Goal: Ask a question: Seek information or help from site administrators or community

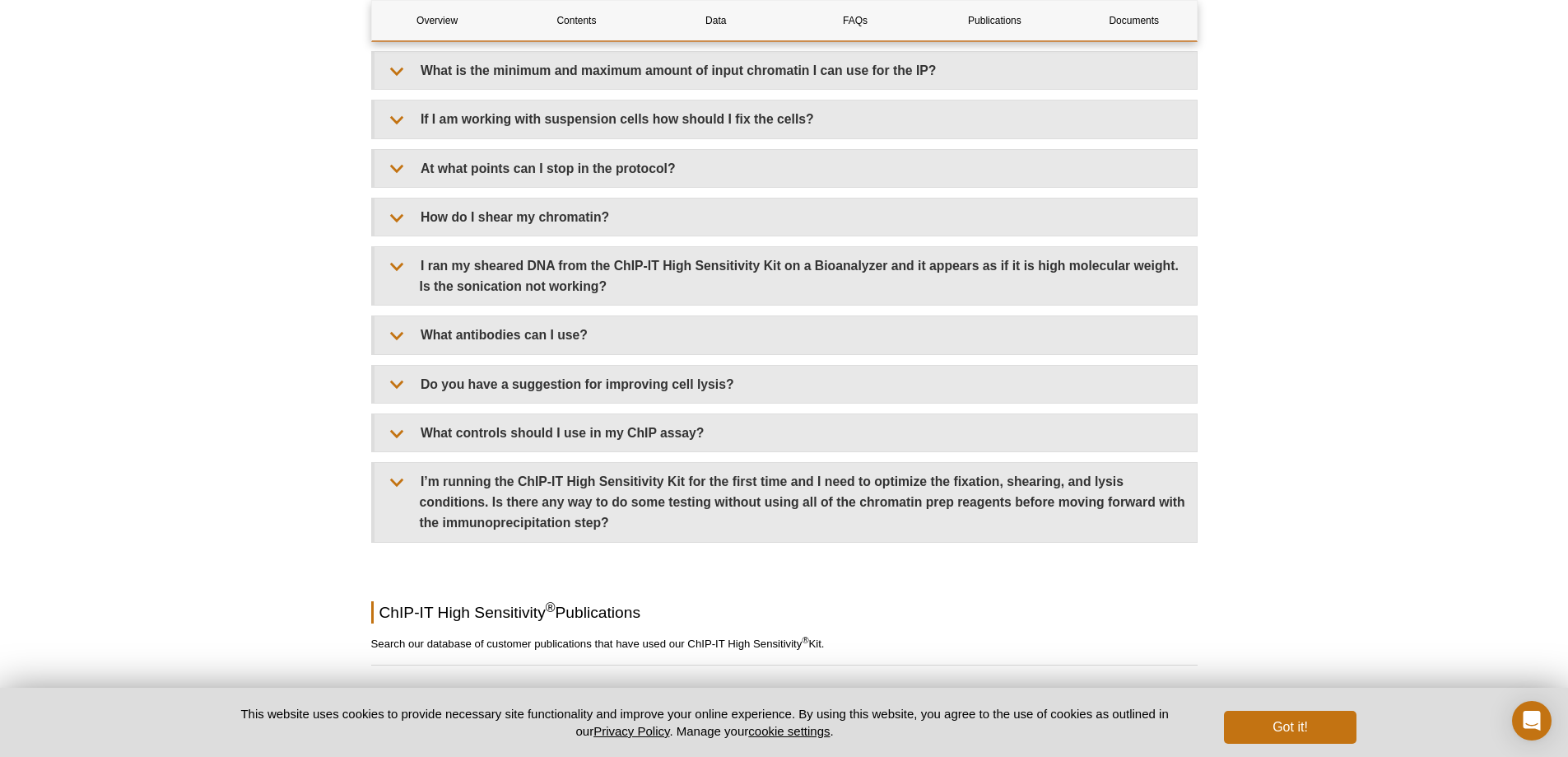
scroll to position [4693, 0]
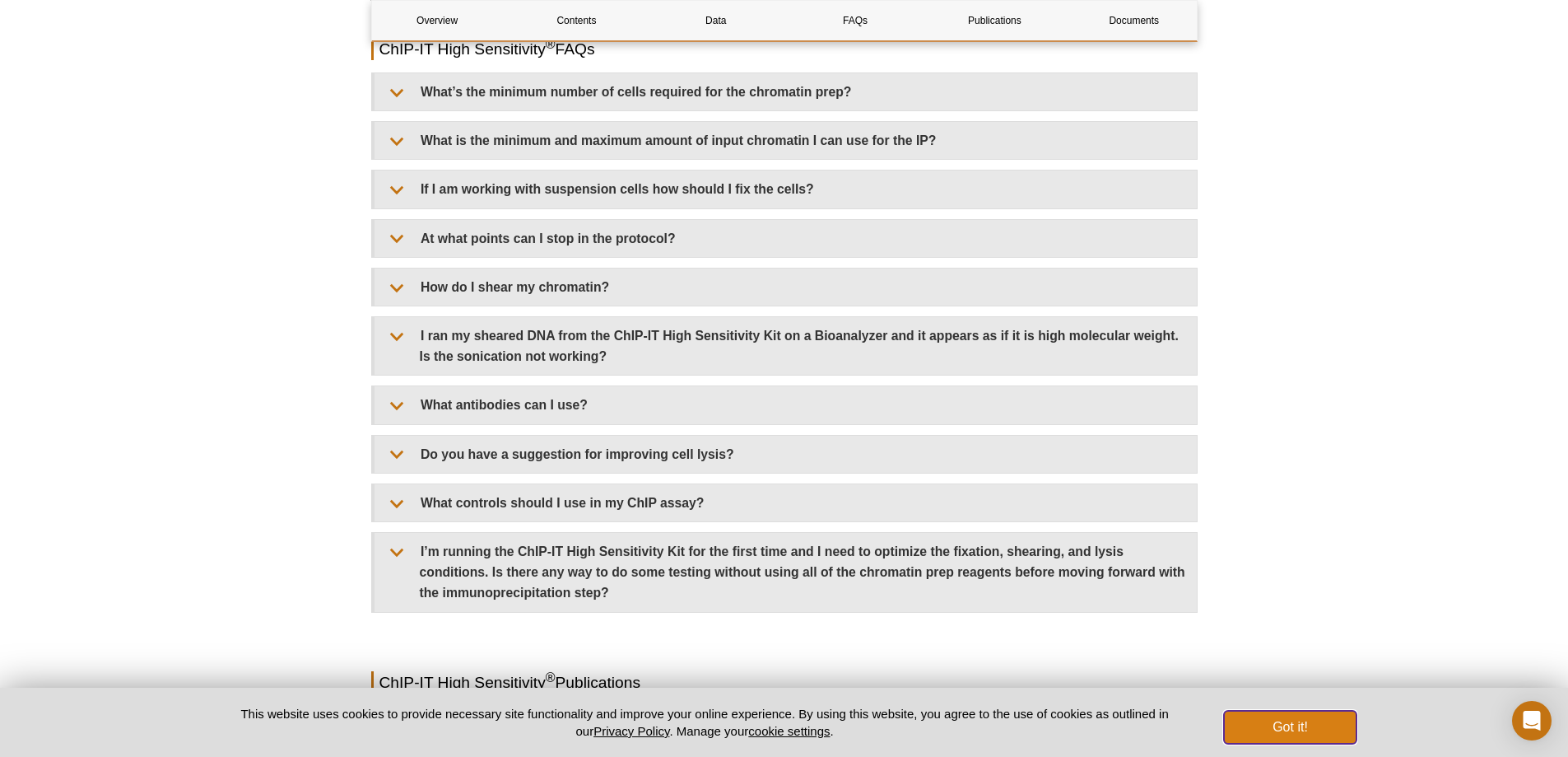
click at [1333, 732] on button "Got it!" at bounding box center [1290, 726] width 132 height 33
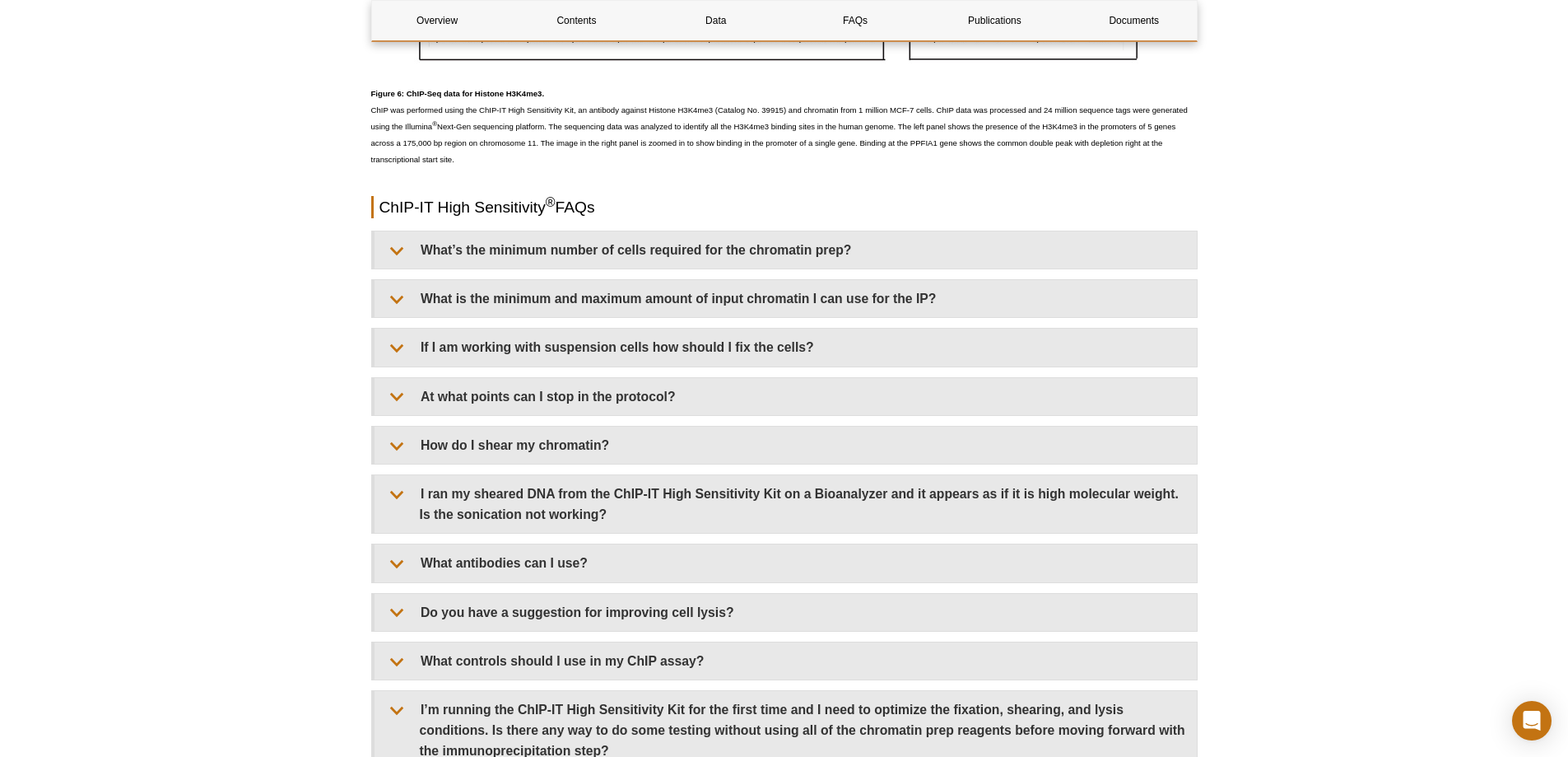
scroll to position [4528, 0]
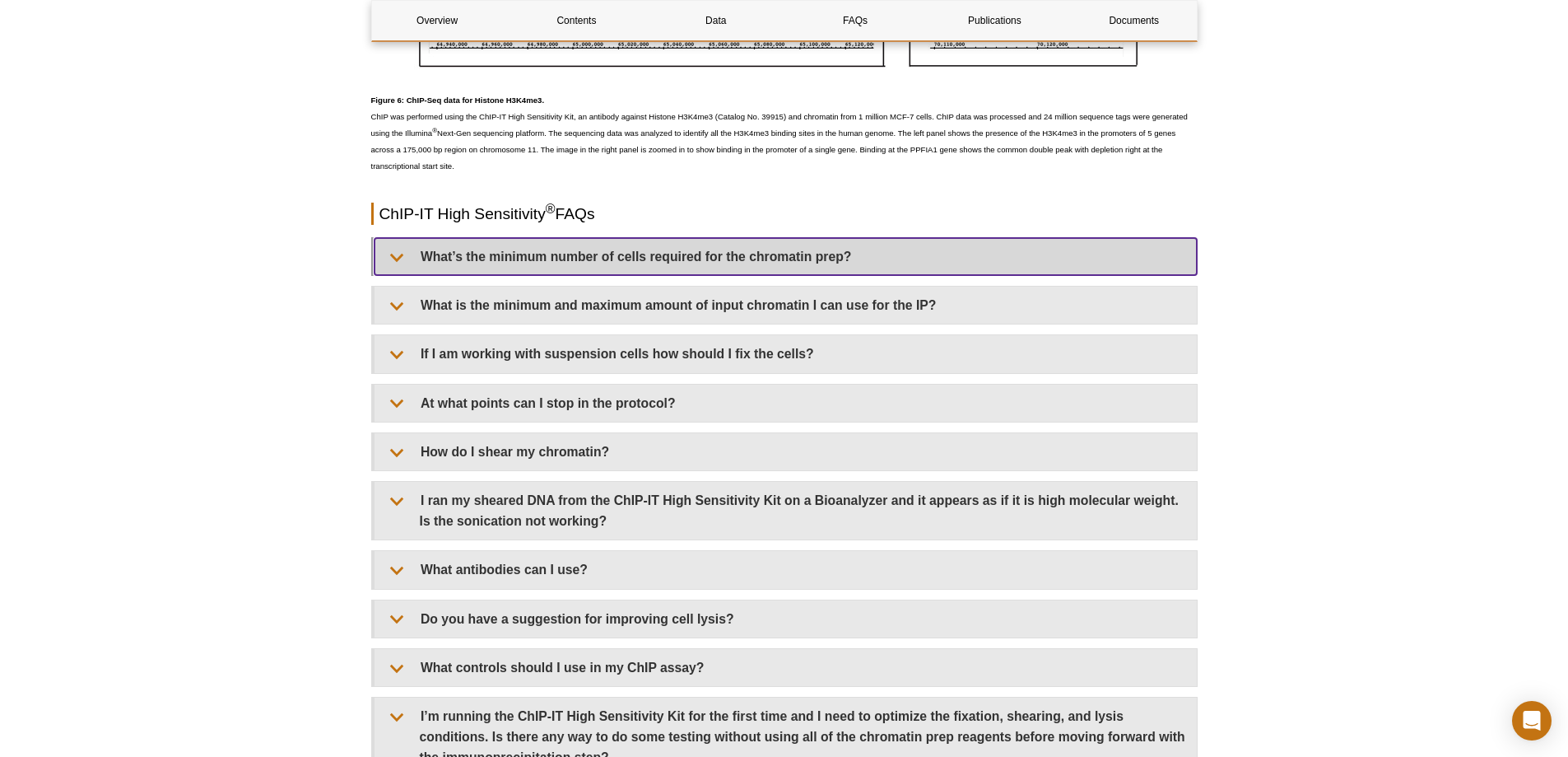
click at [466, 262] on summary "What’s the minimum number of cells required for the chromatin prep?" at bounding box center [785, 256] width 822 height 37
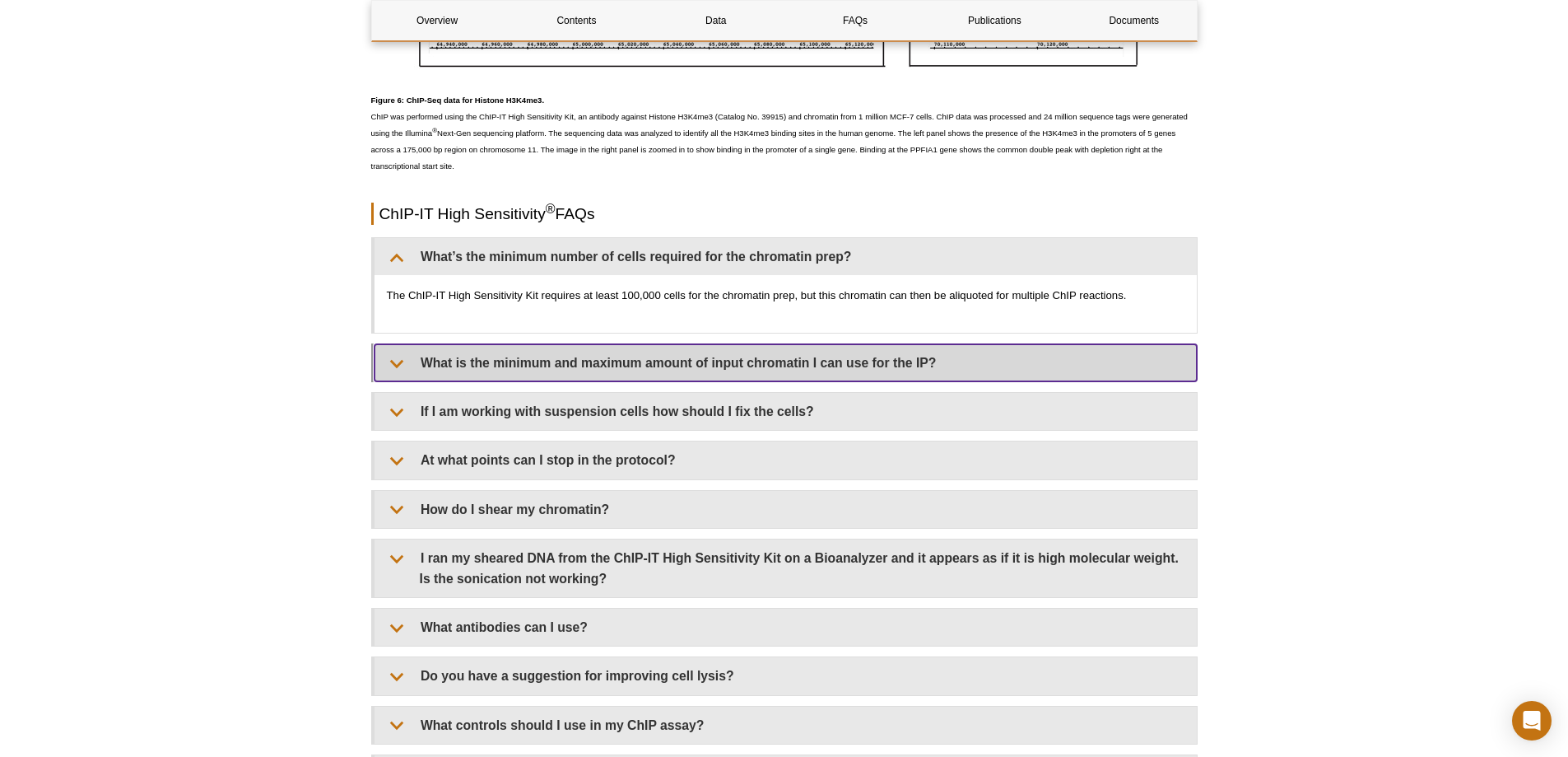
click at [619, 360] on summary "What is the minimum and maximum amount of input chromatin I can use for the IP?" at bounding box center [785, 363] width 822 height 37
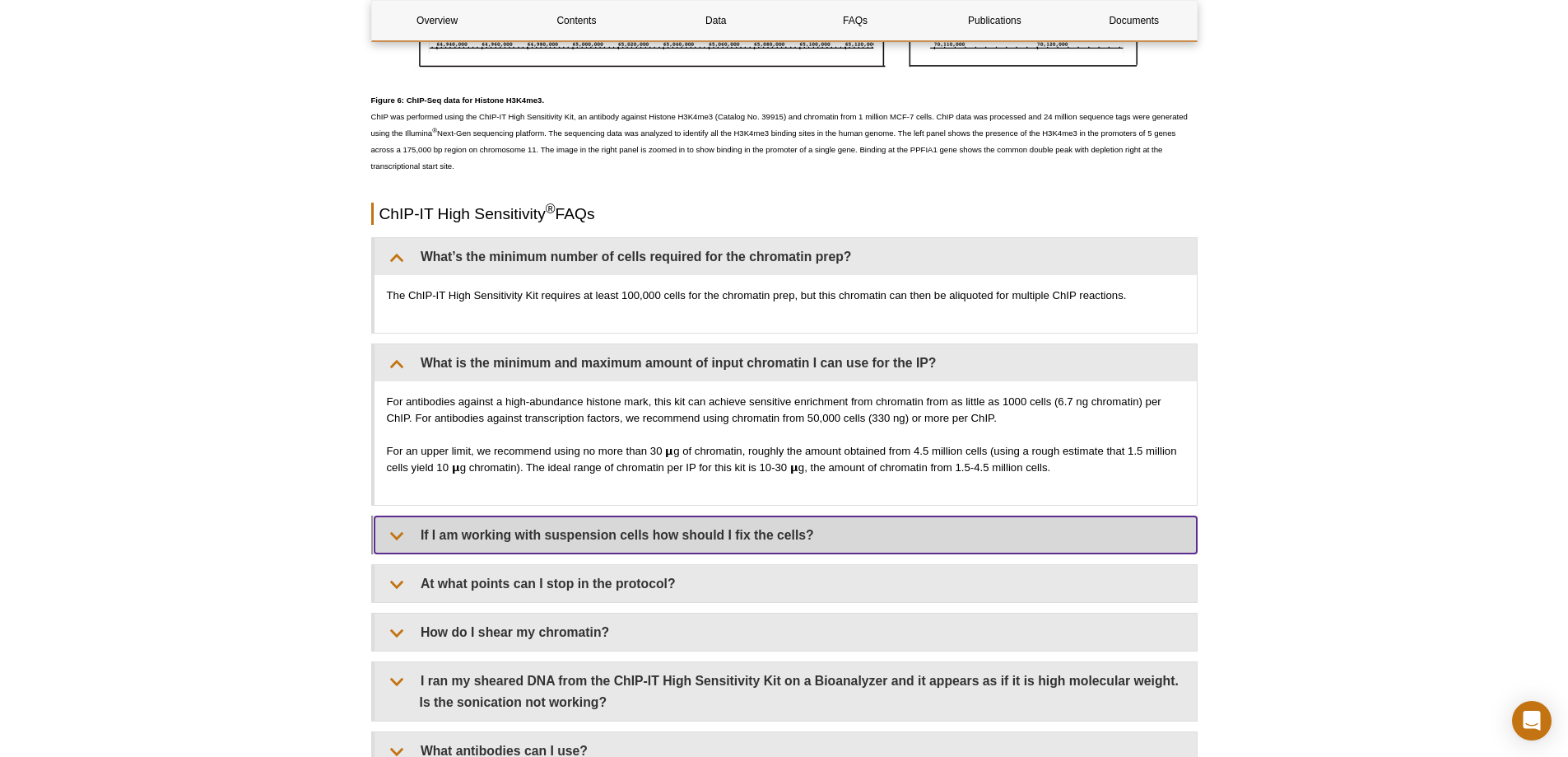
click at [689, 532] on summary "If I am working with suspension cells how should I fix the cells?" at bounding box center [785, 535] width 822 height 37
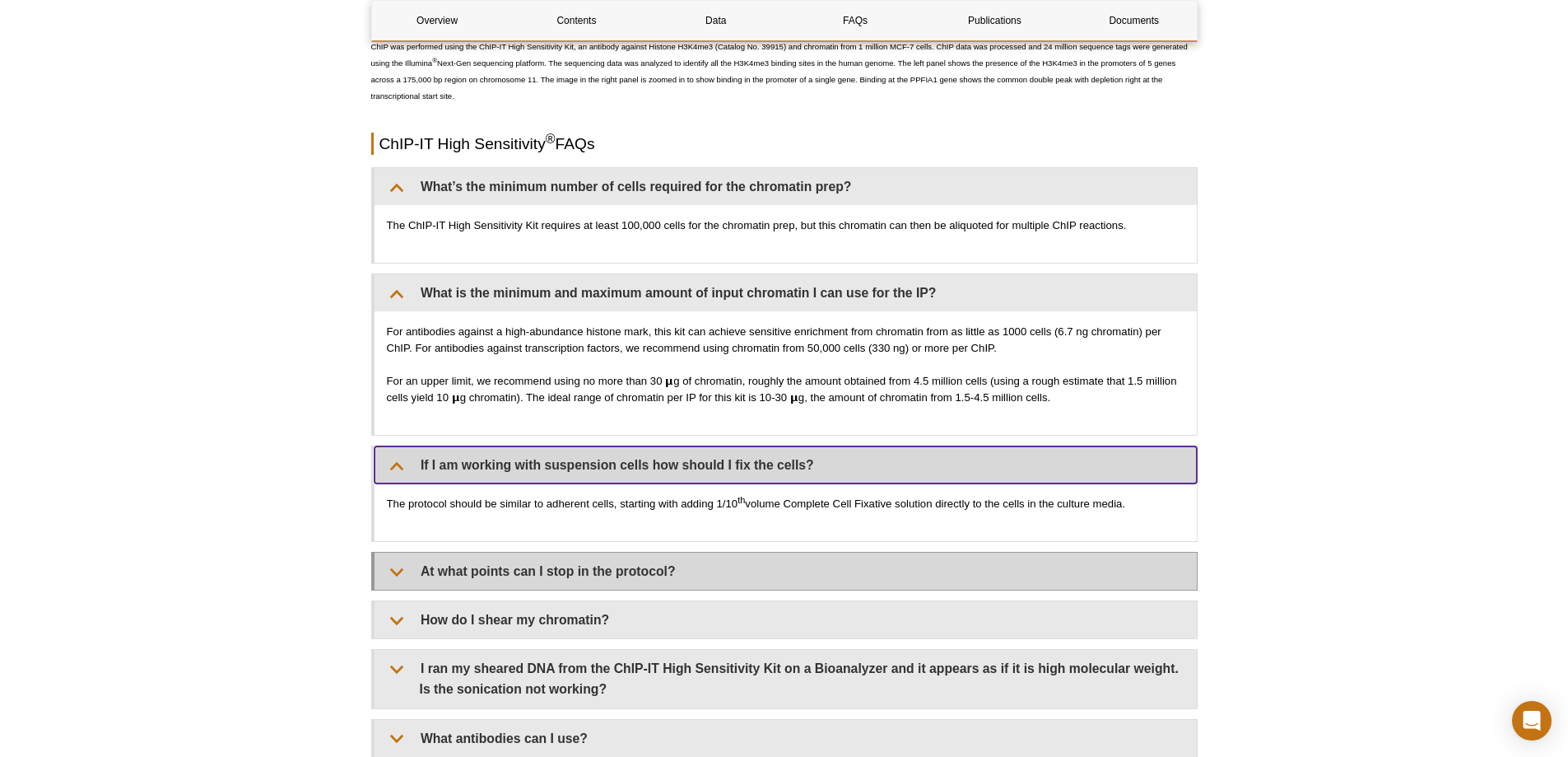
scroll to position [4611, 0]
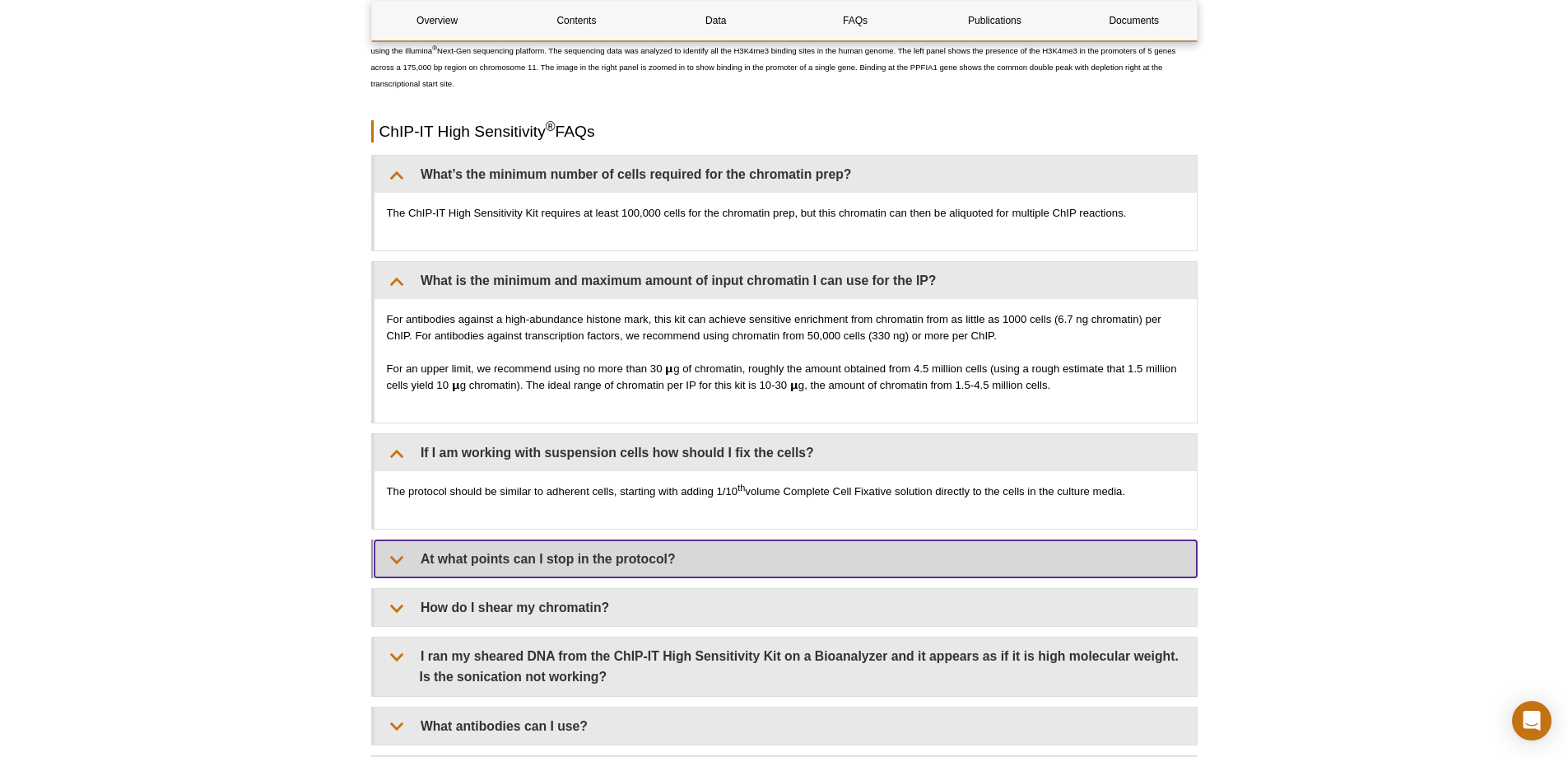
click at [617, 570] on summary "At what points can I stop in the protocol?" at bounding box center [785, 559] width 822 height 37
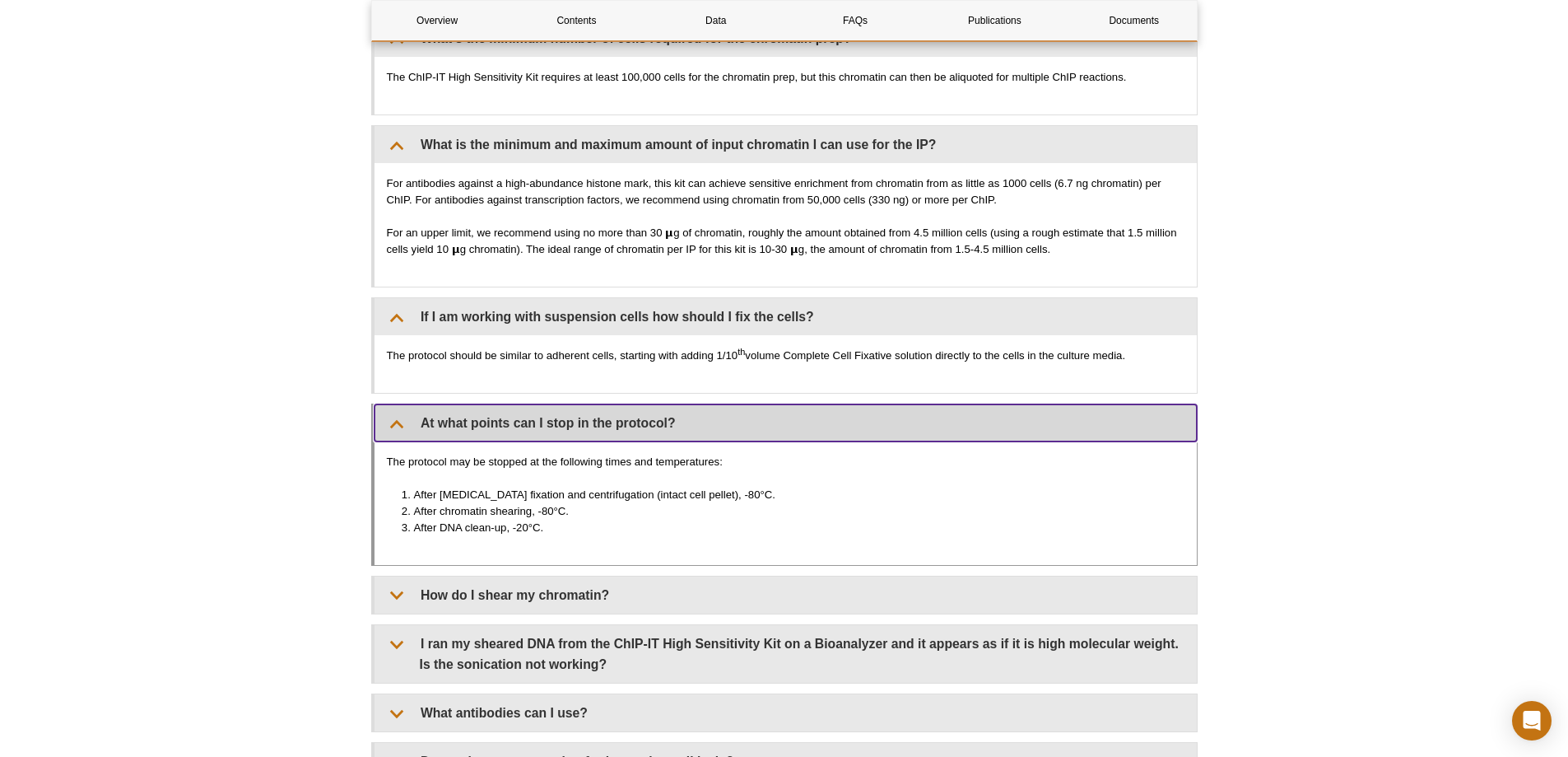
scroll to position [4776, 0]
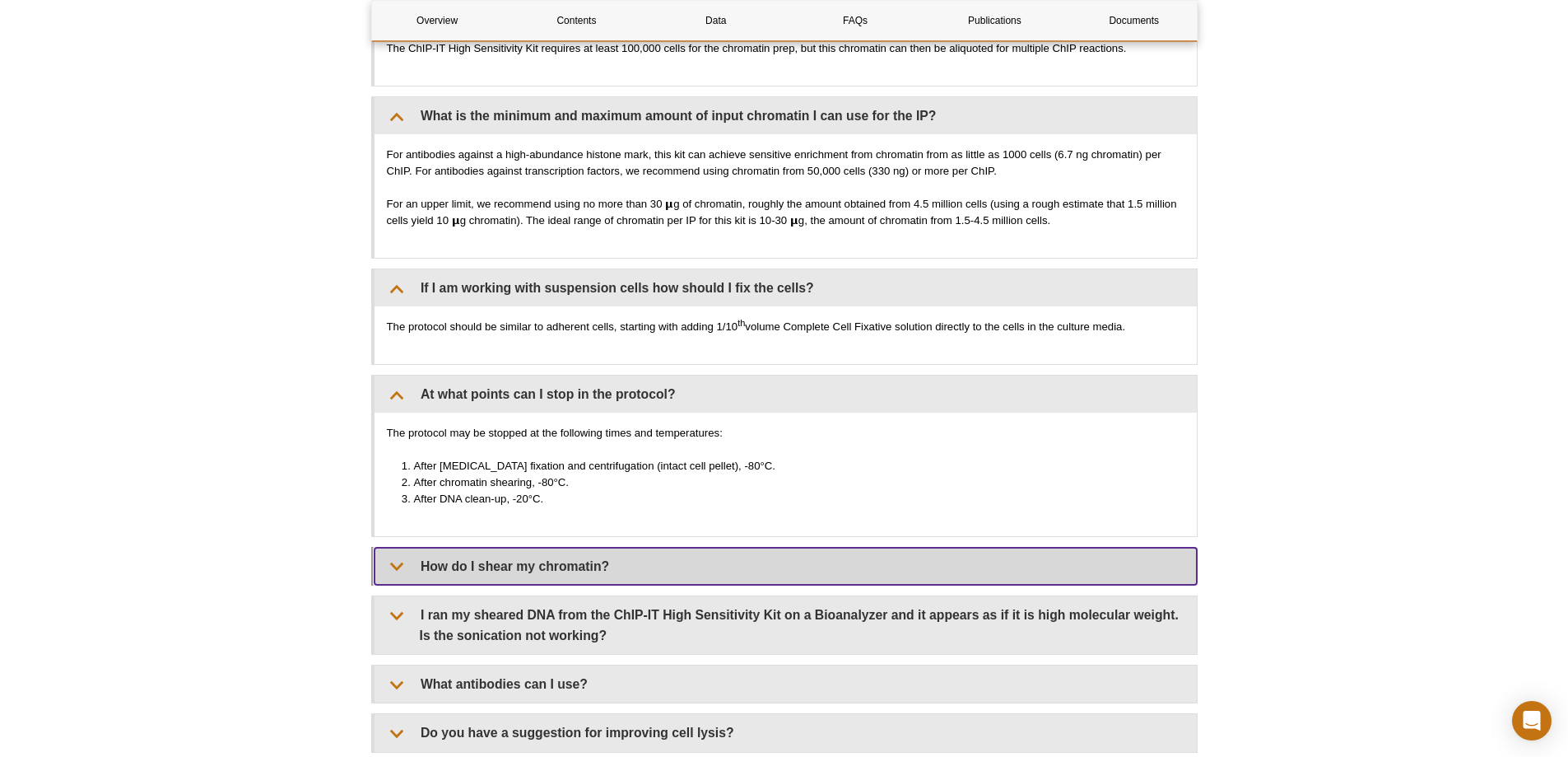
click at [609, 567] on summary "How do I shear my chromatin?" at bounding box center [785, 566] width 822 height 37
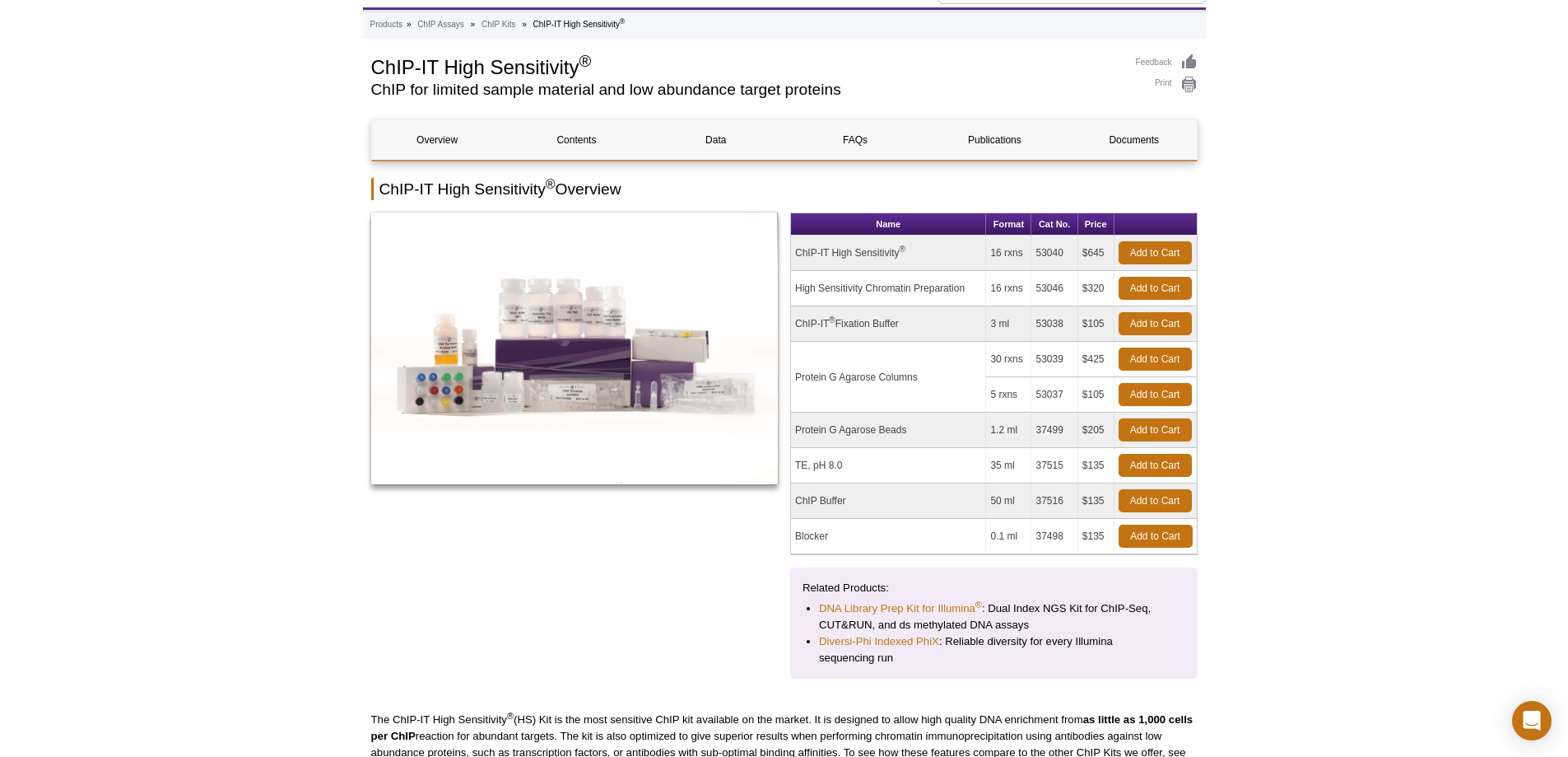
scroll to position [0, 0]
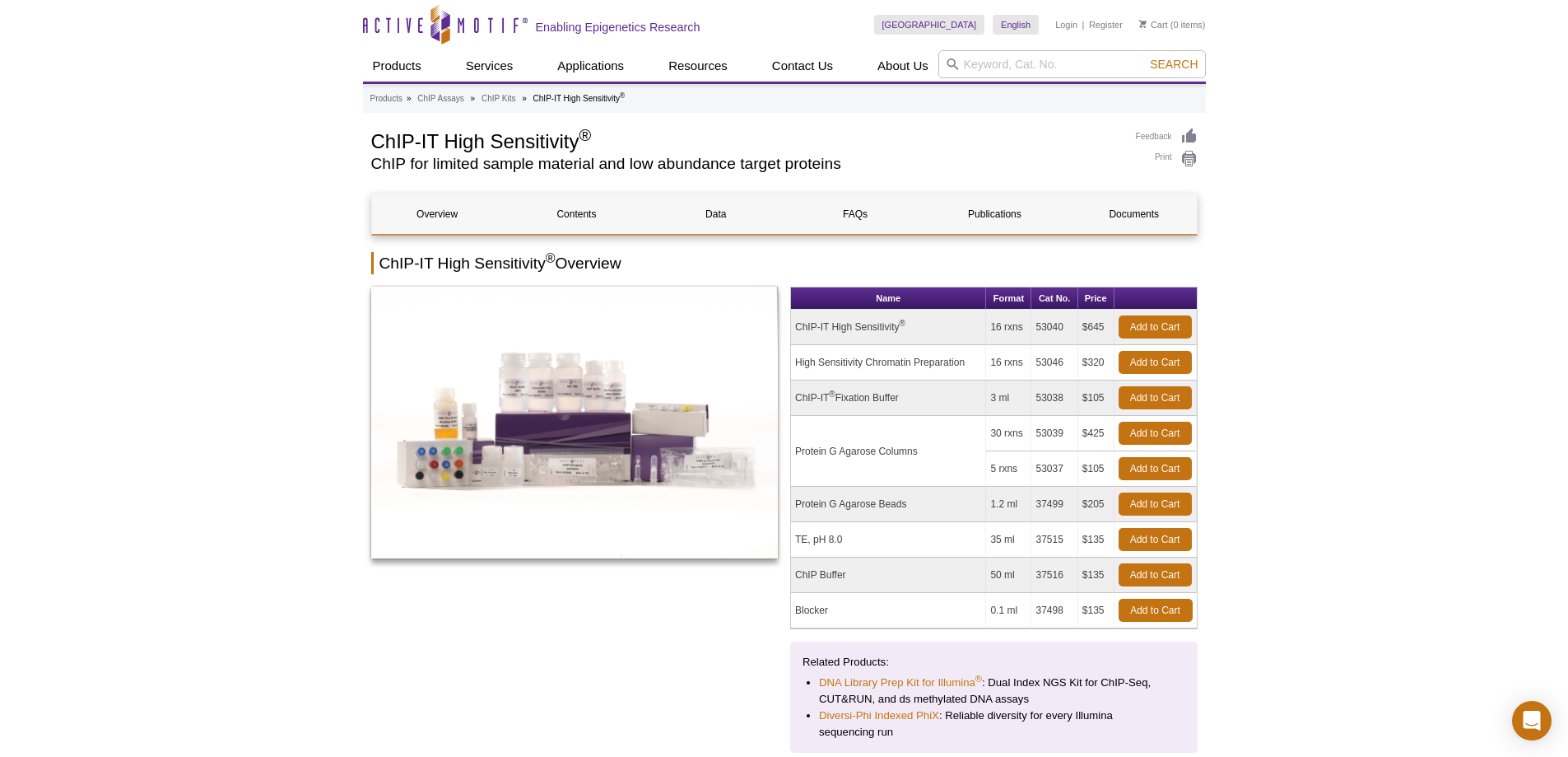
click at [859, 332] on td "ChIP-IT High Sensitivity ®" at bounding box center [889, 327] width 195 height 35
click at [892, 332] on td "ChIP-IT High Sensitivity ®" at bounding box center [889, 327] width 195 height 35
drag, startPoint x: 795, startPoint y: 328, endPoint x: 914, endPoint y: 327, distance: 119.0
click at [914, 327] on td "ChIP-IT High Sensitivity ®" at bounding box center [889, 327] width 195 height 35
copy td "ChIP-IT High Sensitivity ®"
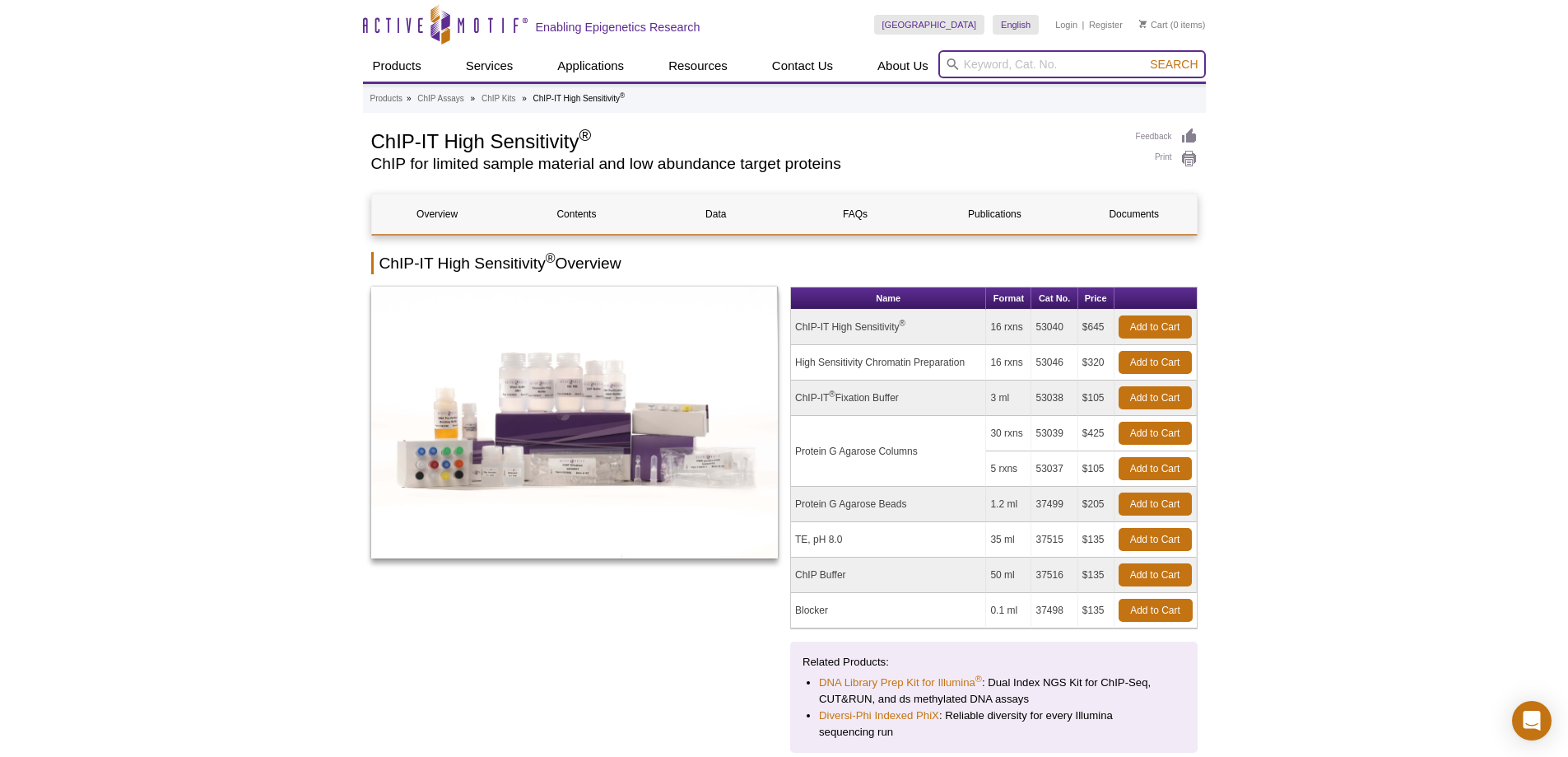
click at [993, 57] on input "search" at bounding box center [1071, 64] width 267 height 28
paste input "ChIP-IT High Sensitivity®"
type input "ChIP-IT High Sensitivity®"
click at [1145, 57] on button "Search" at bounding box center [1174, 64] width 57 height 15
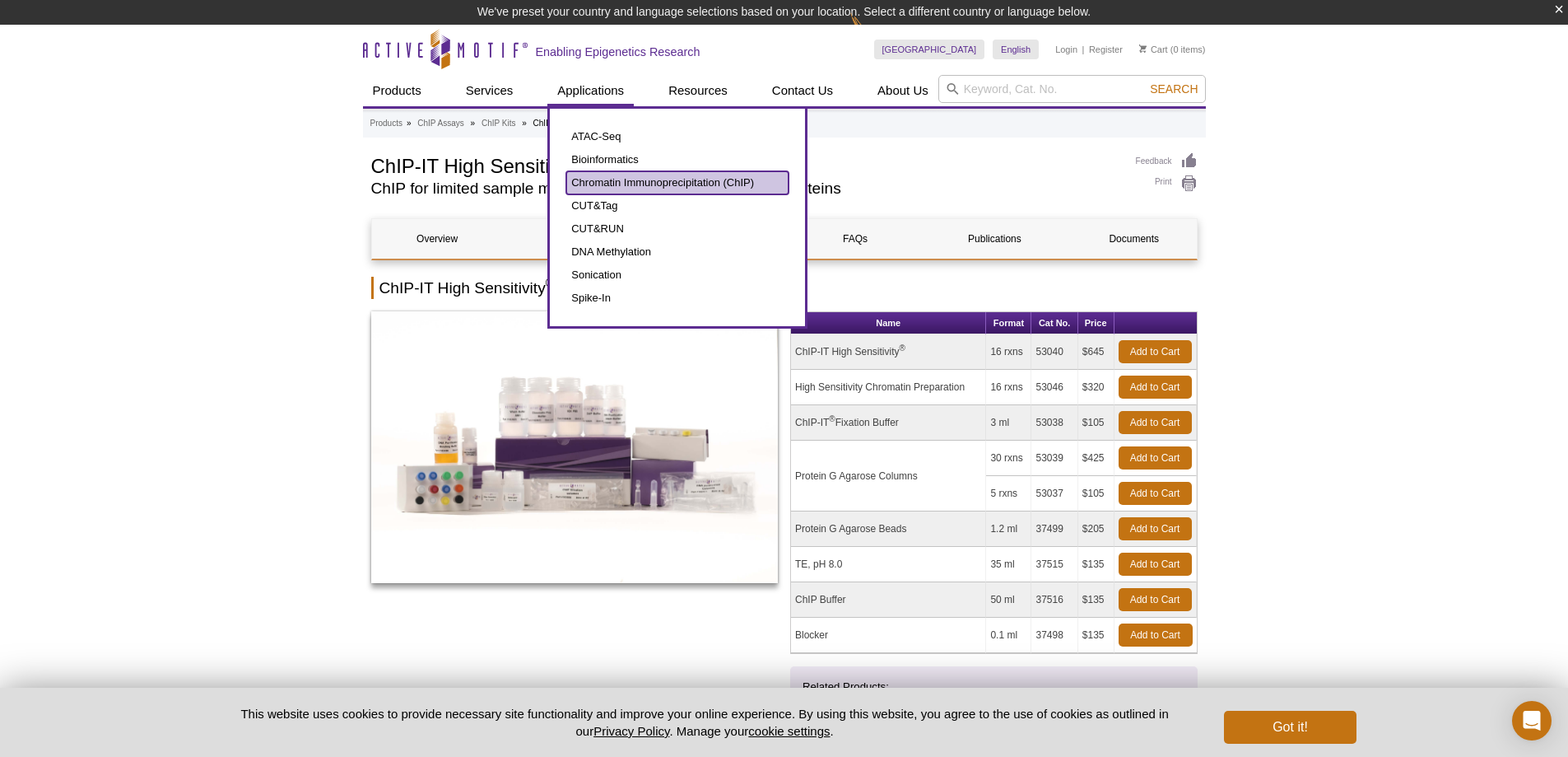
click at [669, 189] on link "Chromatin Immunoprecipitation (ChIP)" at bounding box center [678, 182] width 223 height 23
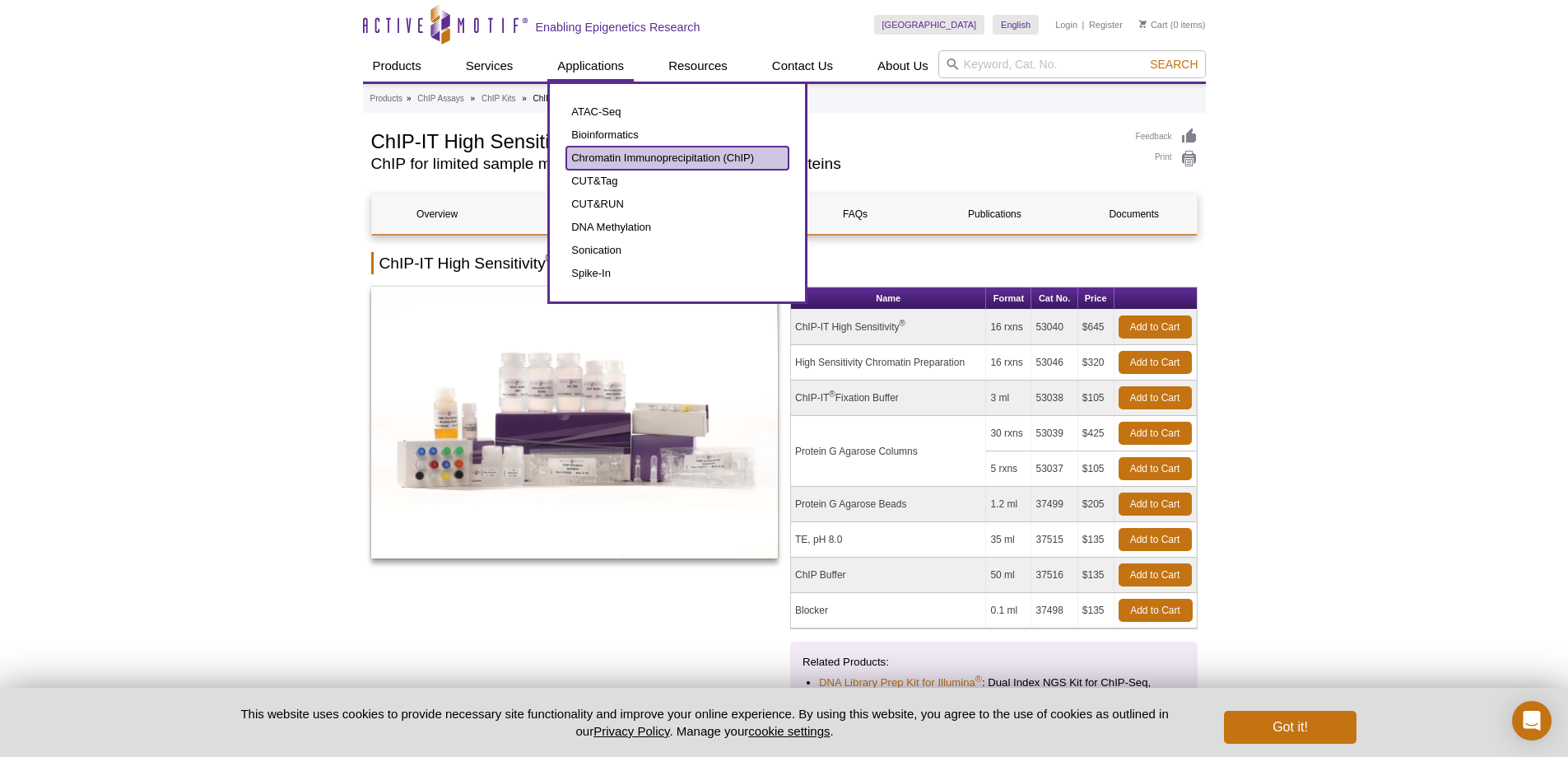
click at [652, 153] on link "Chromatin Immunoprecipitation (ChIP)" at bounding box center [678, 158] width 223 height 23
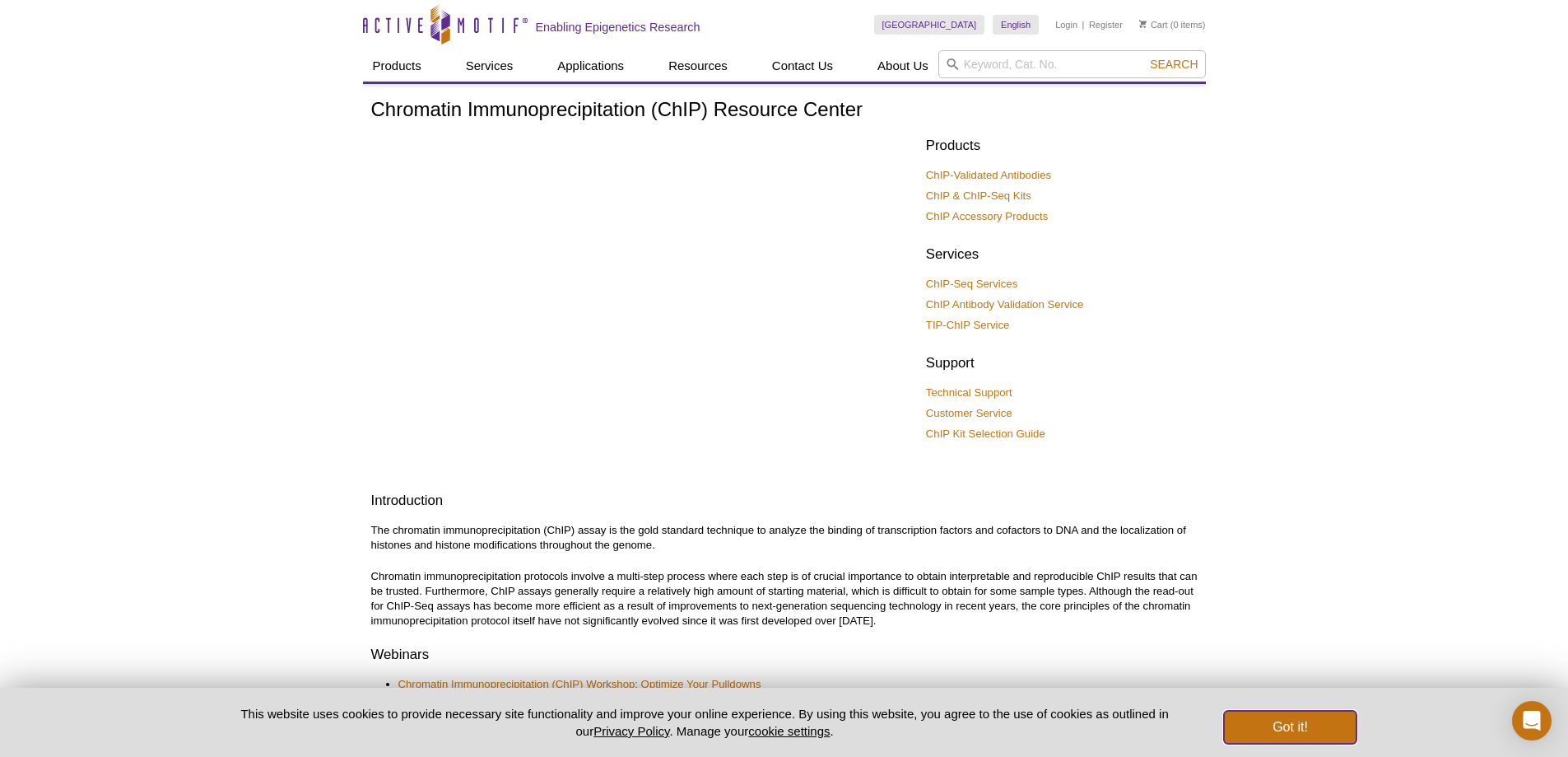
drag, startPoint x: 1289, startPoint y: 726, endPoint x: 1000, endPoint y: 613, distance: 310.3
click at [1288, 726] on button "Got it!" at bounding box center [1290, 726] width 132 height 33
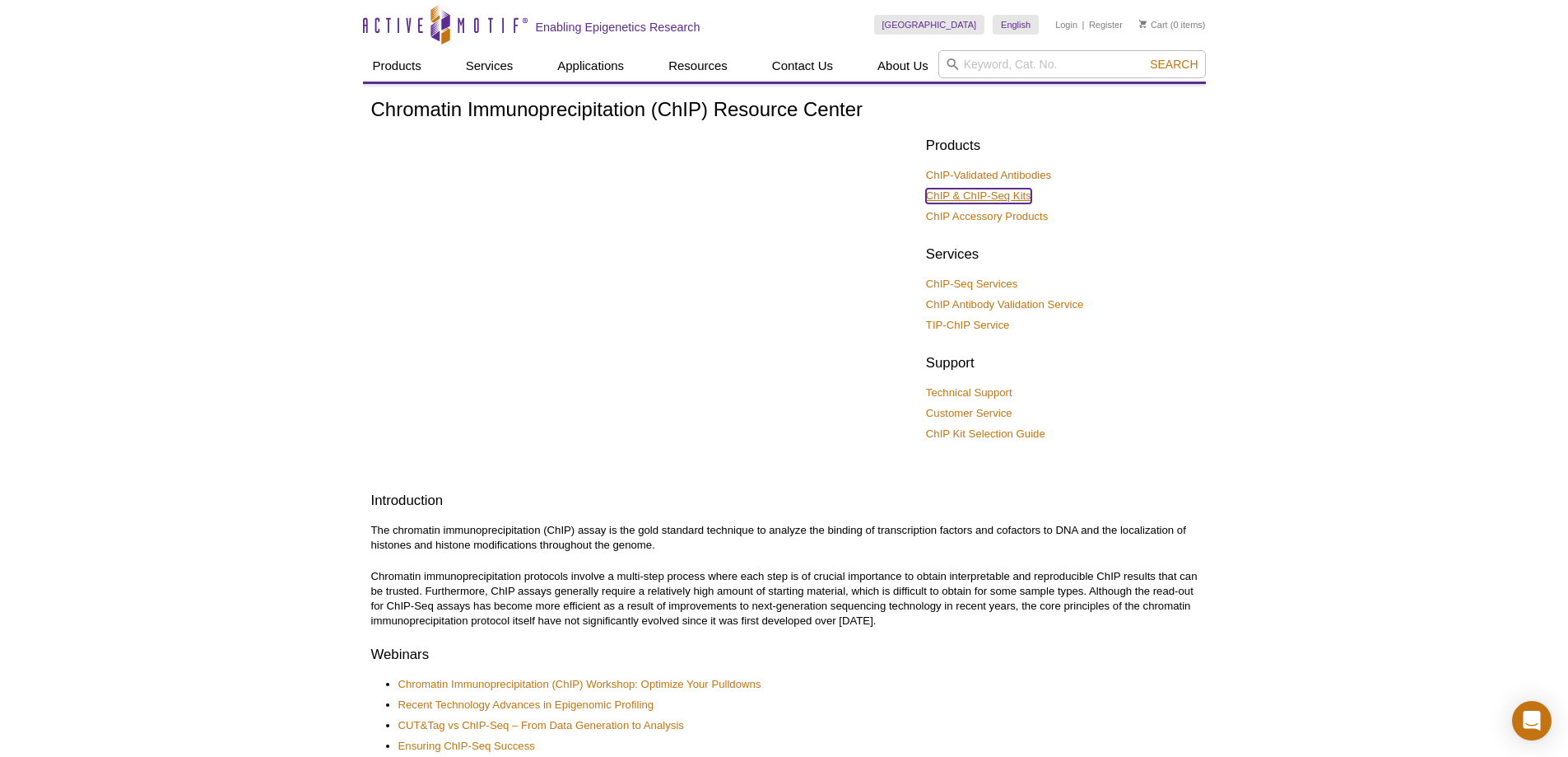
click at [988, 197] on link "ChIP & ChIP-Seq Kits" at bounding box center [979, 195] width 105 height 15
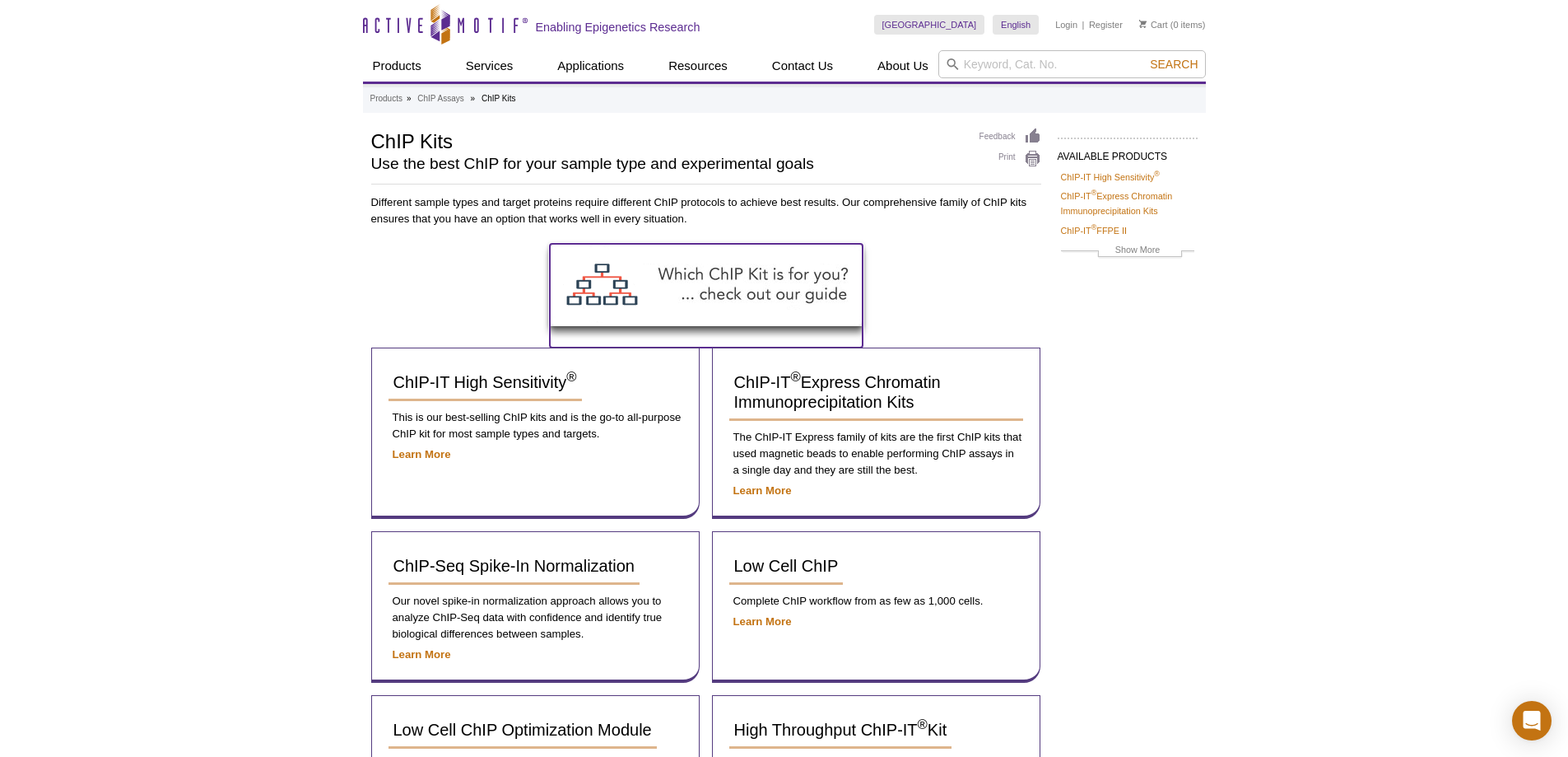
click at [779, 297] on img at bounding box center [706, 285] width 312 height 83
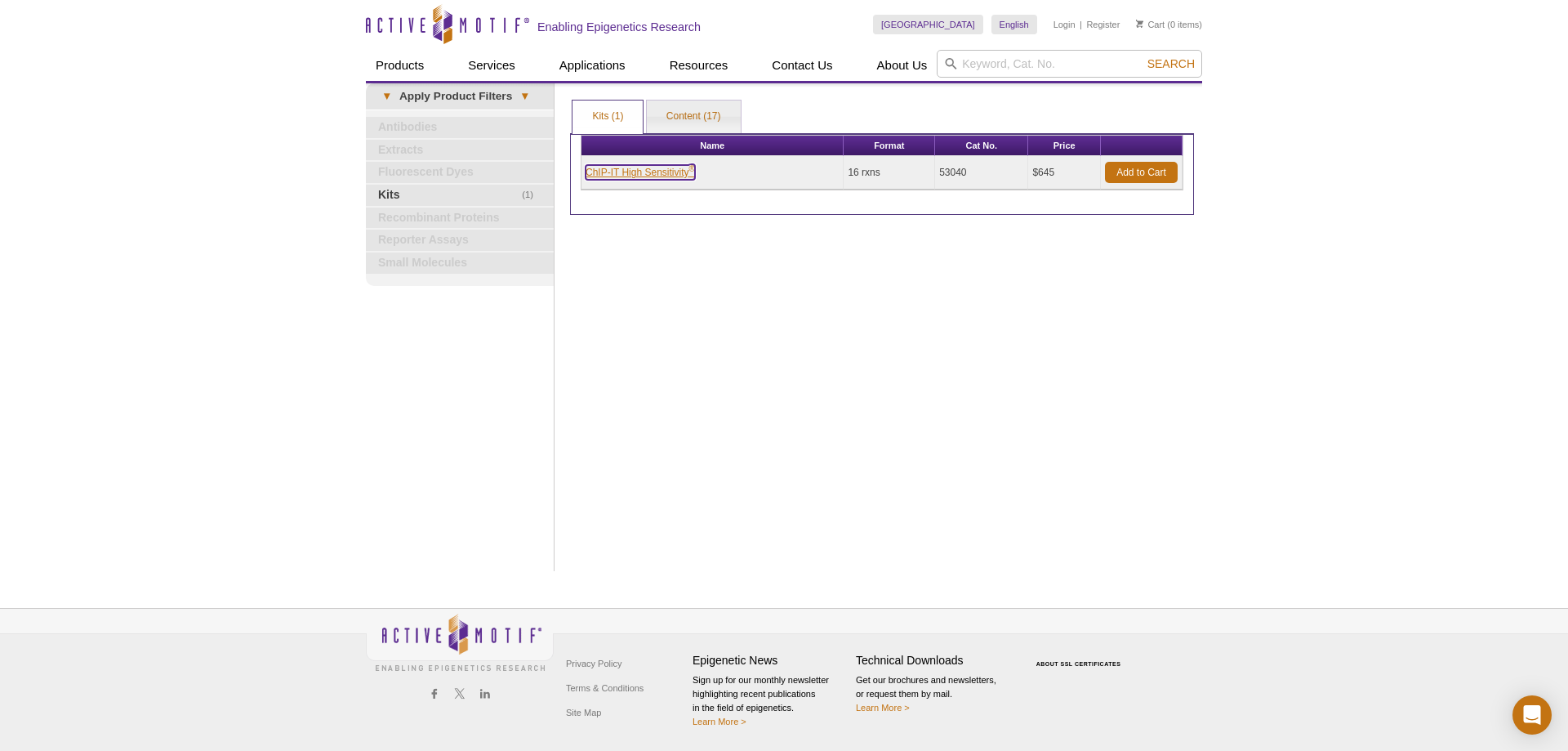
click at [609, 173] on link "ChIP-IT High Sensitivity ®" at bounding box center [640, 172] width 109 height 15
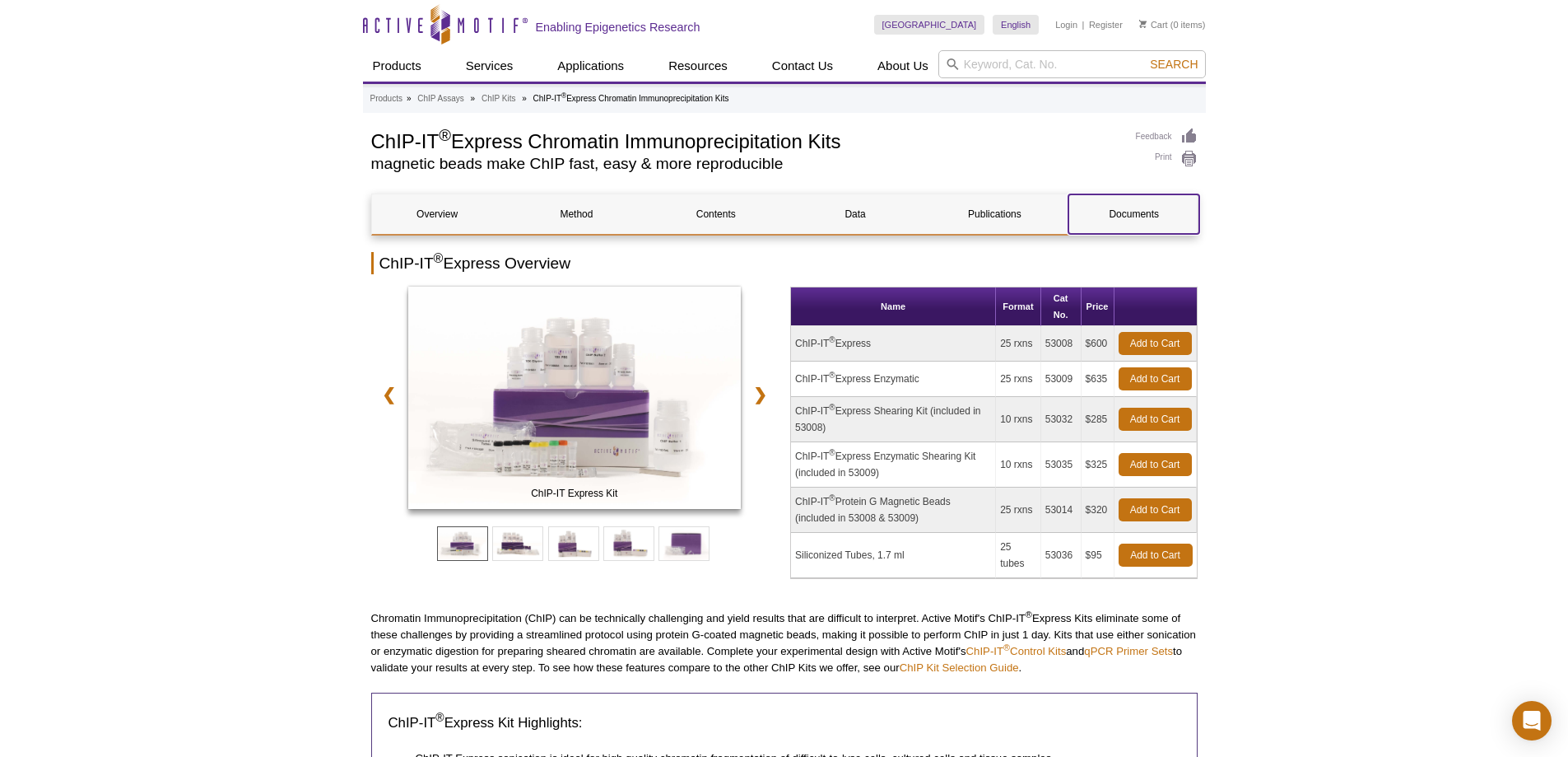
click at [1136, 210] on link "Documents" at bounding box center [1133, 214] width 131 height 39
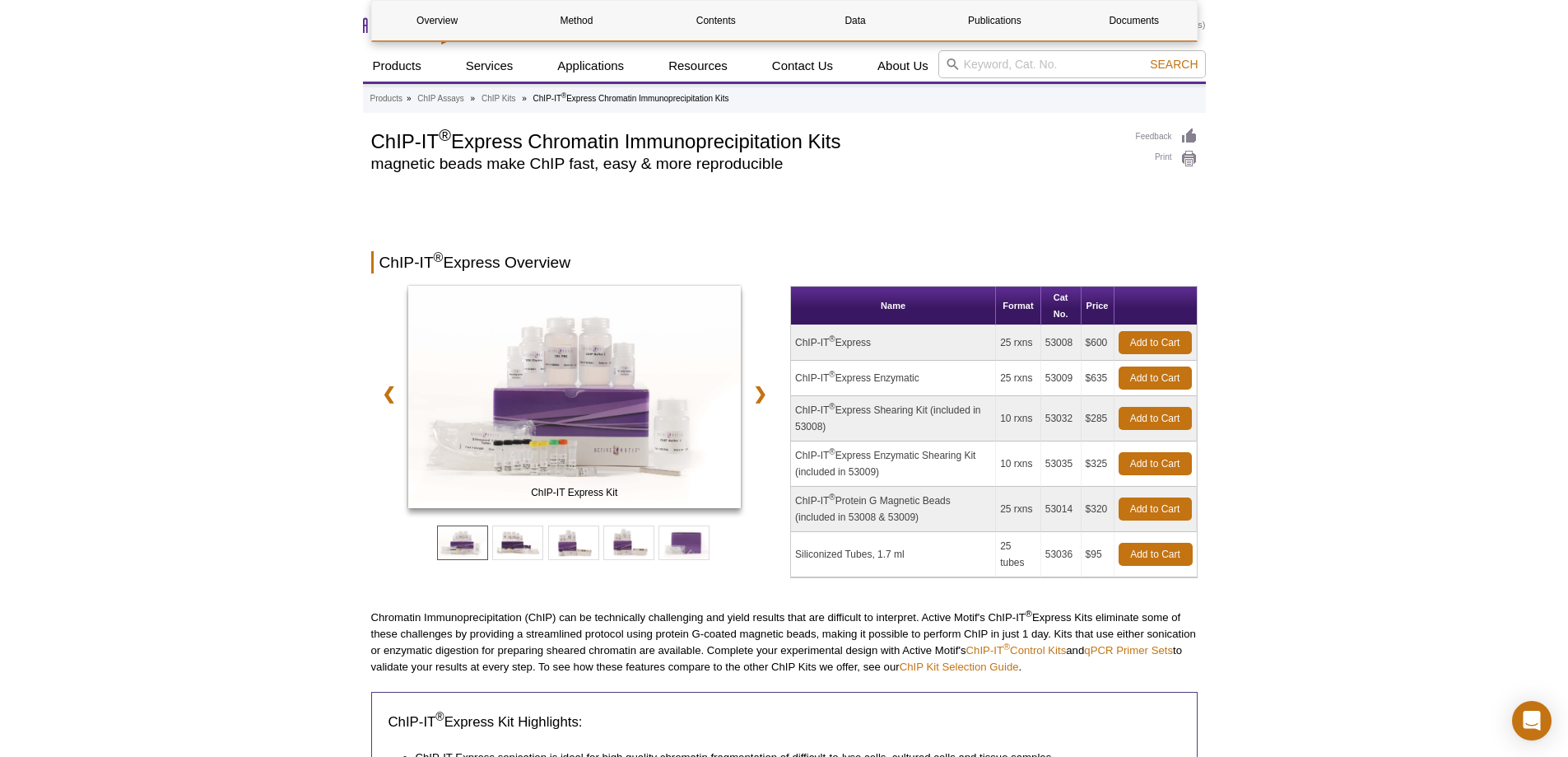
scroll to position [4396, 0]
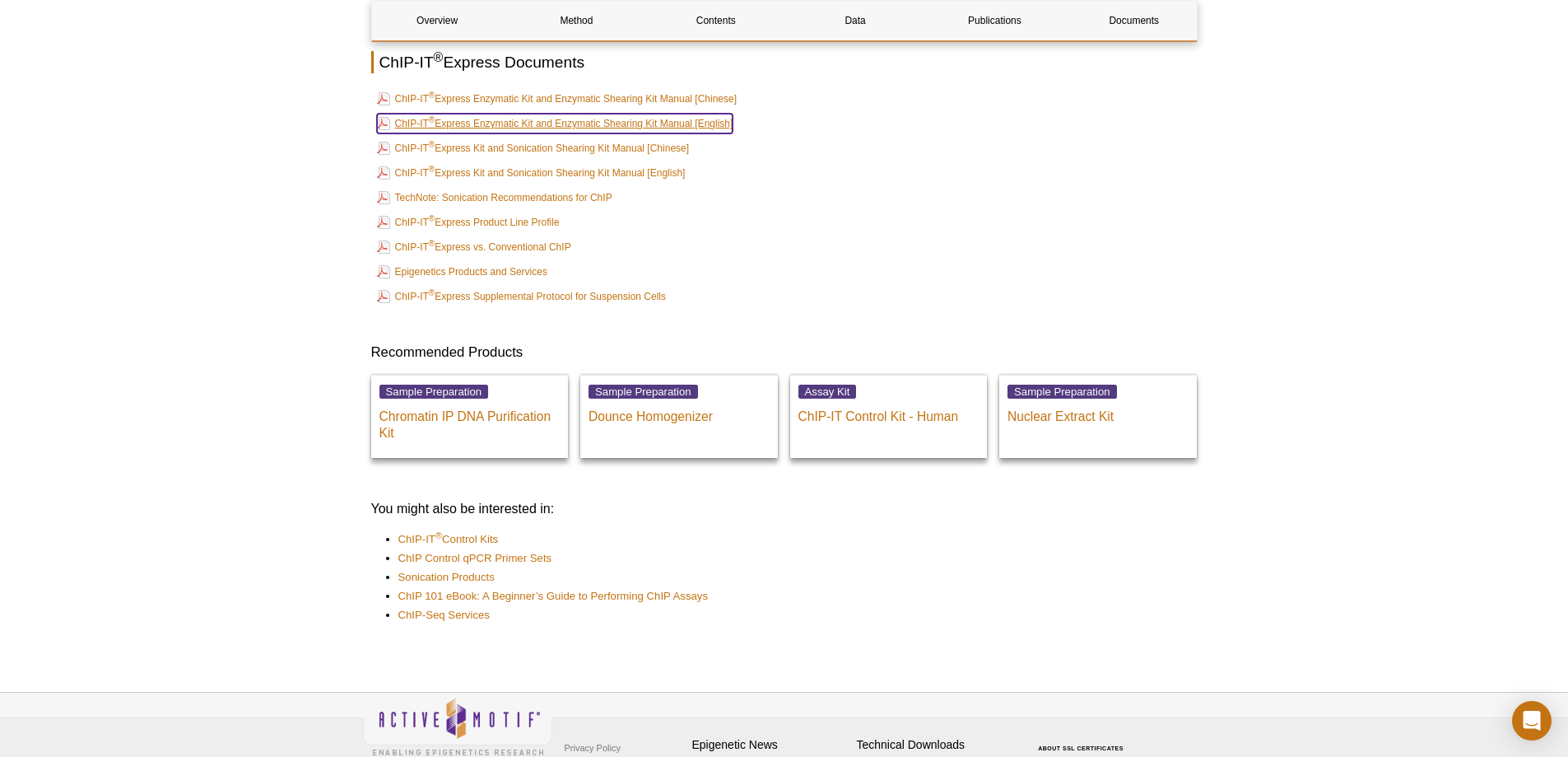
click at [715, 126] on link "ChIP-IT ® Express Enzymatic Kit and Enzymatic Shearing Kit Manual [English]" at bounding box center [556, 123] width 357 height 20
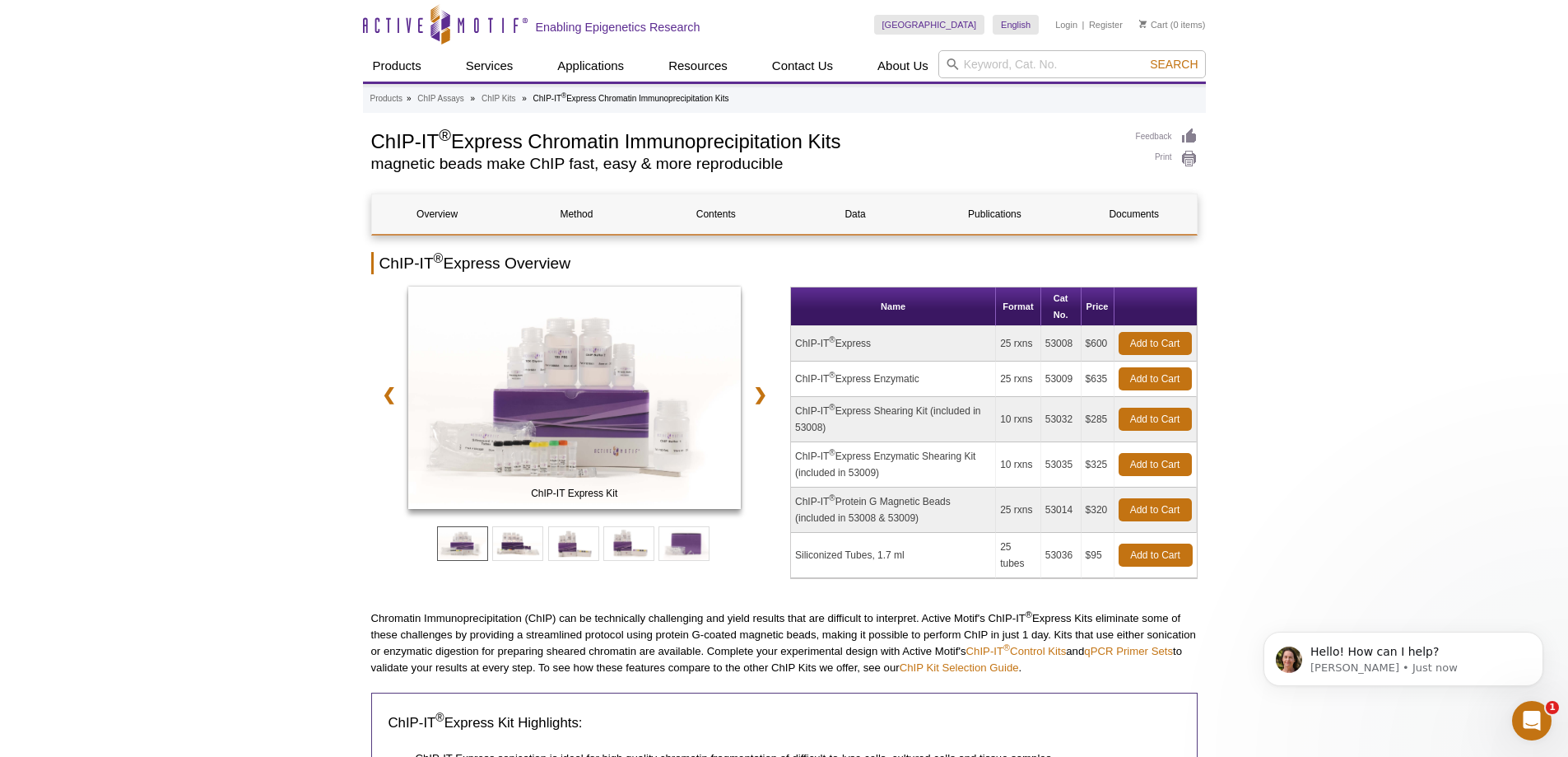
scroll to position [0, 0]
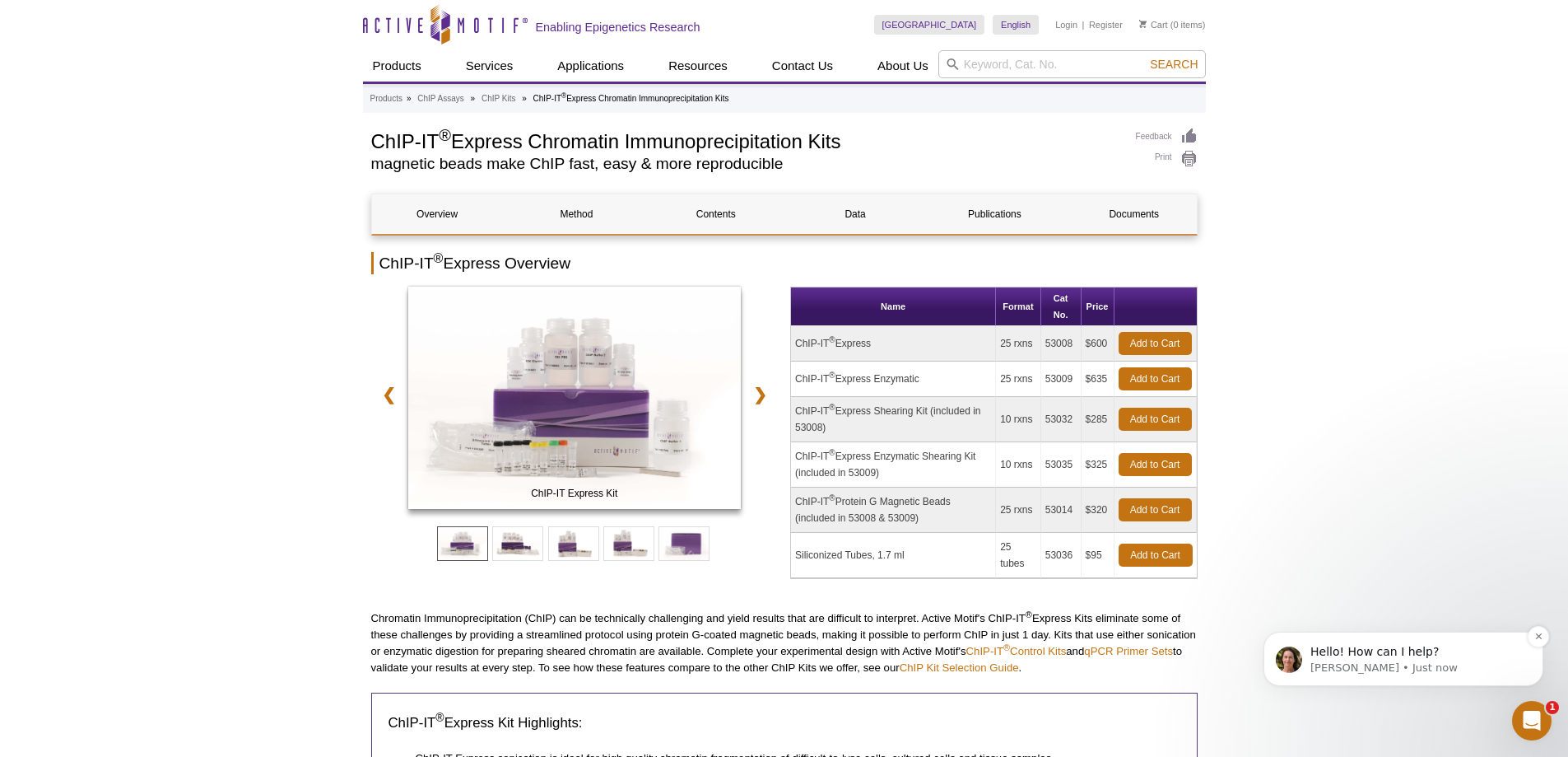
click at [1402, 666] on p "Madeleine • Just now" at bounding box center [1417, 667] width 213 height 15
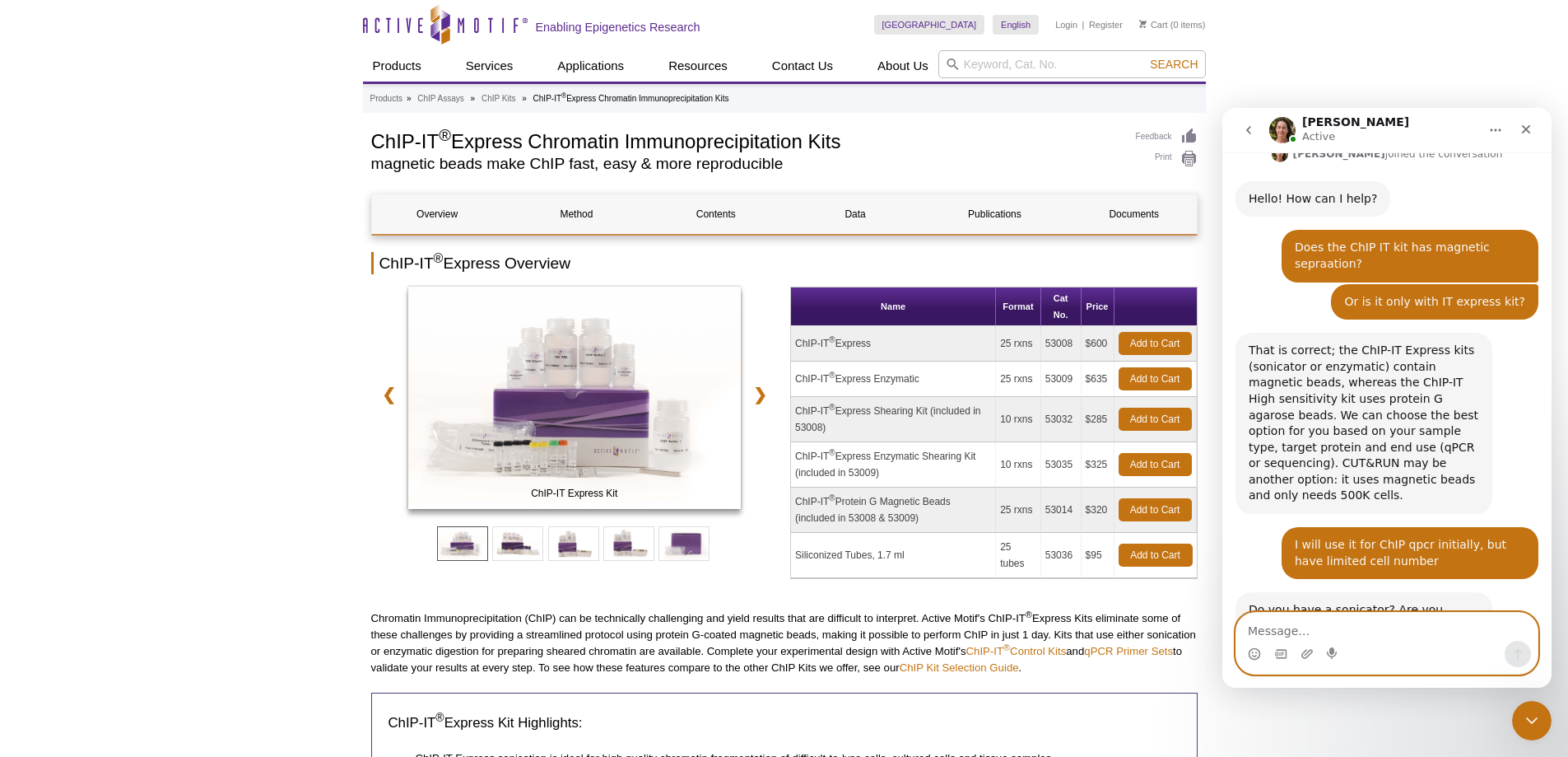
scroll to position [281, 0]
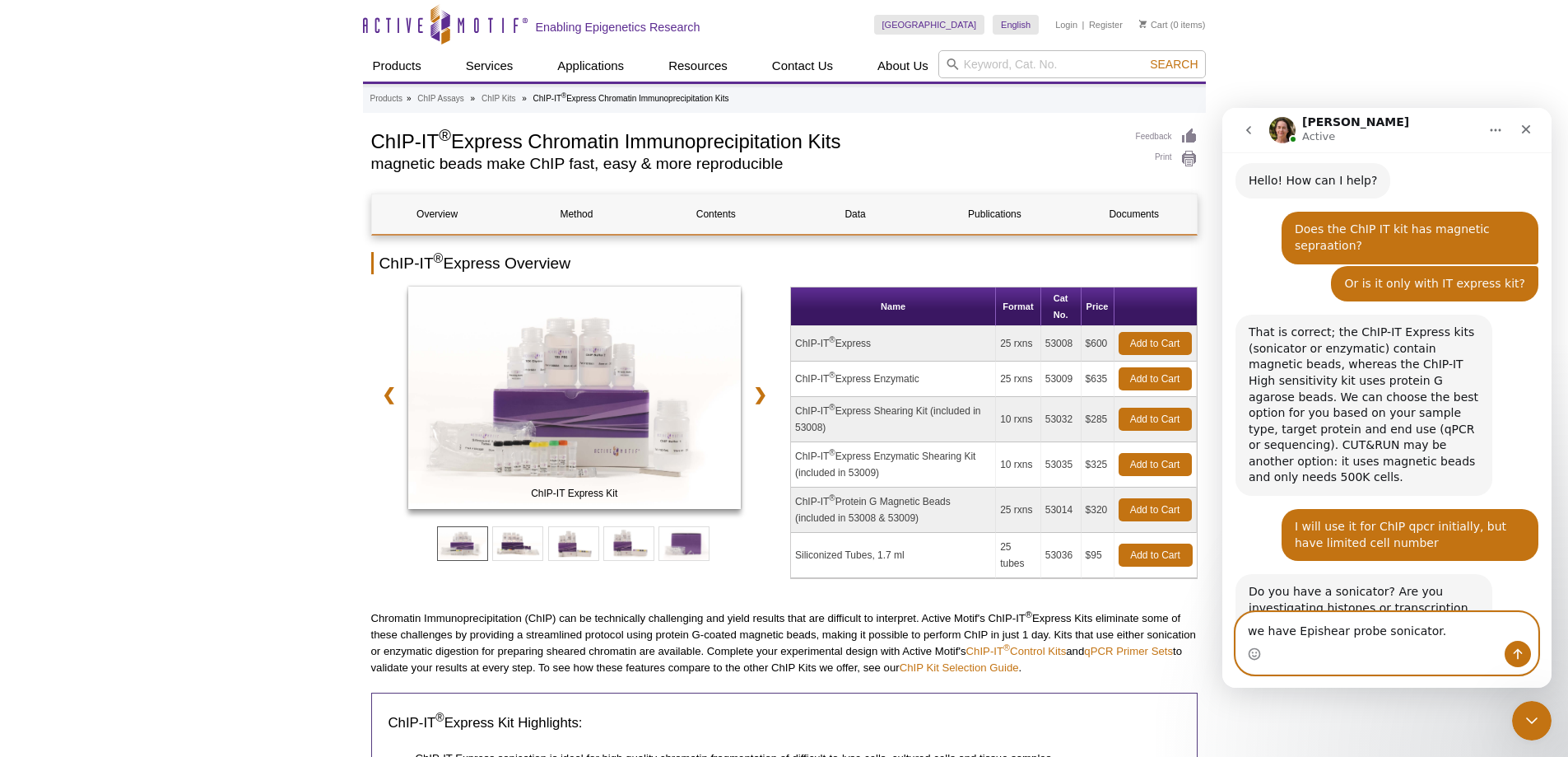
type textarea "we have Epishear probe sonicator."
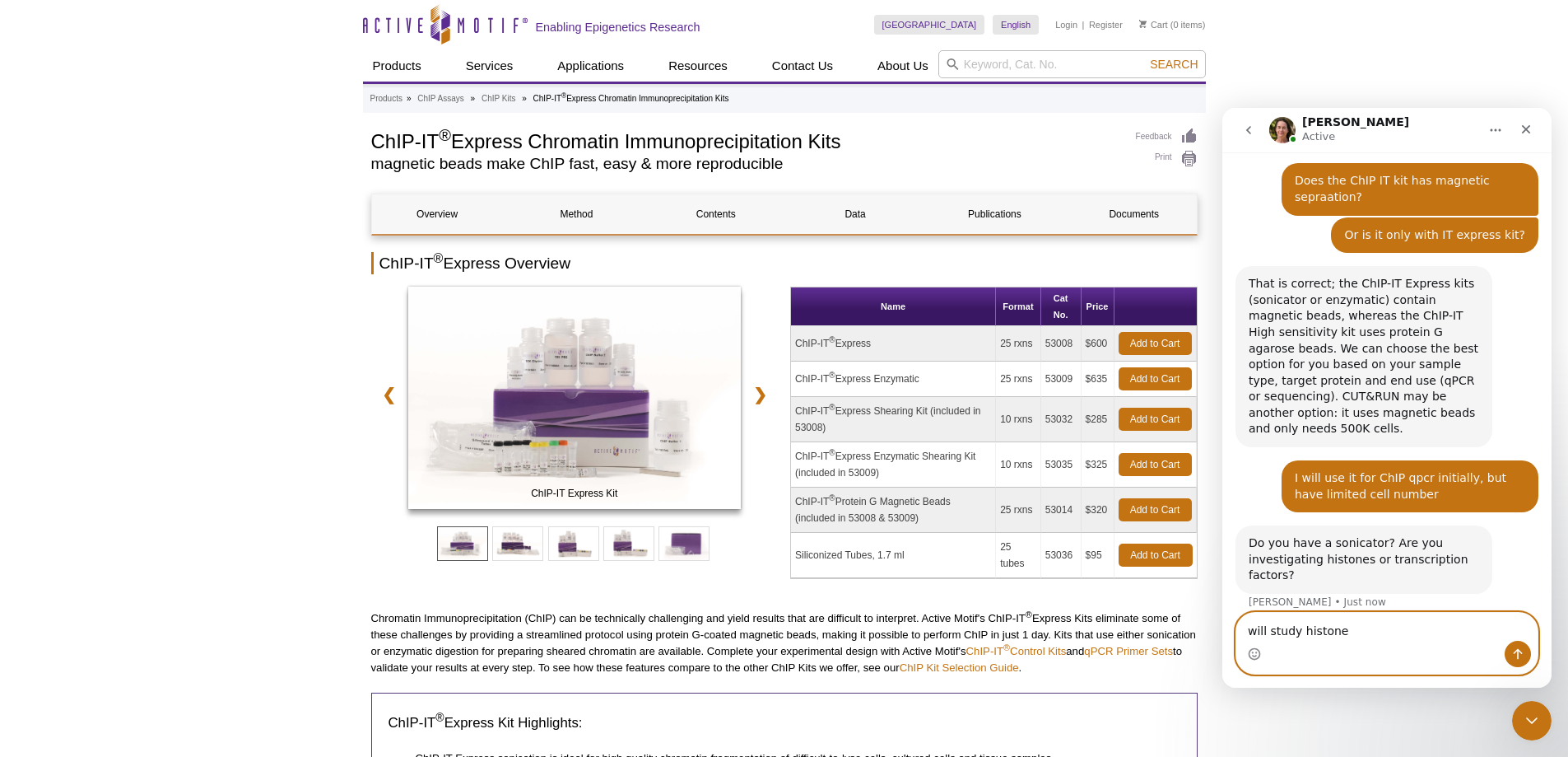
type textarea "will study histones"
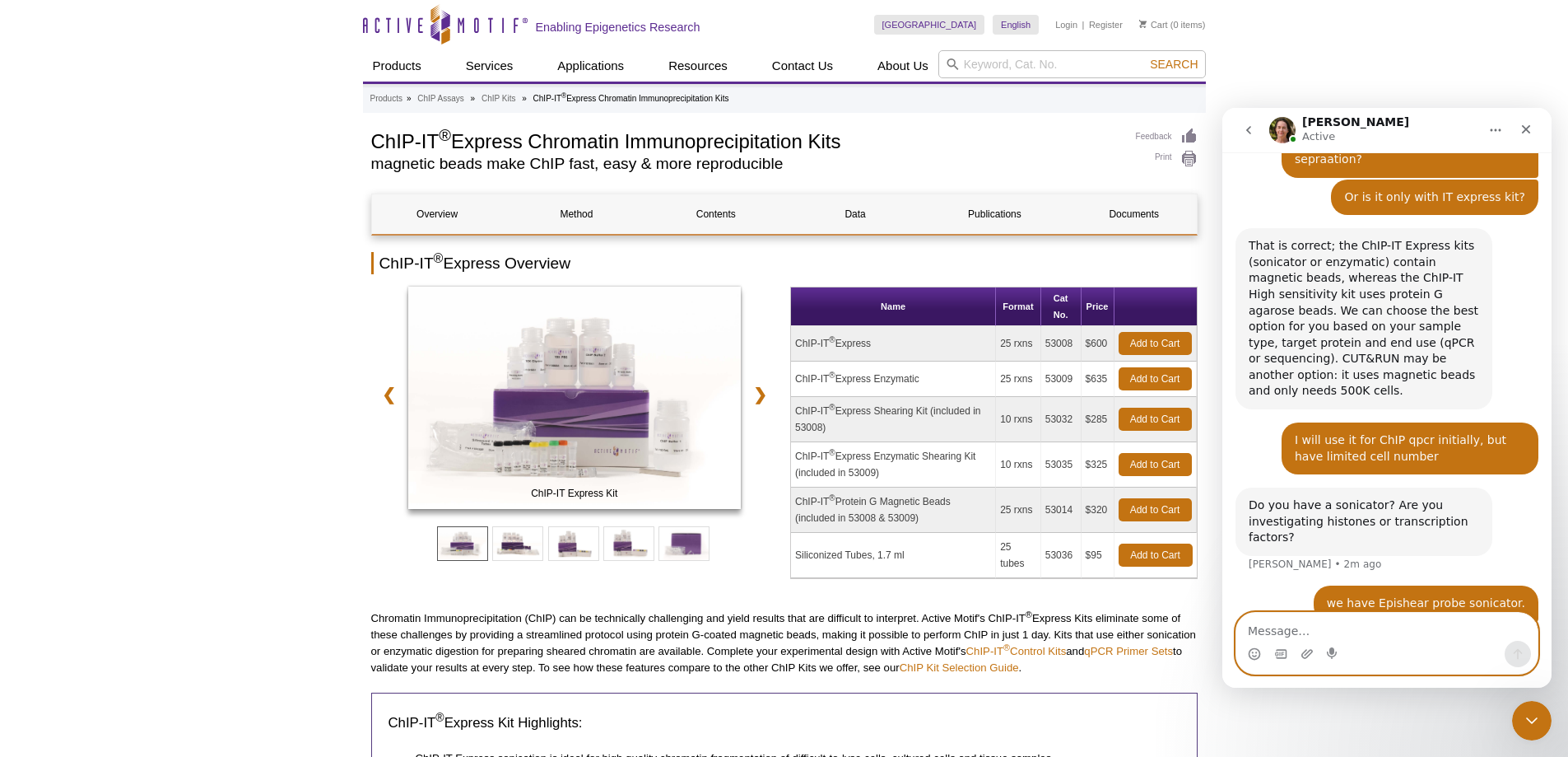
scroll to position [431, 0]
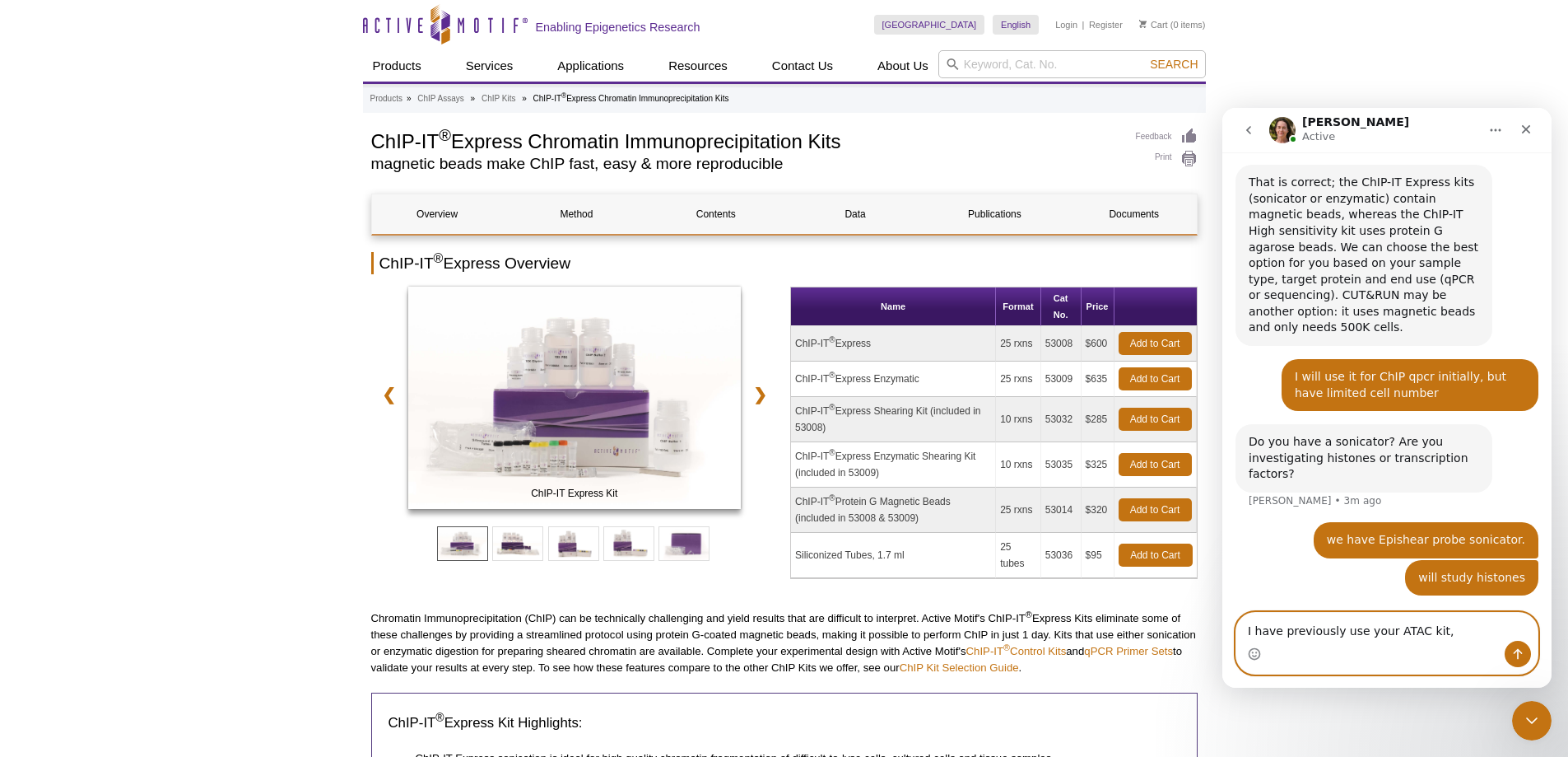
click at [1355, 631] on textarea "I have previously use your ATAC kit," at bounding box center [1388, 626] width 302 height 28
click at [1444, 629] on textarea "I have previously used your ATAC kit," at bounding box center [1388, 626] width 302 height 28
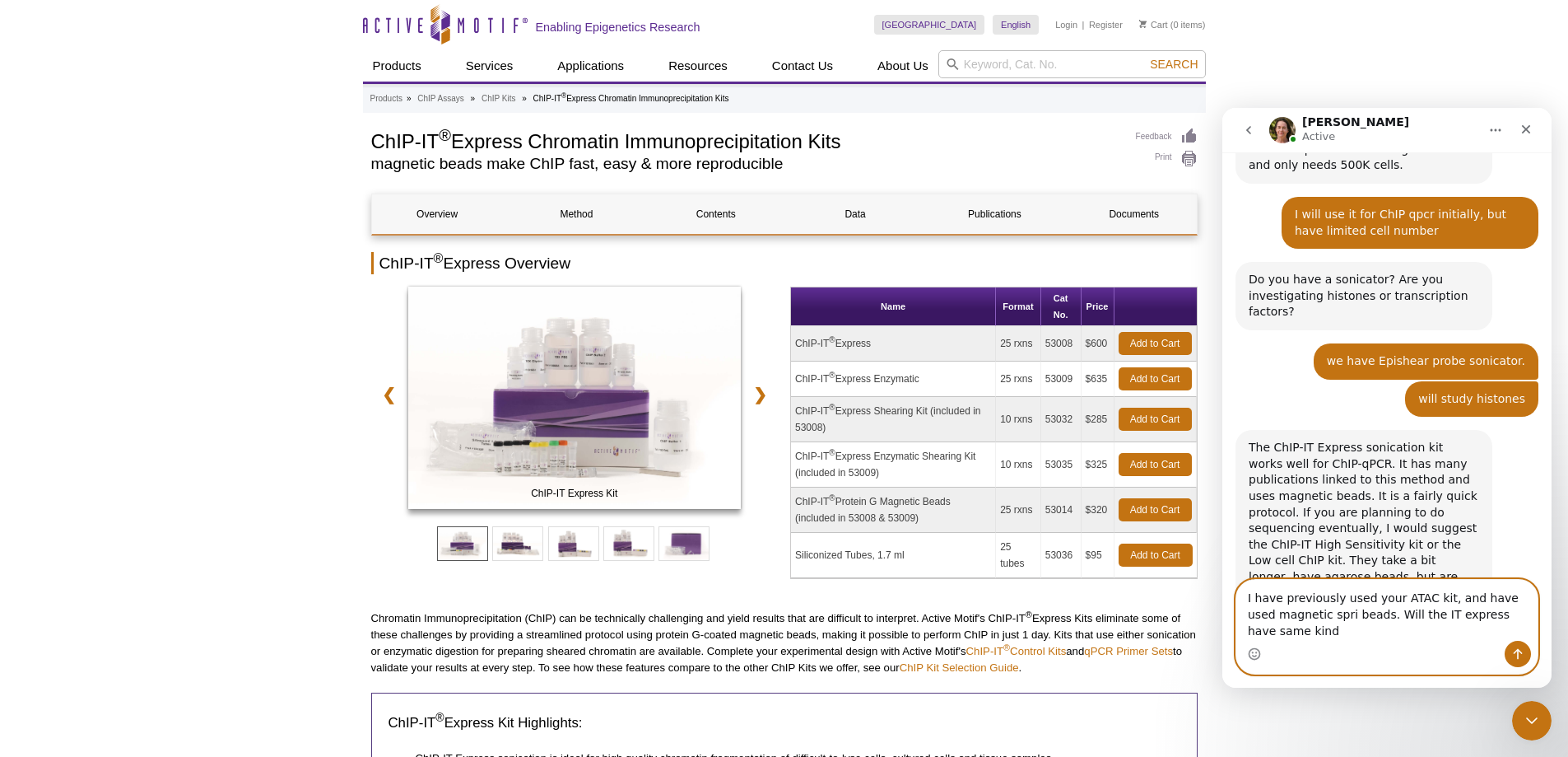
scroll to position [593, 0]
drag, startPoint x: 1247, startPoint y: 617, endPoint x: 1548, endPoint y: 634, distance: 301.5
click at [1548, 634] on div "I have previously used your ATAC kit, and have used magnetic spri beads. Will t…" at bounding box center [1387, 626] width 329 height 96
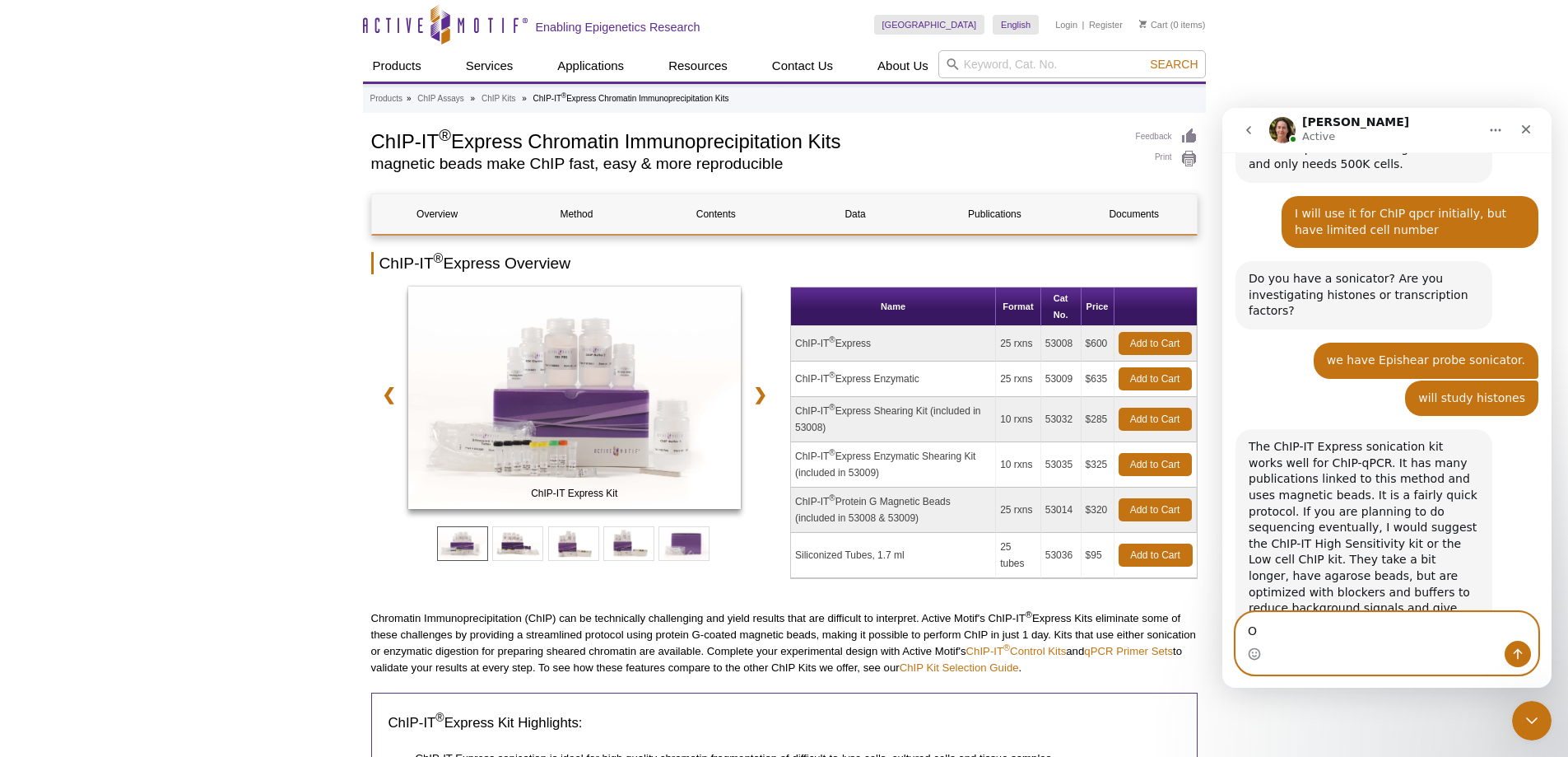
scroll to position [578, 0]
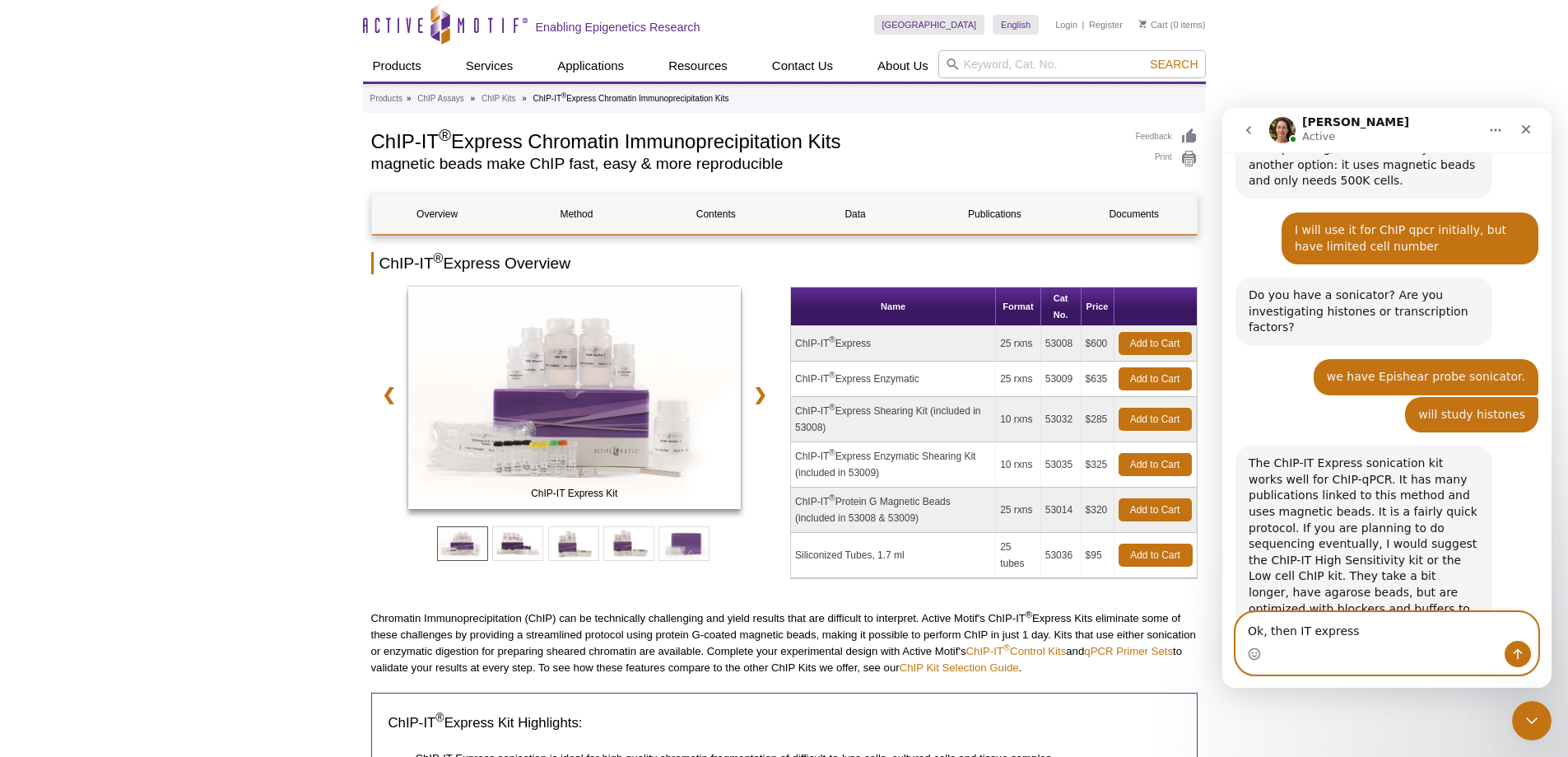
drag, startPoint x: 1291, startPoint y: 631, endPoint x: 1269, endPoint y: 627, distance: 22.4
click at [1269, 627] on textarea "Ok, then IT express" at bounding box center [1388, 626] width 302 height 28
click at [1351, 636] on textarea "Ok, Does IT express" at bounding box center [1388, 626] width 302 height 28
type textarea "Ok, Does IT express kit have any promotion,?"
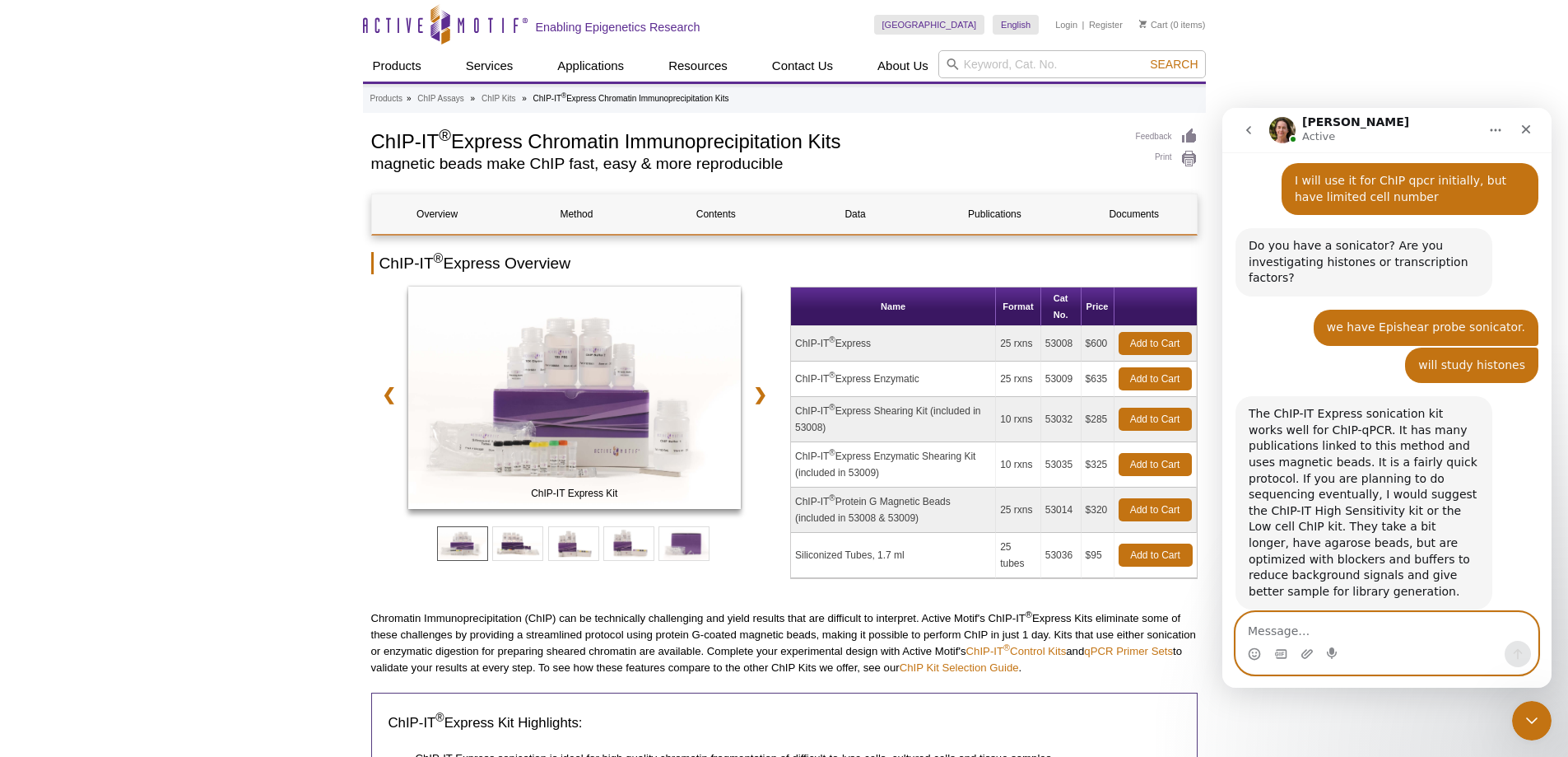
scroll to position [676, 0]
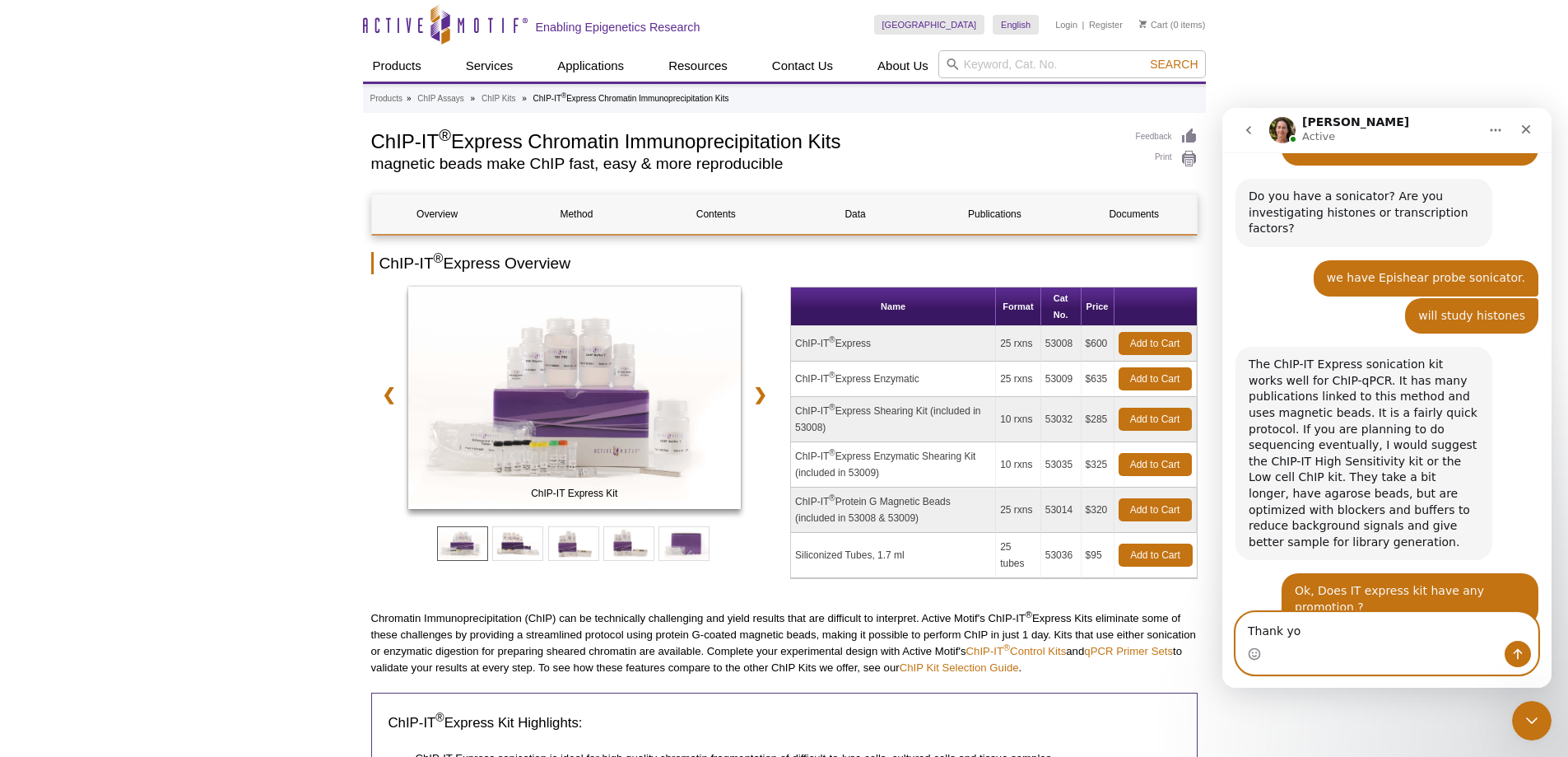
type textarea "Thank you"
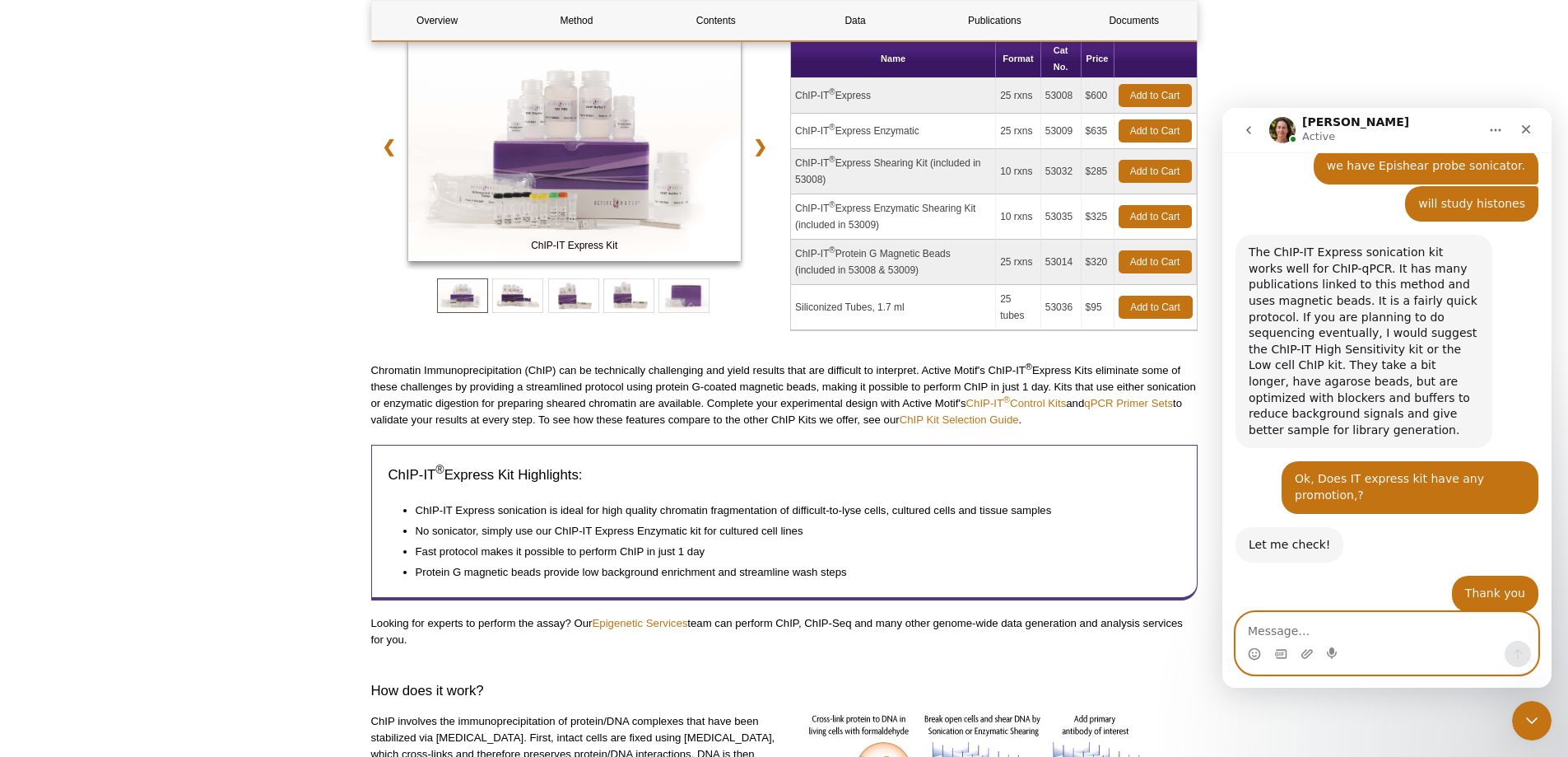
scroll to position [806, 0]
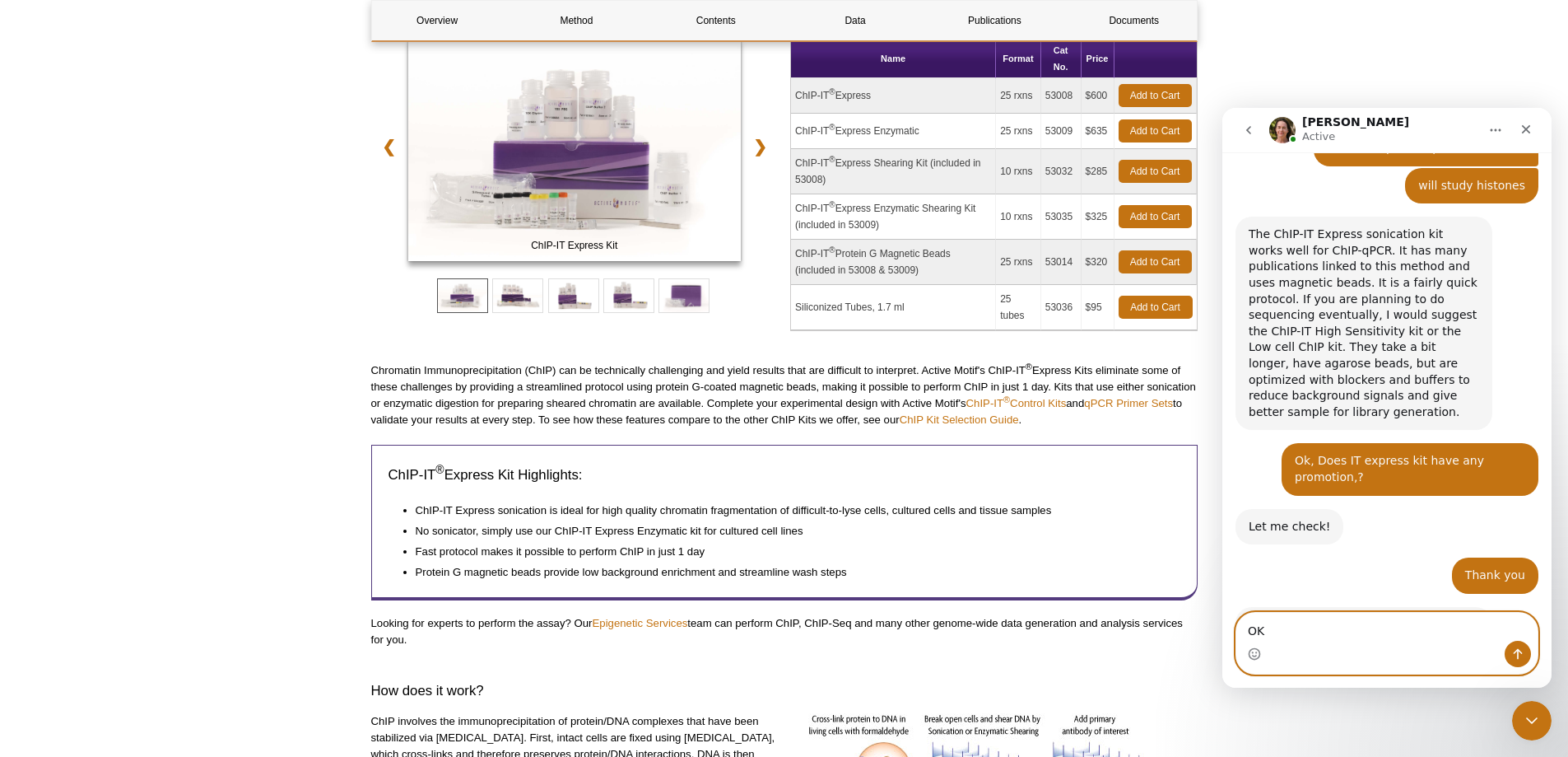
type textarea "OK."
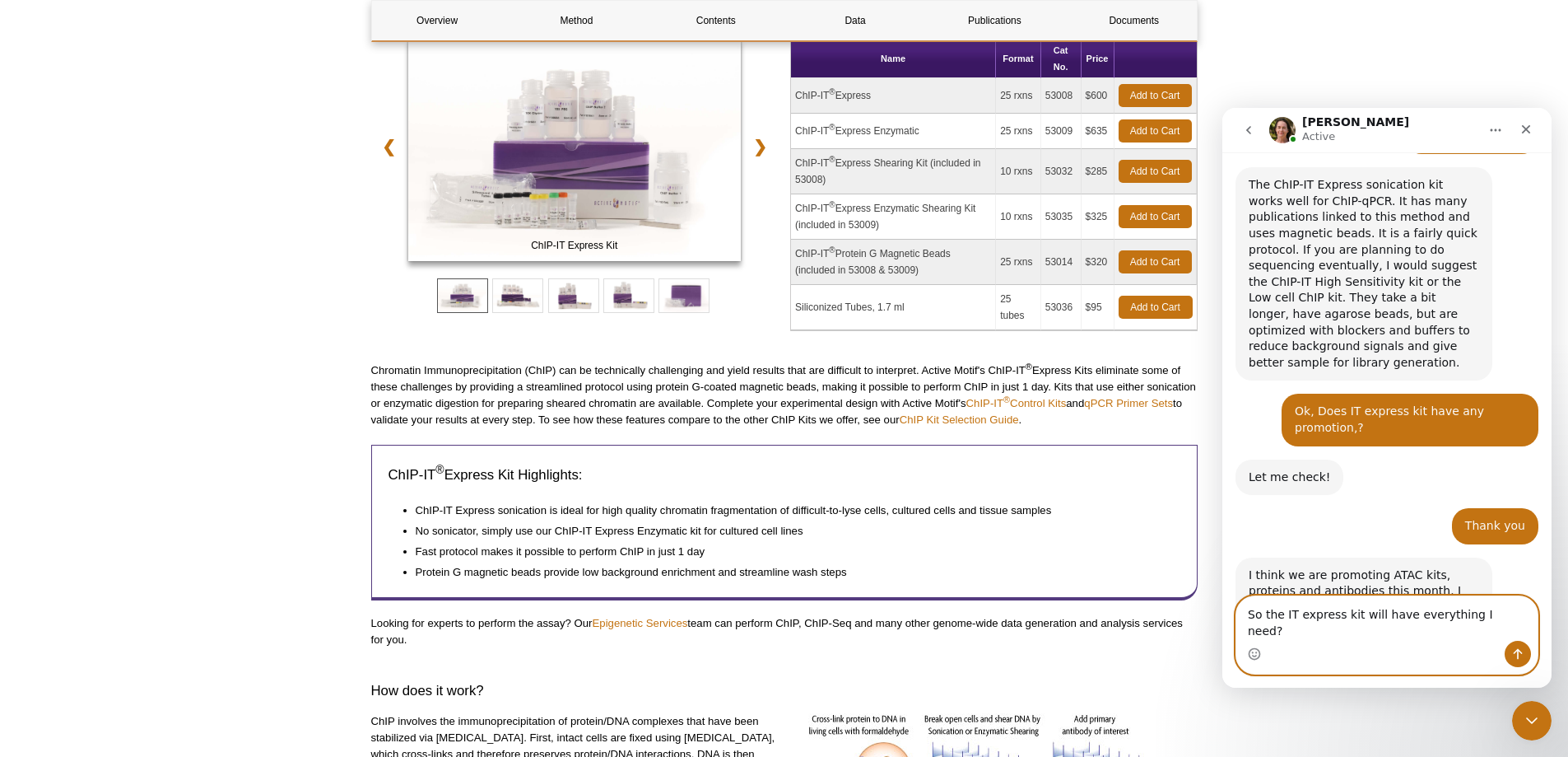
click at [1247, 628] on textarea "So the IT express kit will have everything I need?" at bounding box center [1388, 618] width 302 height 44
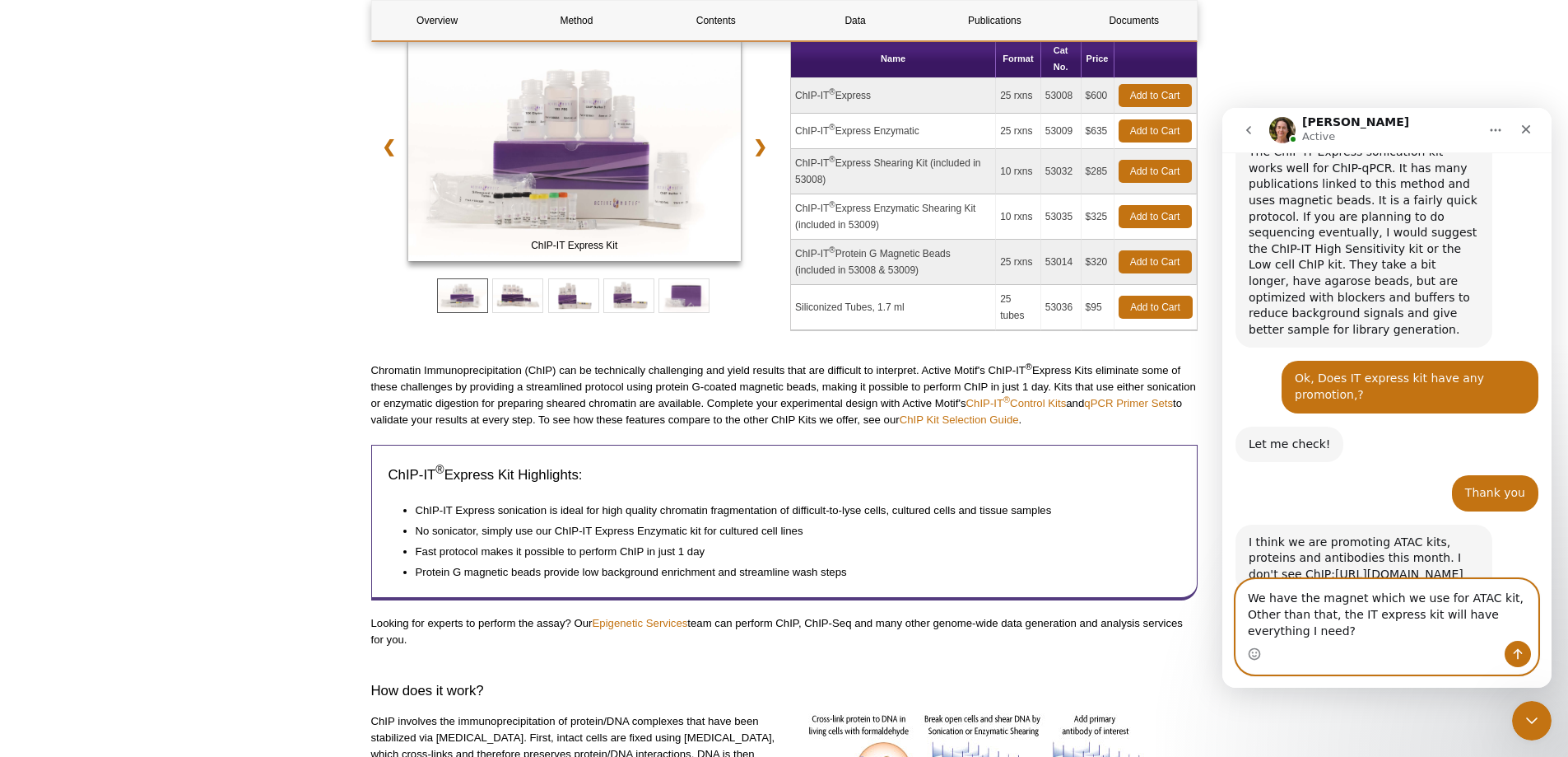
scroll to position [872, 0]
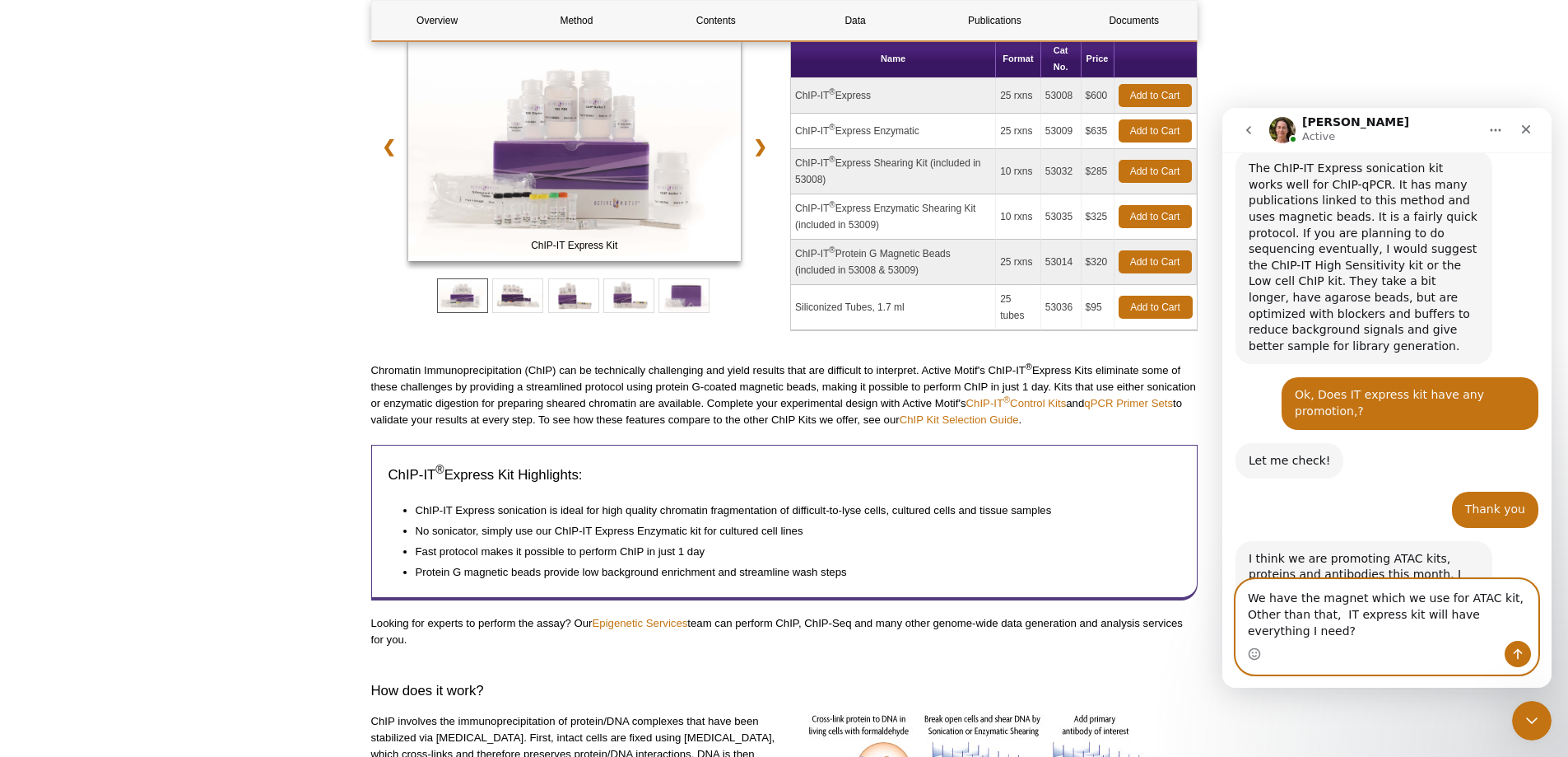
type textarea "We have the magnet which we use for ATAC kit, Other than that, IT express kit w…"
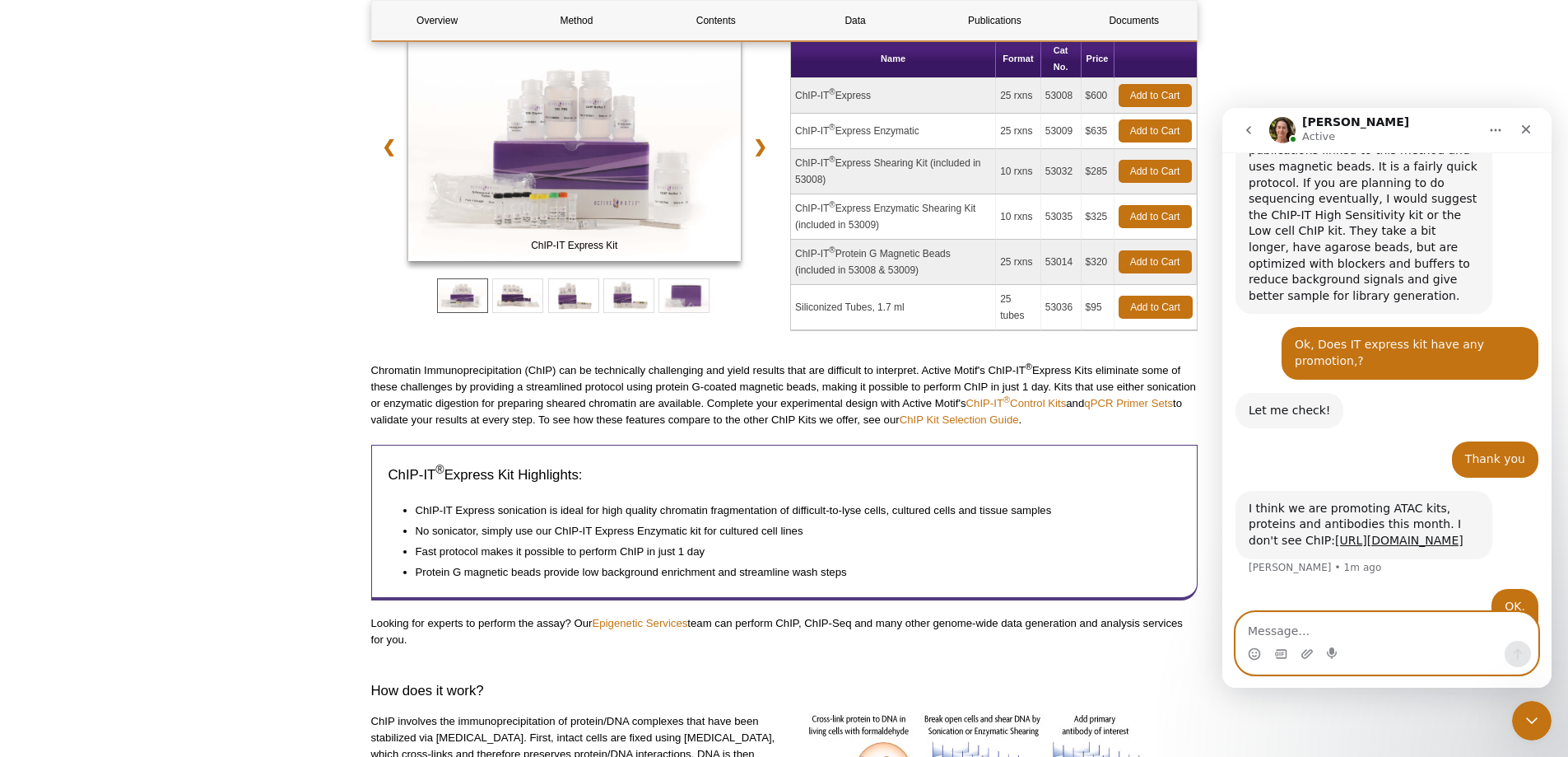
scroll to position [925, 0]
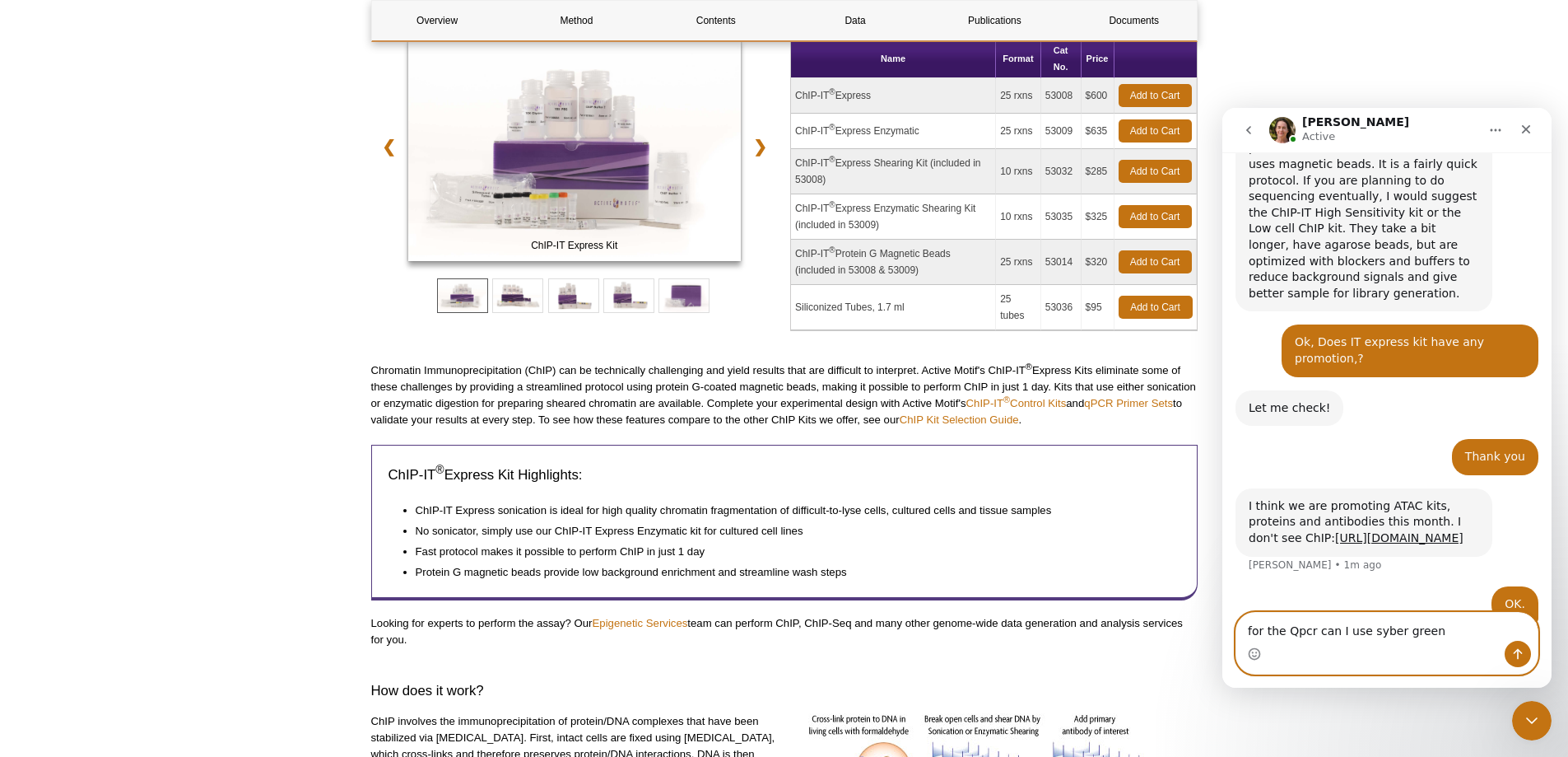
drag, startPoint x: 1285, startPoint y: 628, endPoint x: 1294, endPoint y: 631, distance: 9.5
click at [1294, 631] on textarea "for the Qpcr can I use syber green" at bounding box center [1388, 626] width 302 height 28
click at [1357, 632] on textarea "for the qpcr can I use syber green" at bounding box center [1388, 626] width 302 height 28
click at [1355, 632] on textarea "for the qpcr can I useSyber green" at bounding box center [1388, 626] width 302 height 28
click at [1419, 629] on textarea "for the qpcr can I use Syber green" at bounding box center [1388, 626] width 302 height 28
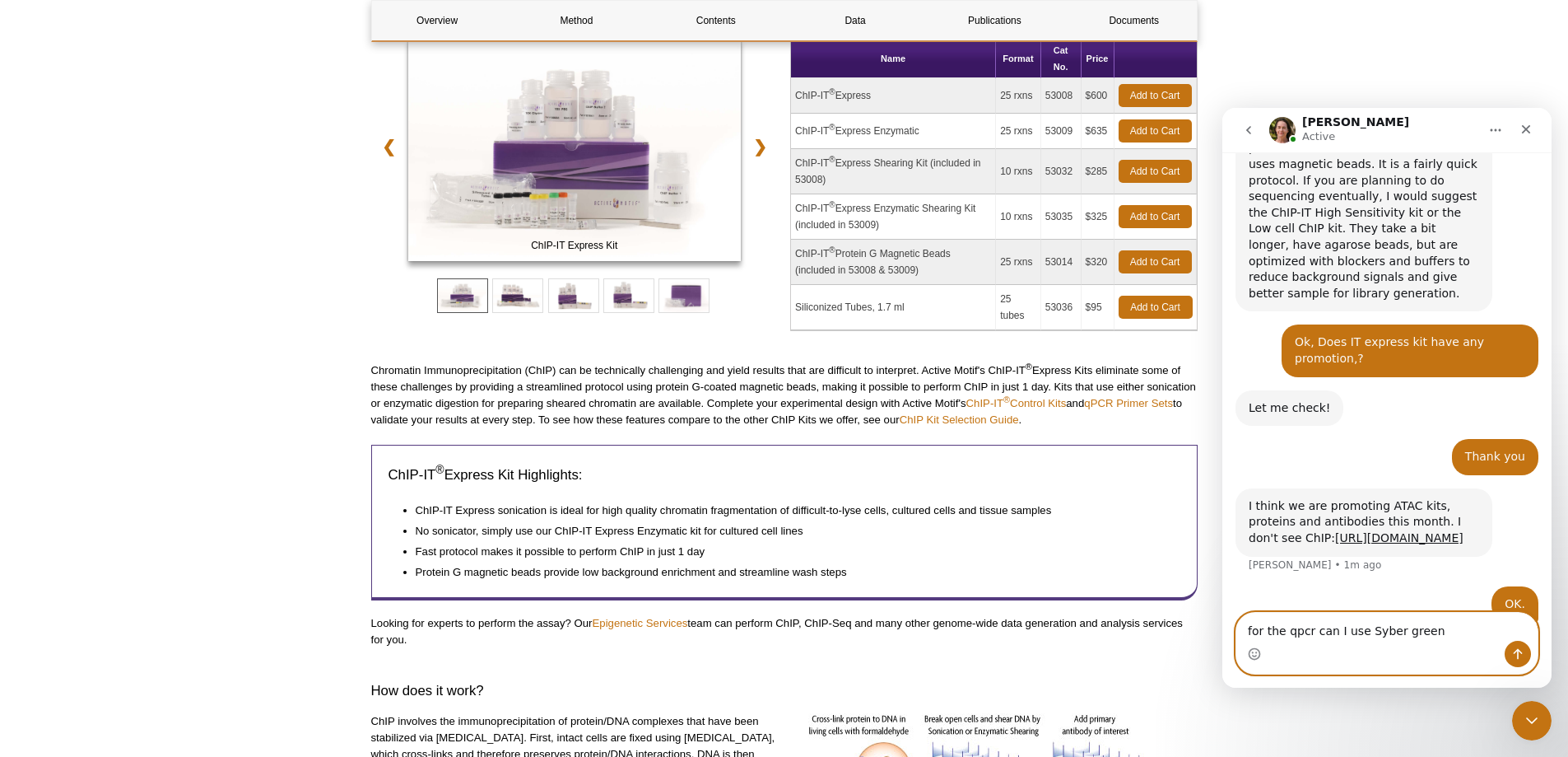
type textarea "for the qpcr can I use Syber green?"
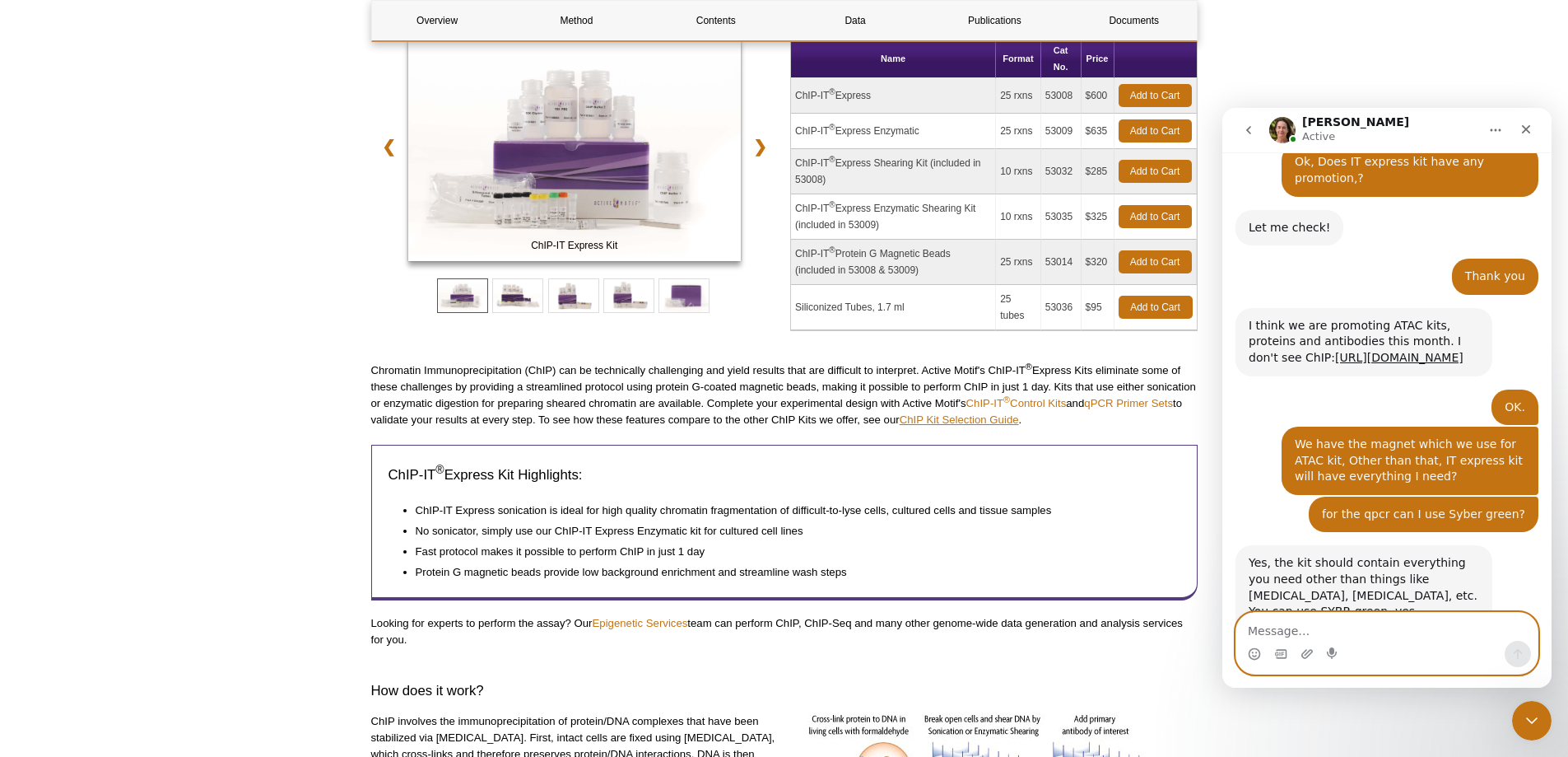
scroll to position [1108, 0]
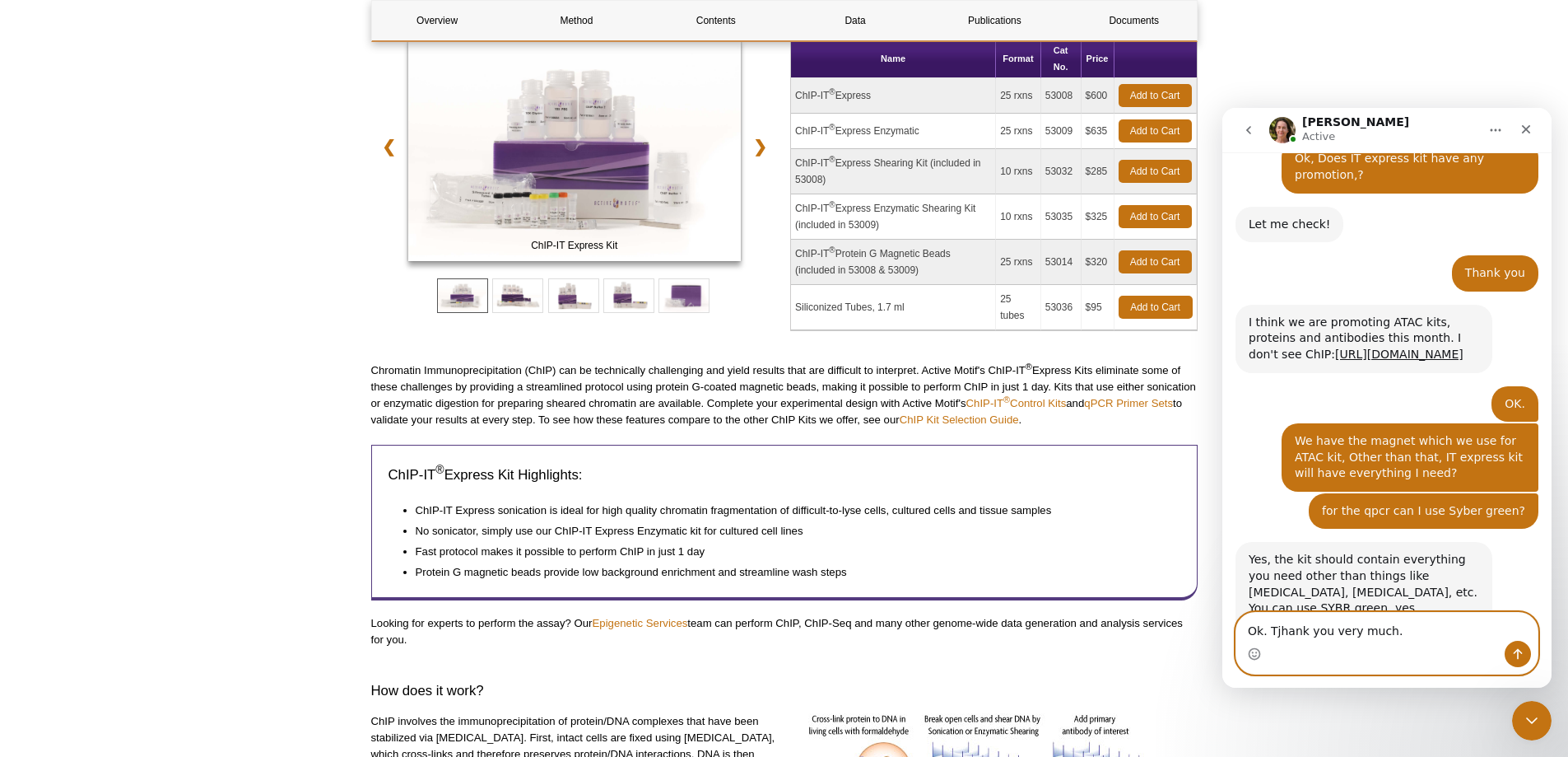
click at [1282, 633] on textarea "Ok. Tjhank you very much." at bounding box center [1388, 626] width 302 height 28
type textarea "Ok. Thank you very much."
click at [1517, 654] on icon "Send a message…" at bounding box center [1518, 654] width 13 height 13
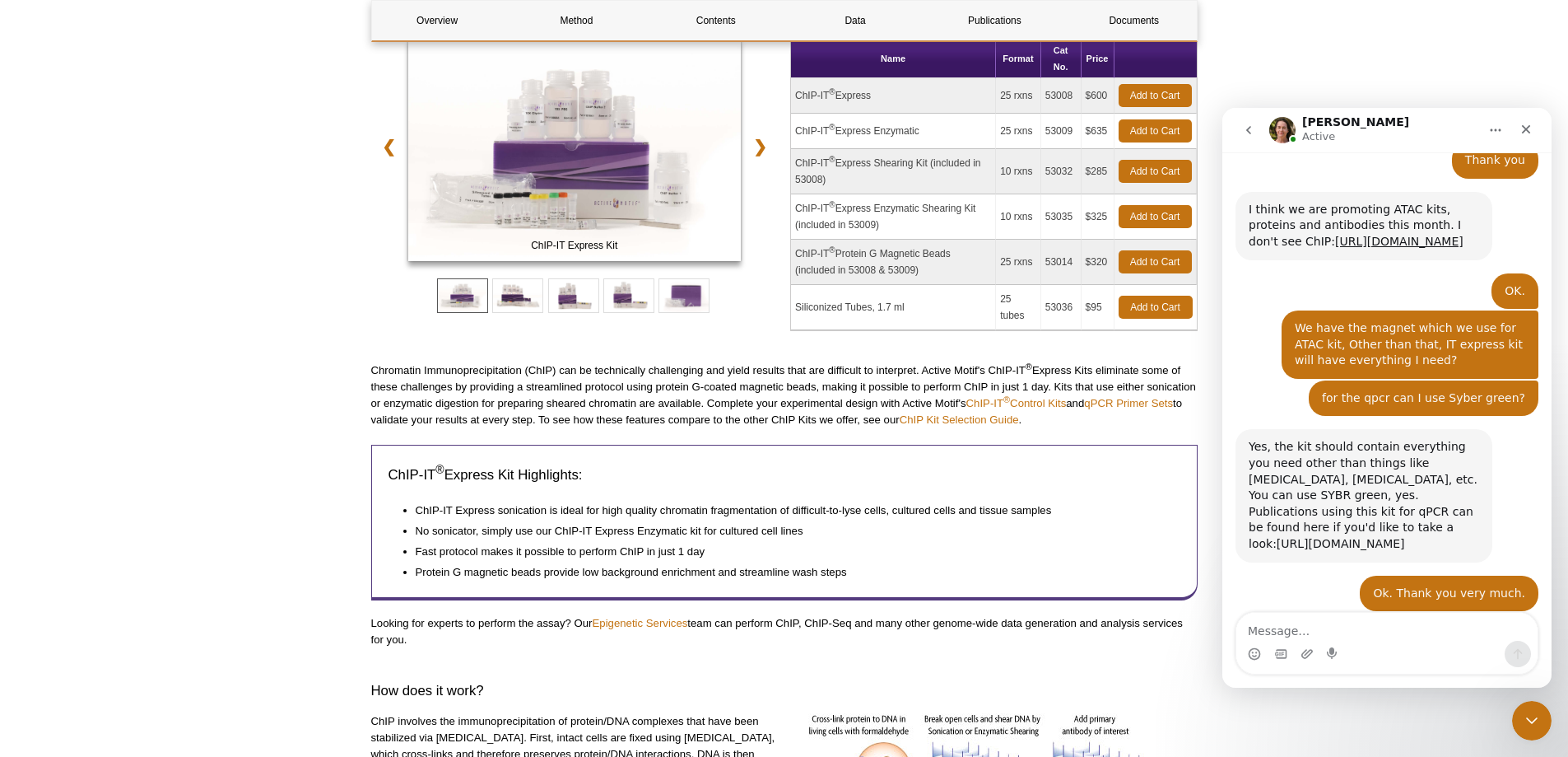
scroll to position [1222, 0]
click at [1534, 137] on div "Close" at bounding box center [1527, 129] width 30 height 30
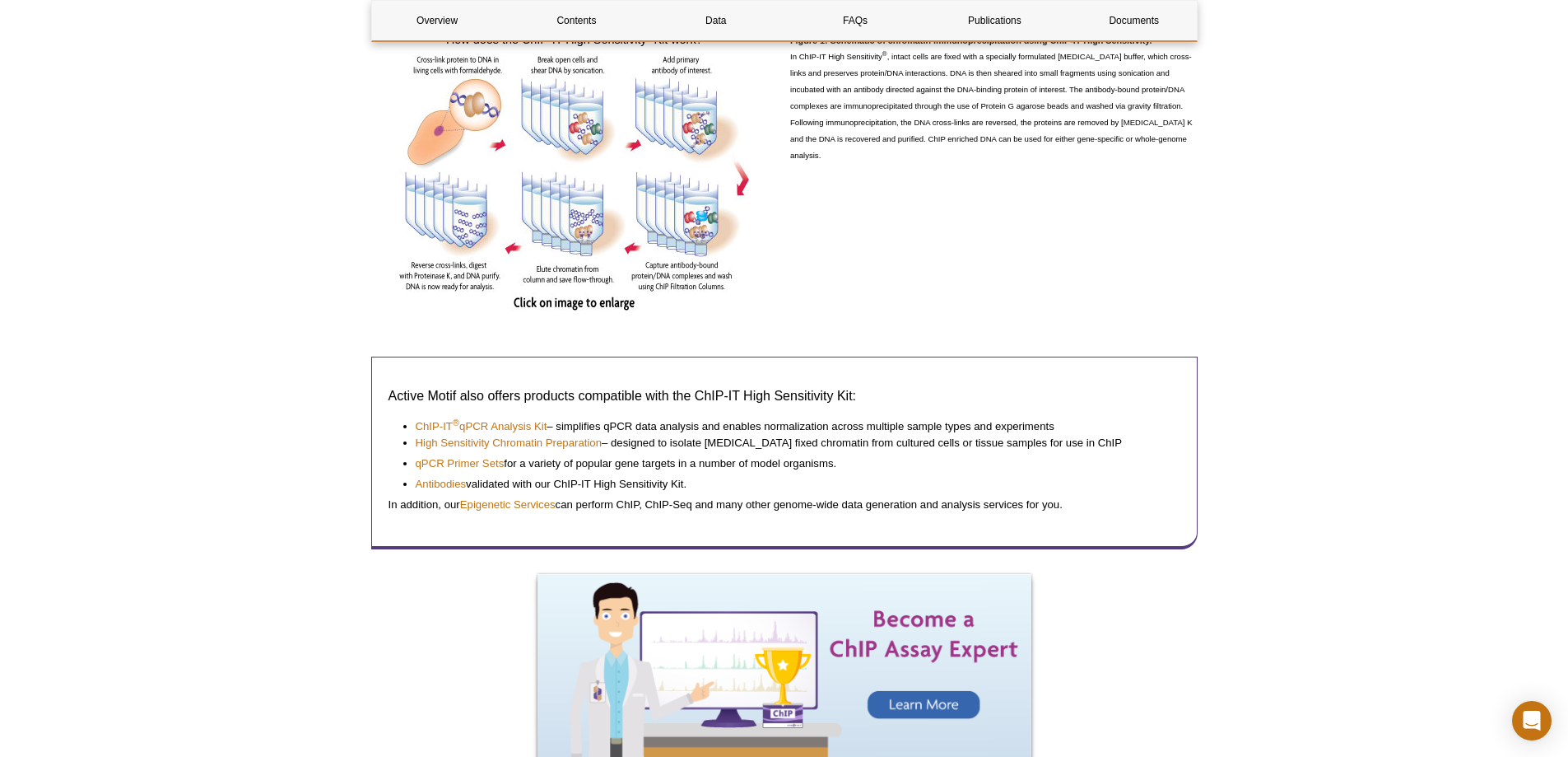
scroll to position [1070, 0]
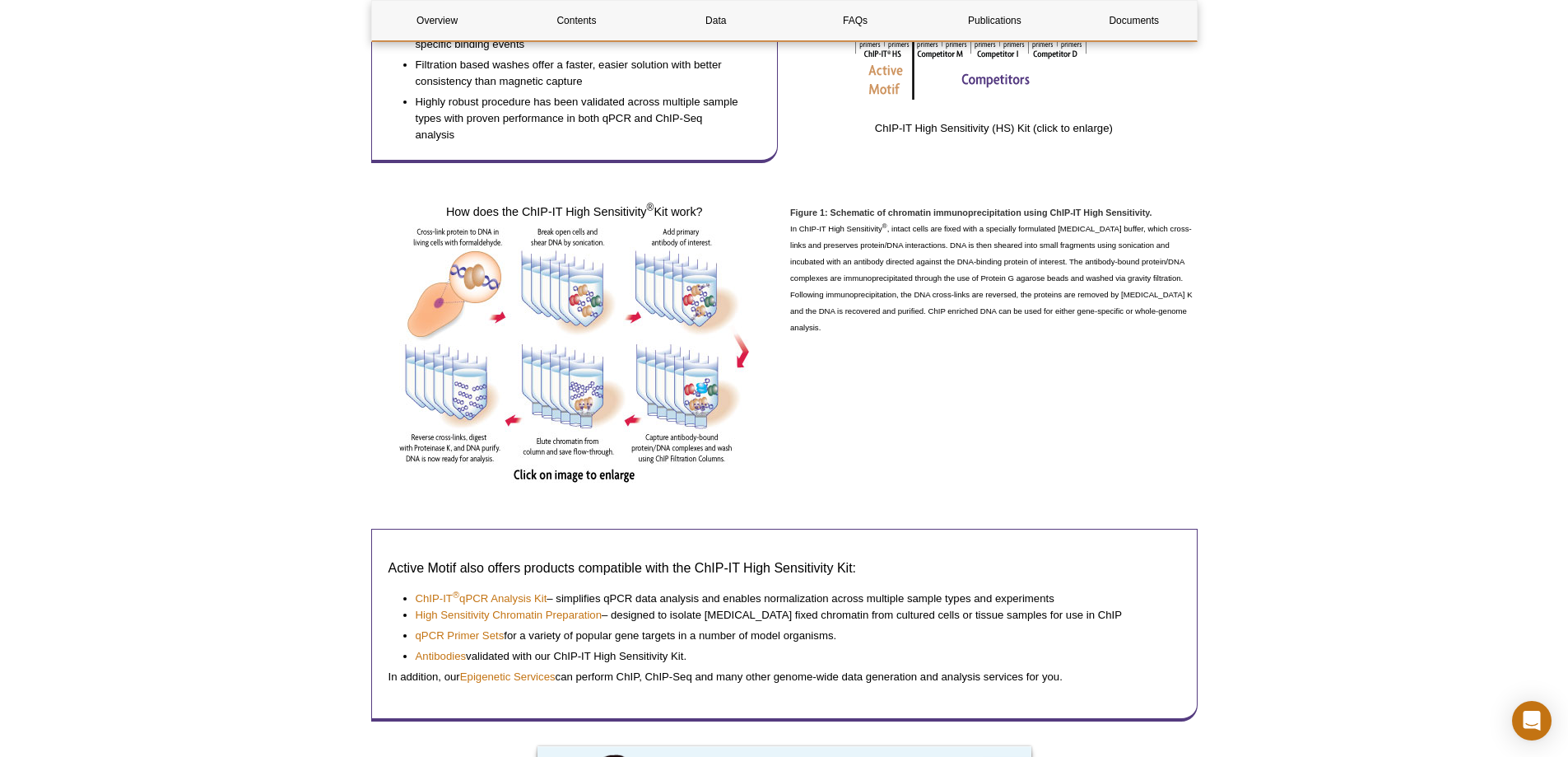
drag, startPoint x: 1353, startPoint y: 513, endPoint x: 1346, endPoint y: 504, distance: 11.4
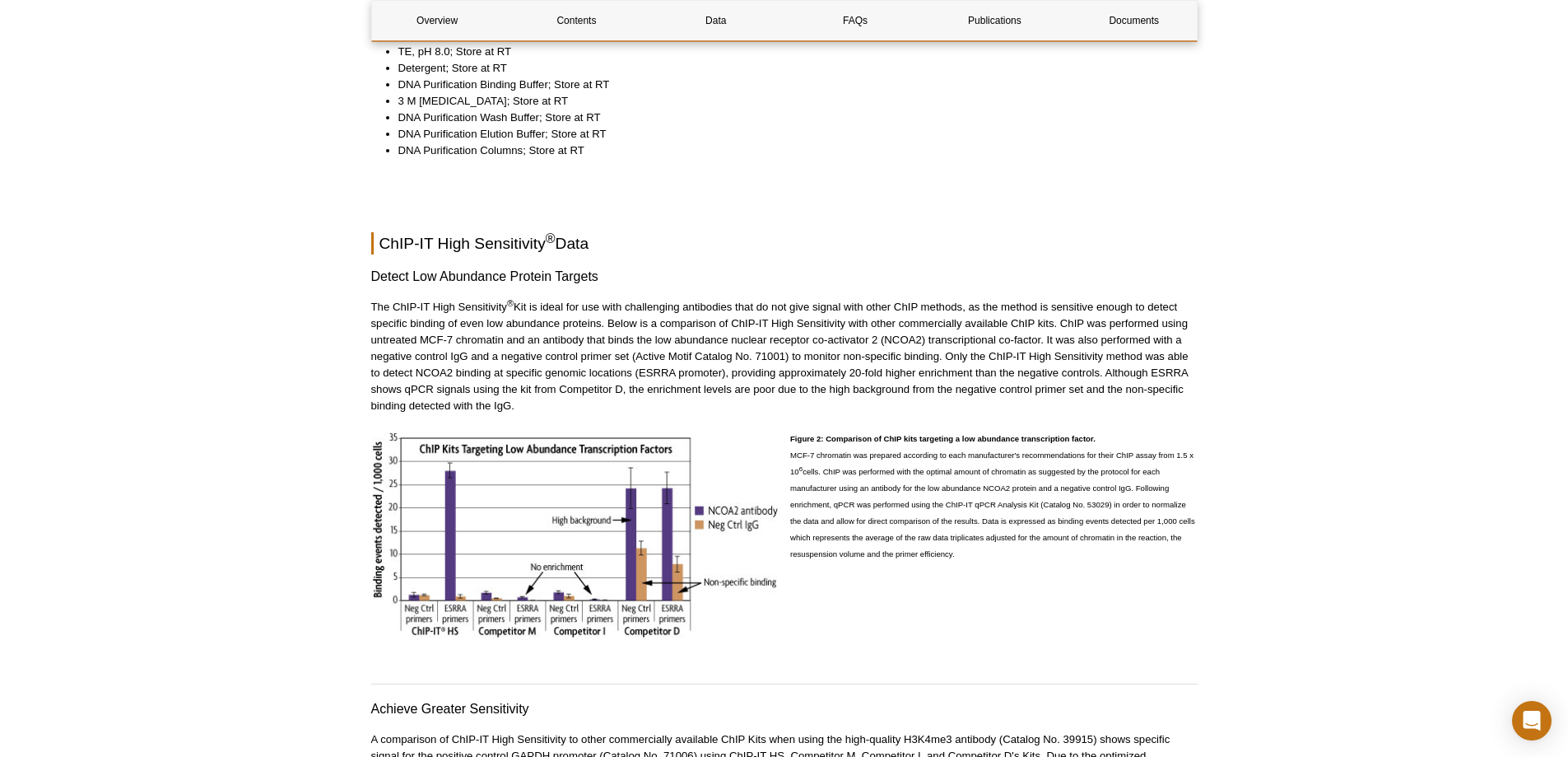
scroll to position [2470, 0]
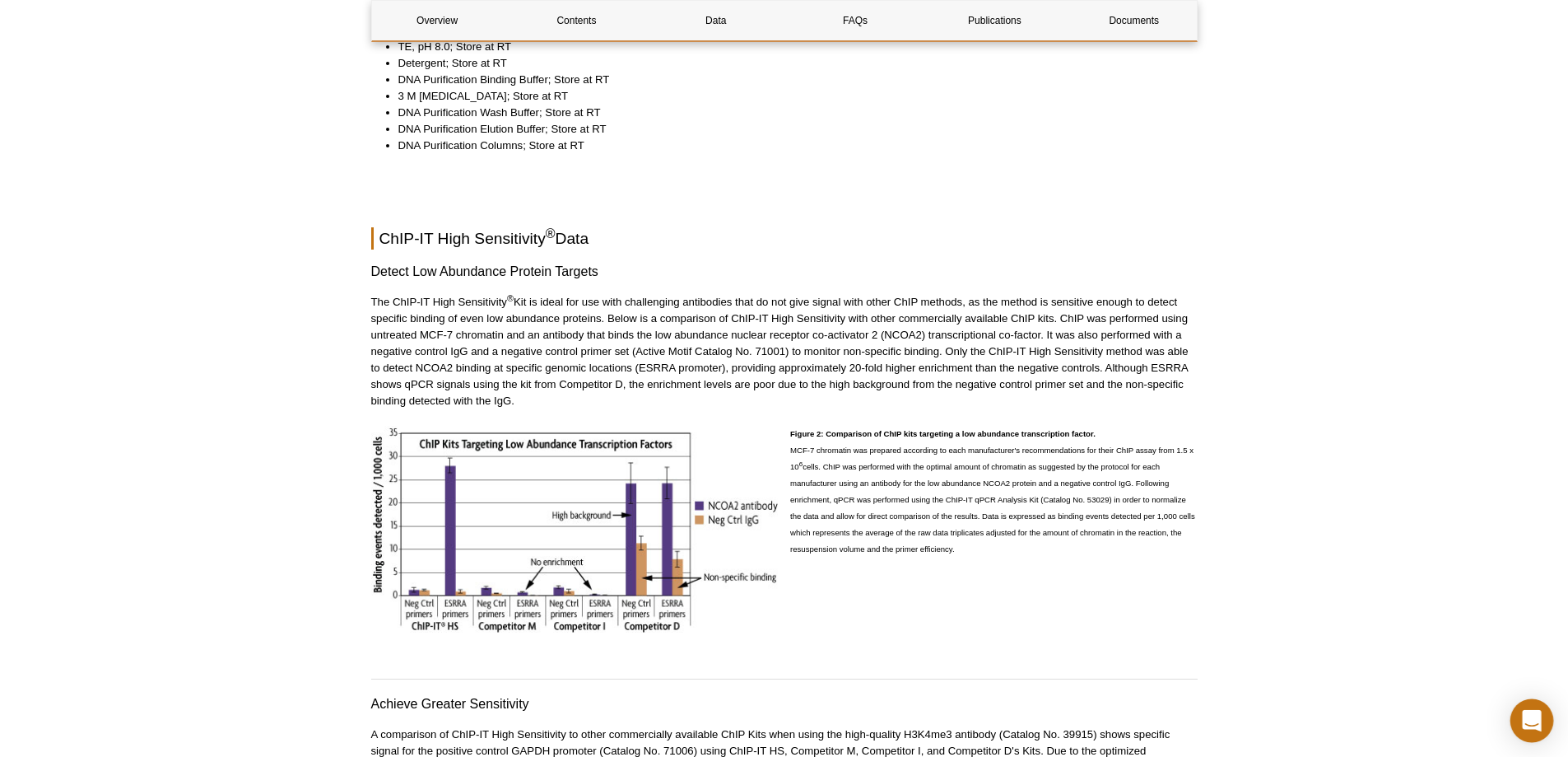
click at [1535, 719] on icon "Open Intercom Messenger" at bounding box center [1531, 721] width 19 height 22
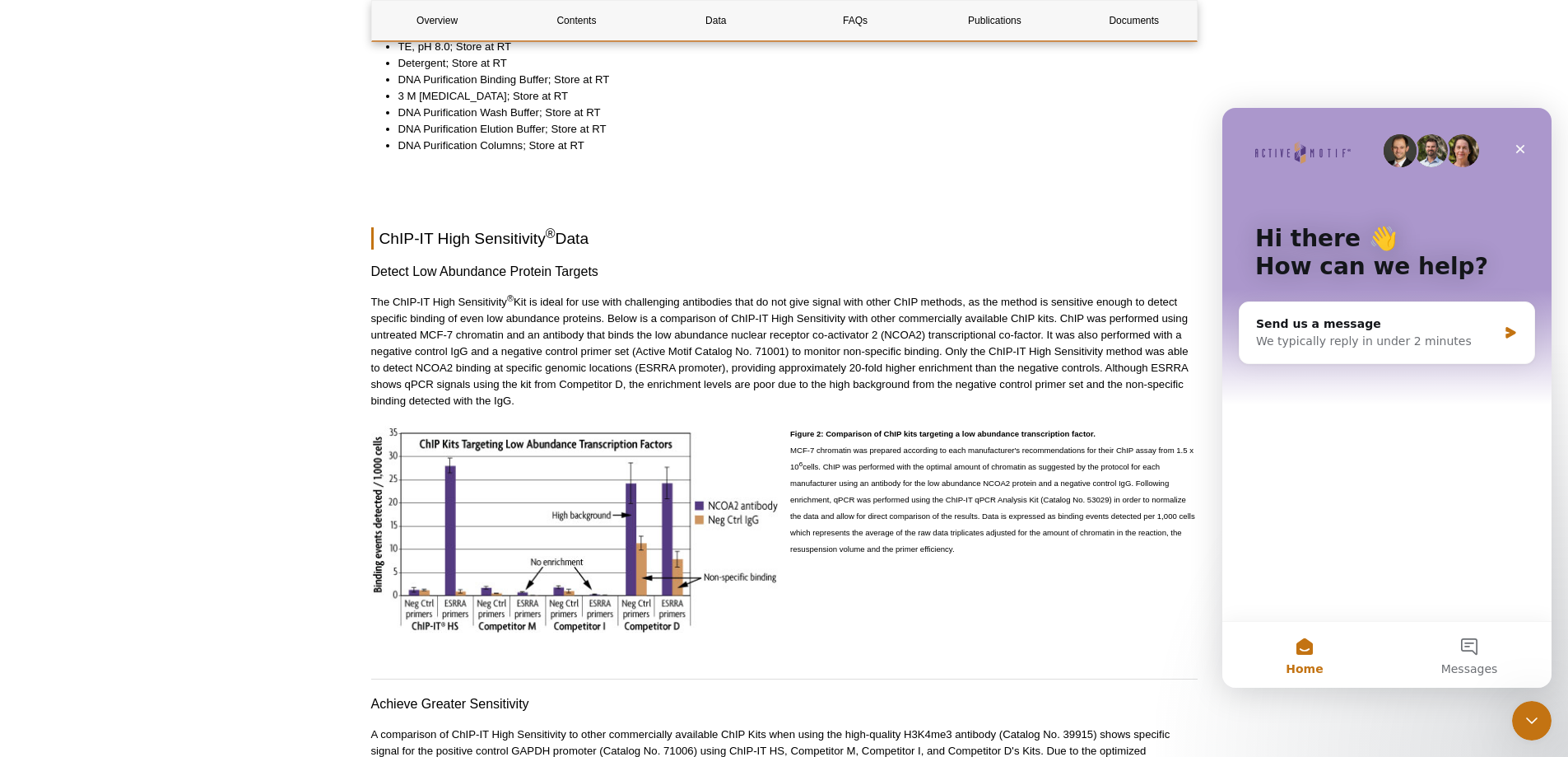
click at [843, 601] on div "Figure 2: Comparison of ChIP kits targeting a low abundance transcription facto…" at bounding box center [993, 531] width 407 height 212
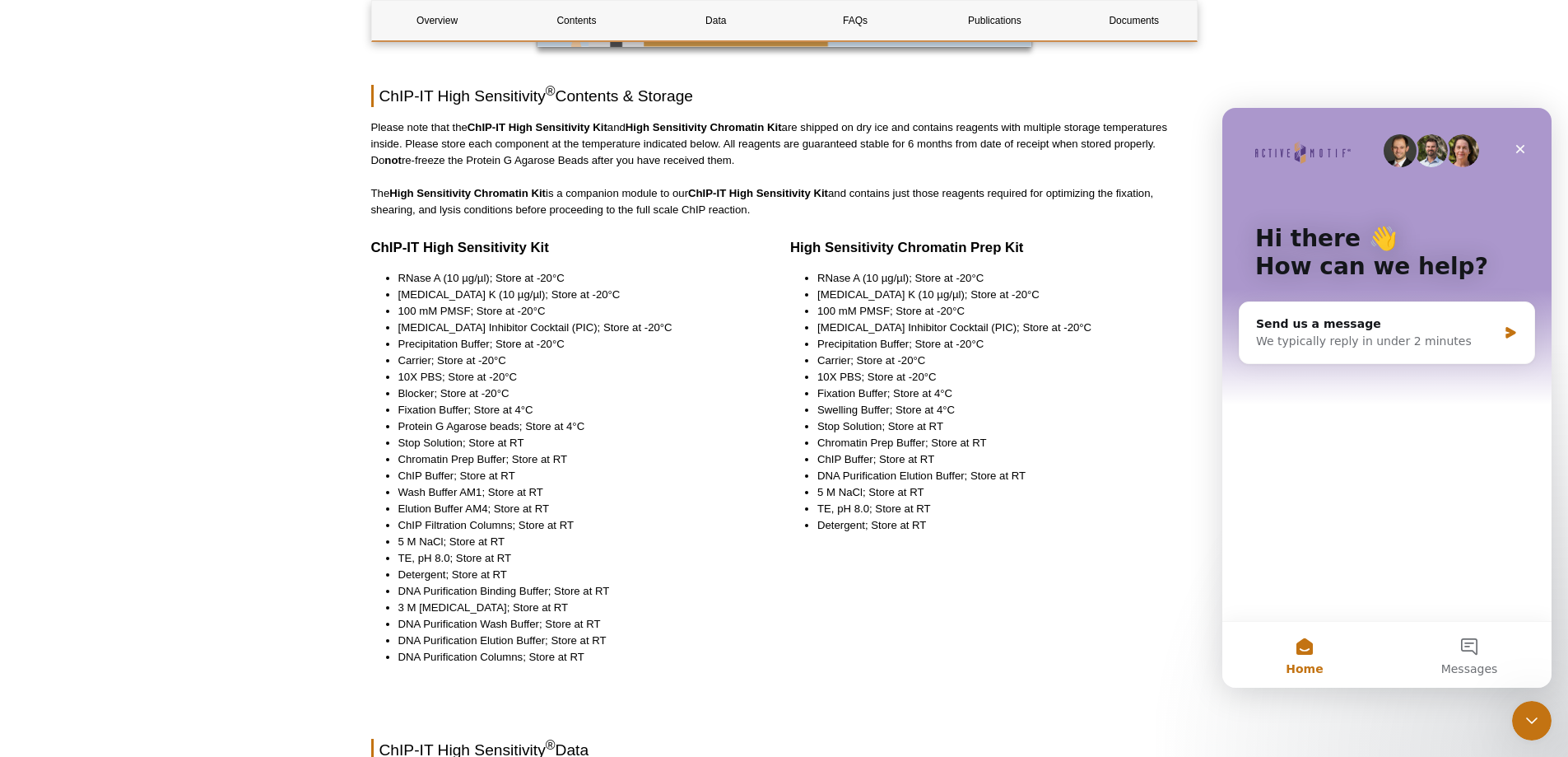
scroll to position [1893, 0]
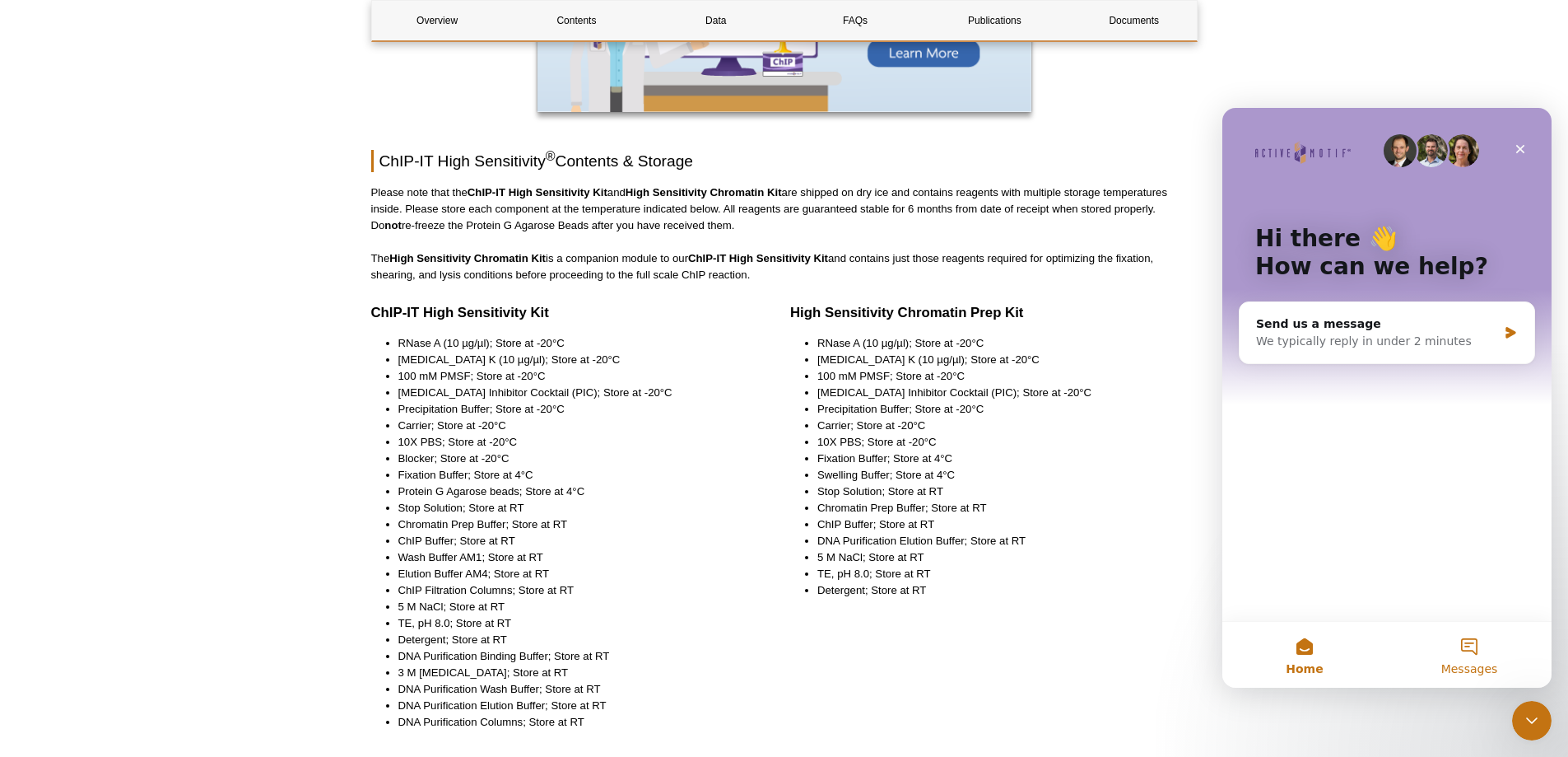
click at [1464, 662] on span "Messages" at bounding box center [1470, 668] width 57 height 12
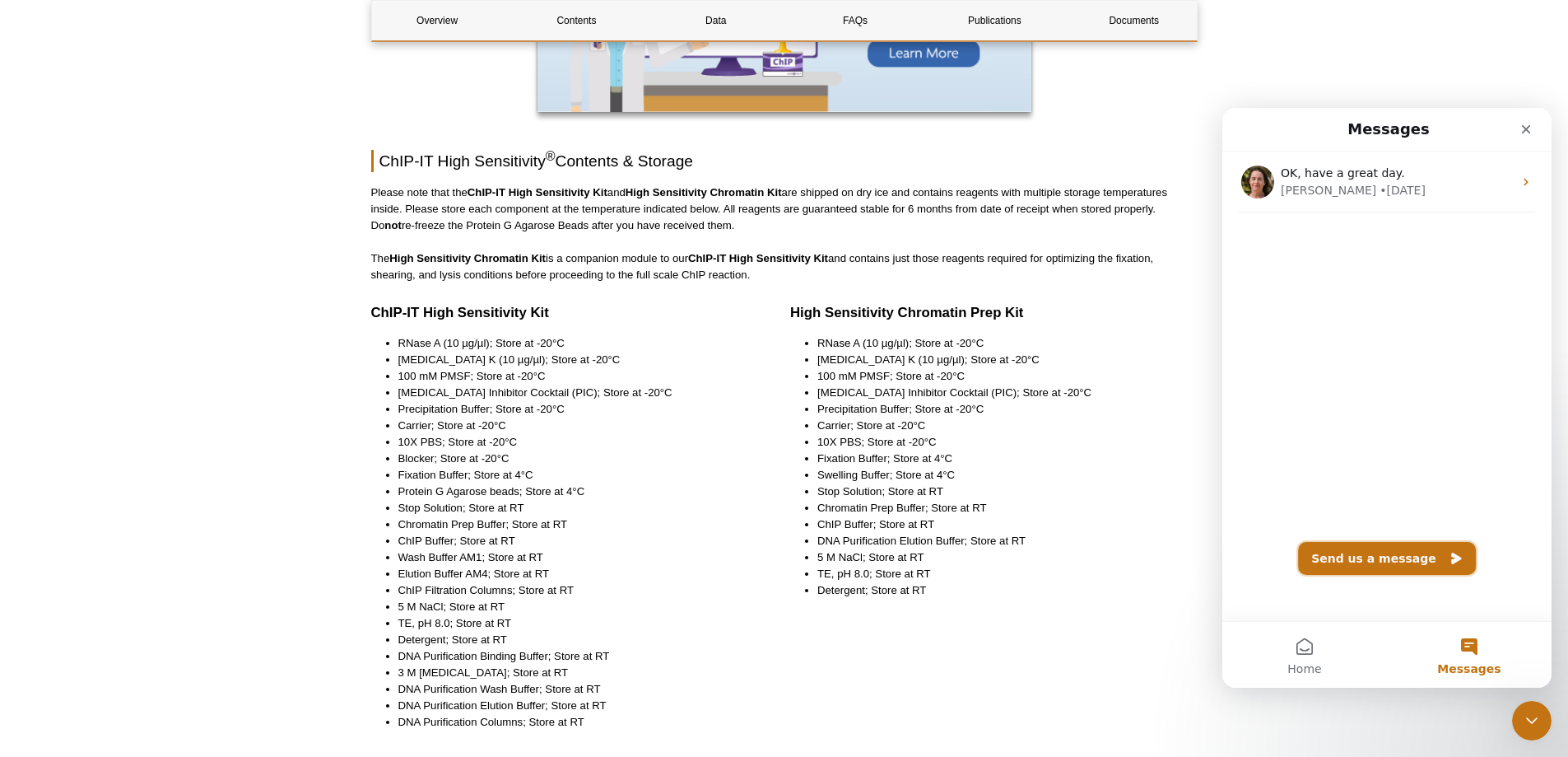
click at [1450, 563] on button "Send us a message" at bounding box center [1387, 558] width 177 height 33
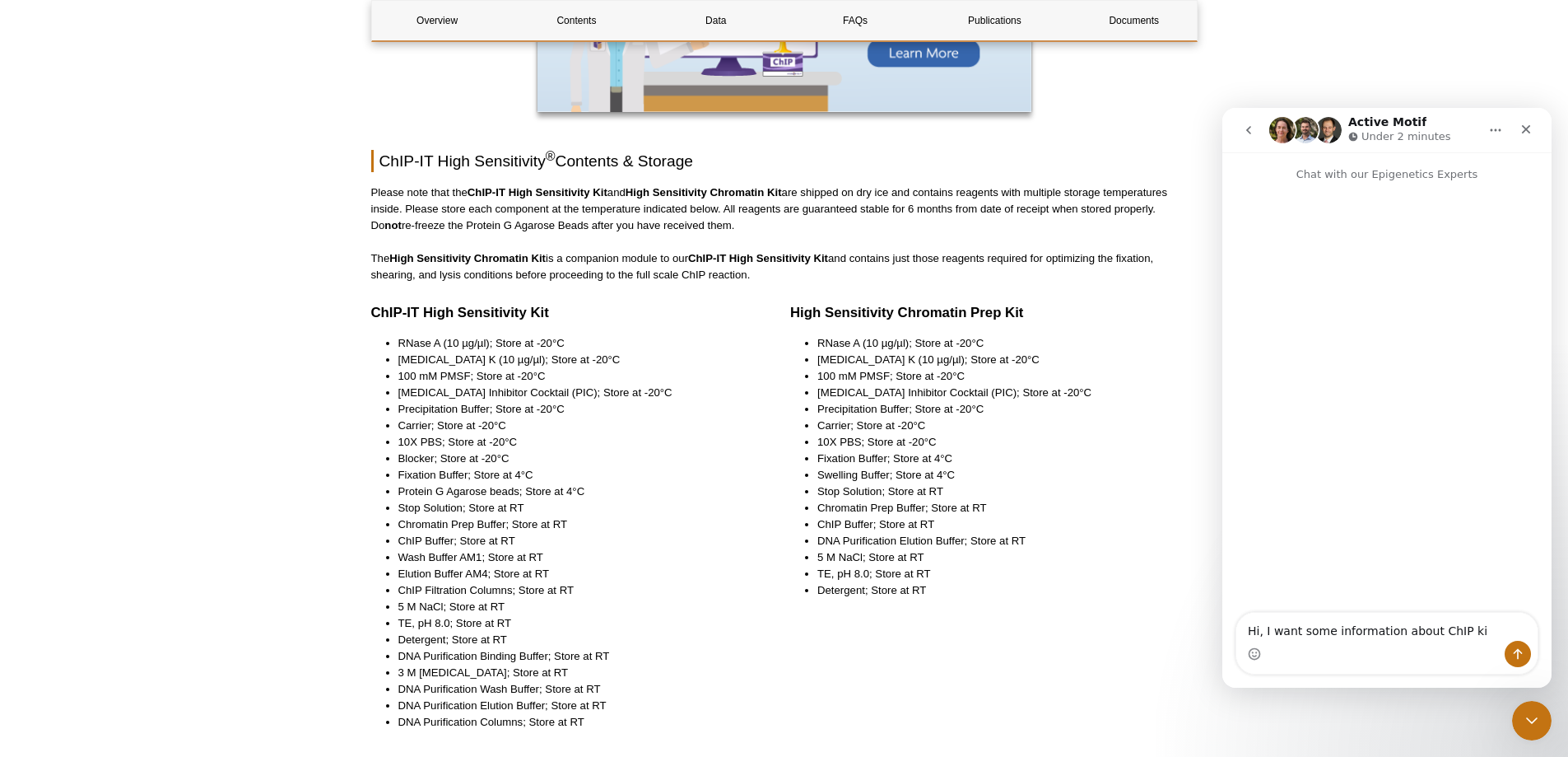
type textarea "Hi, I want some information about ChIP kit"
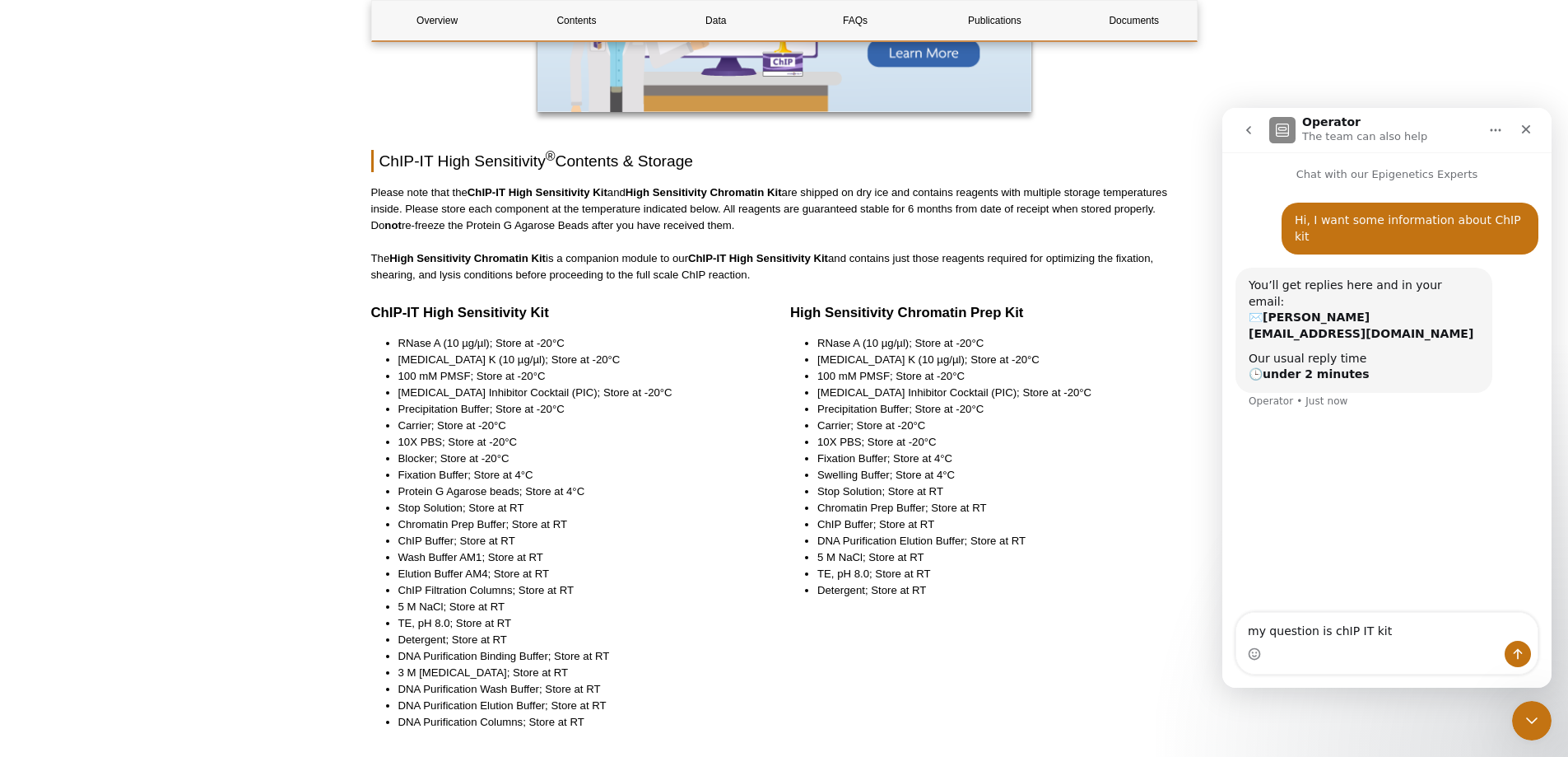
drag, startPoint x: 1323, startPoint y: 631, endPoint x: 1137, endPoint y: 633, distance: 186.0
click at [1222, 633] on html "Operator The team can also help Chat with our Epigenetics Experts Hi, I want so…" at bounding box center [1387, 397] width 329 height 580
click at [1351, 628] on textarea "Does the ChIP IT kit" at bounding box center [1388, 626] width 302 height 28
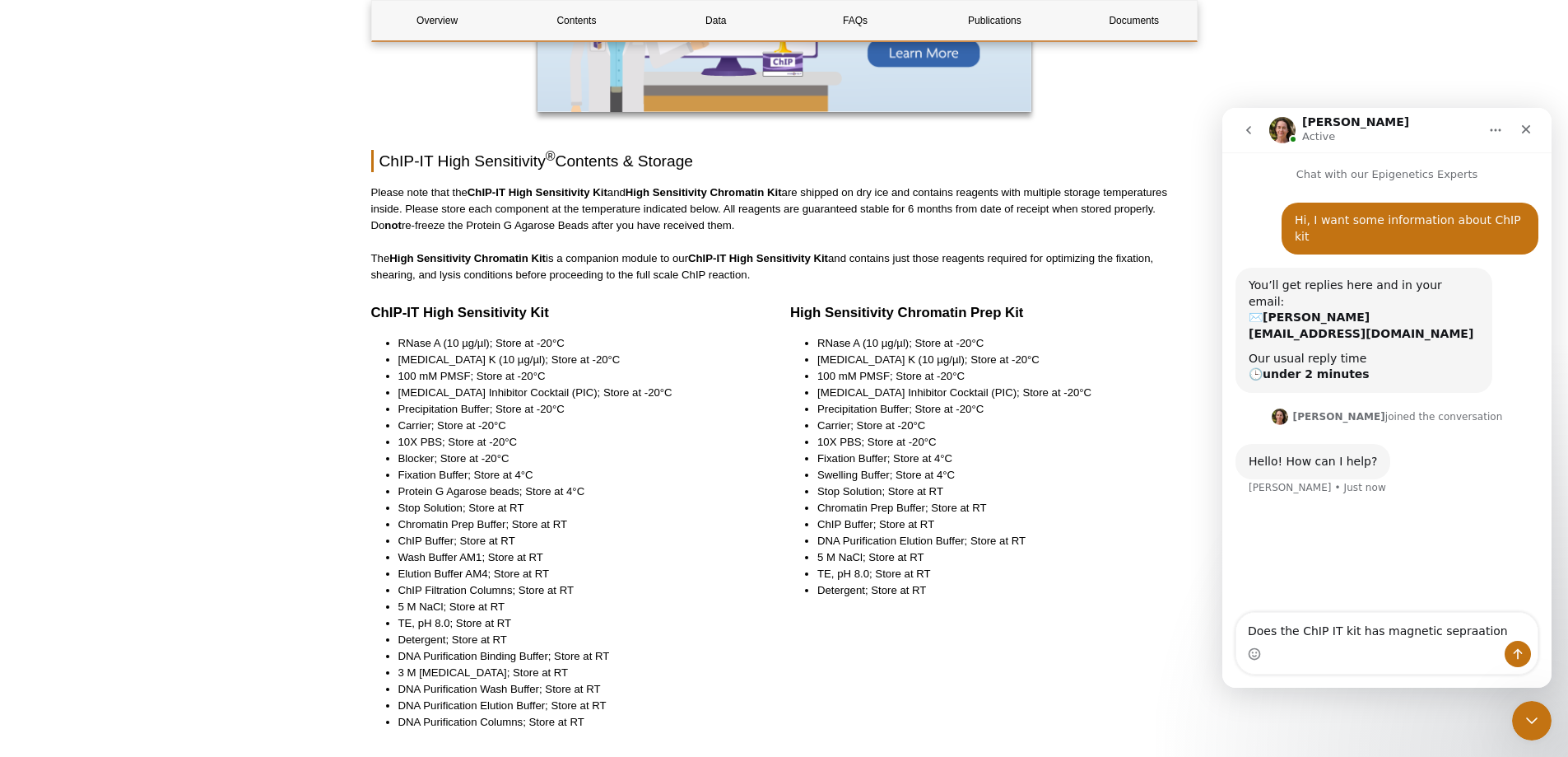
type textarea "Does the ChIP IT kit has magnetic sepraation?"
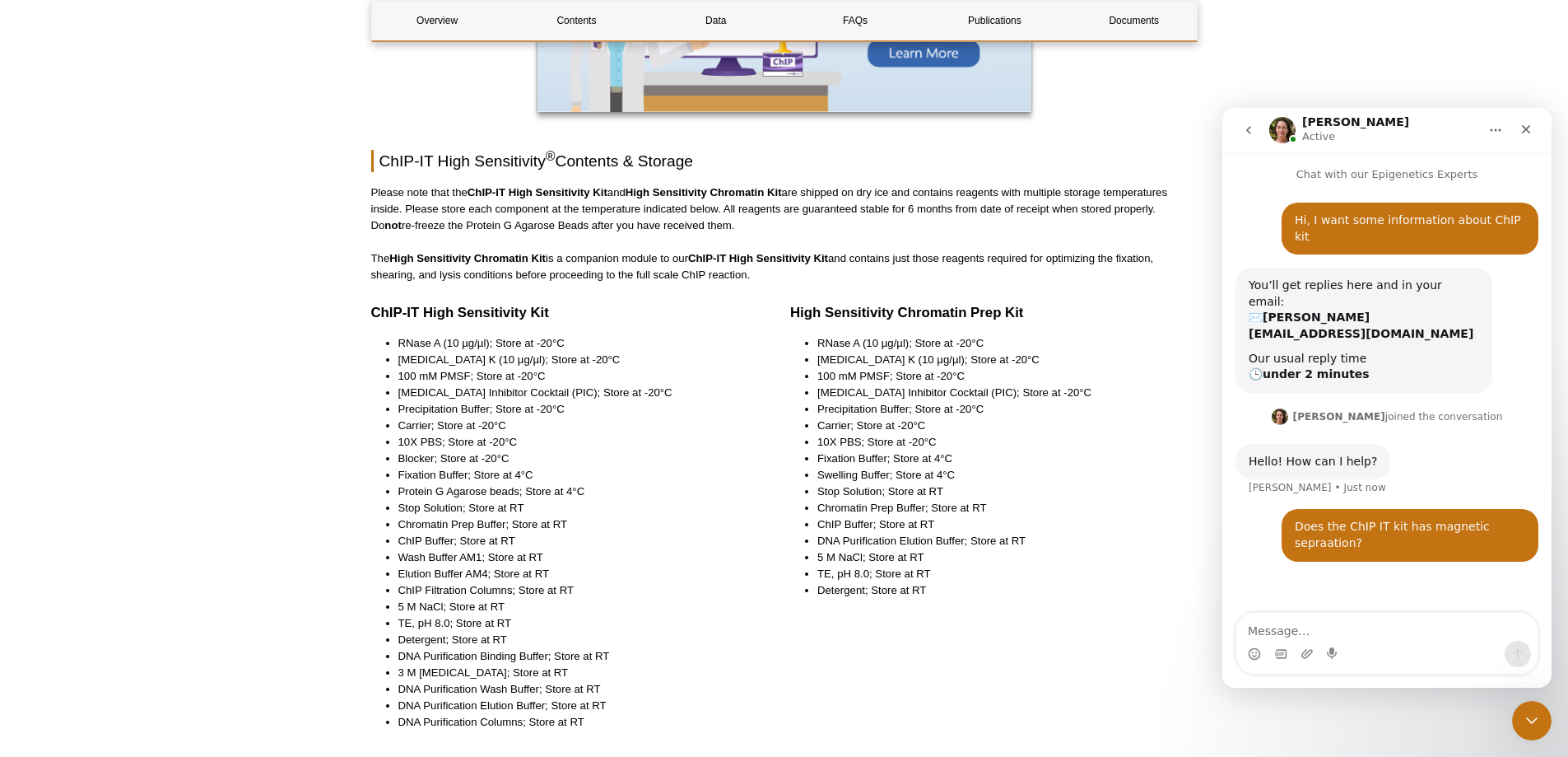
click at [1357, 631] on textarea "Message…" at bounding box center [1388, 626] width 302 height 28
type textarea "Or is it only with IT express kit?"
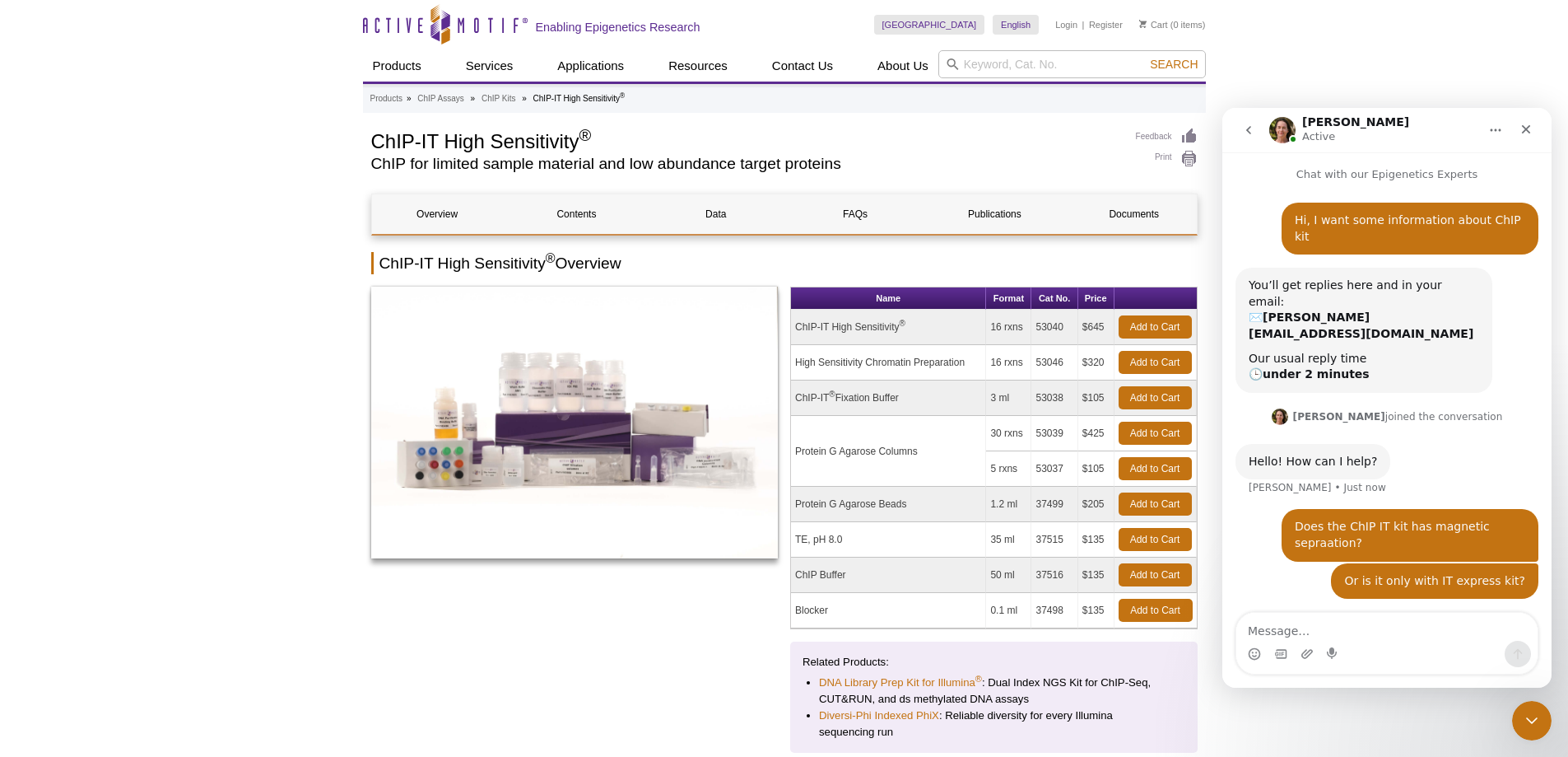
scroll to position [19, 0]
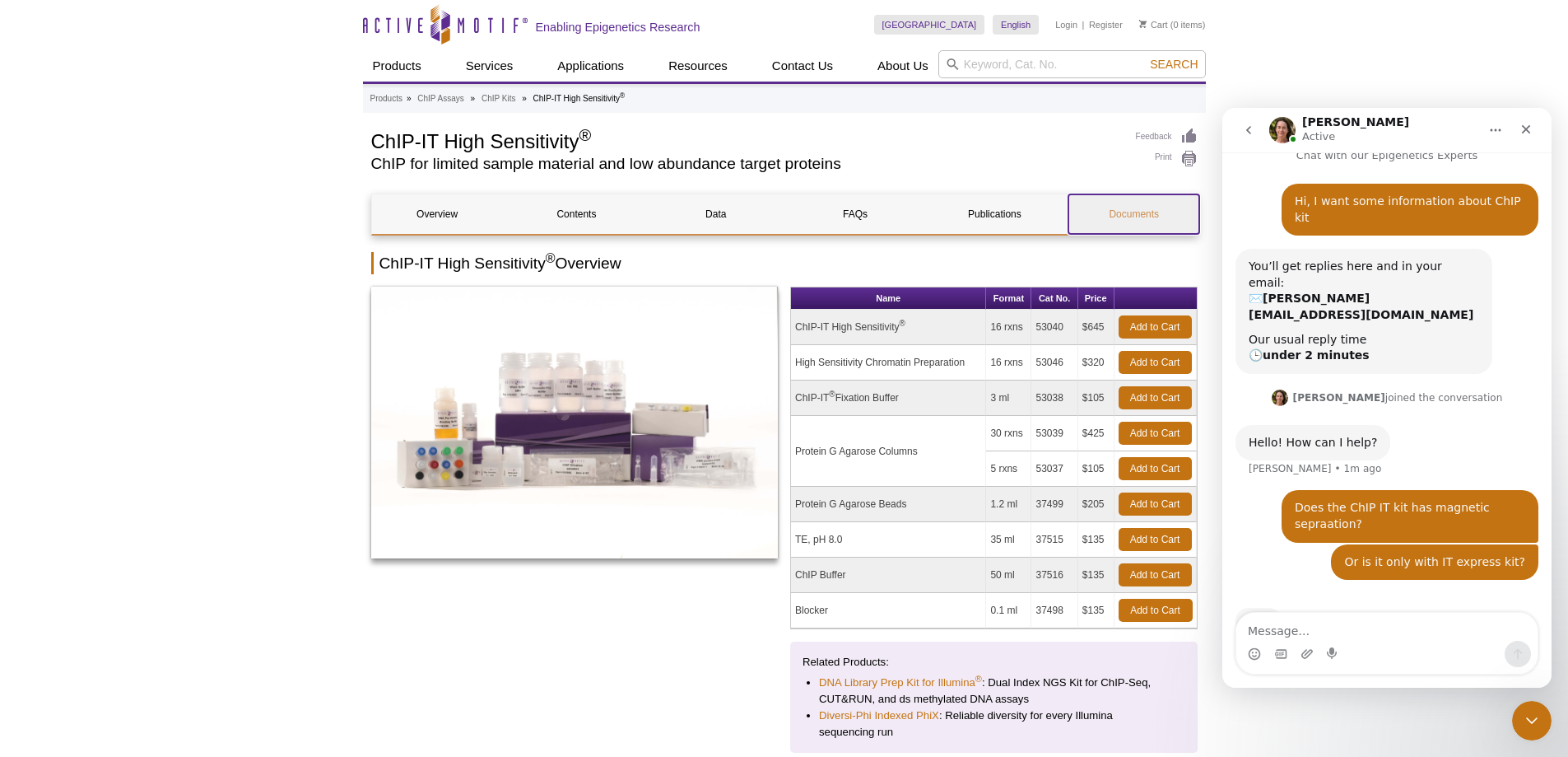
click at [1133, 222] on link "Documents" at bounding box center [1133, 214] width 131 height 39
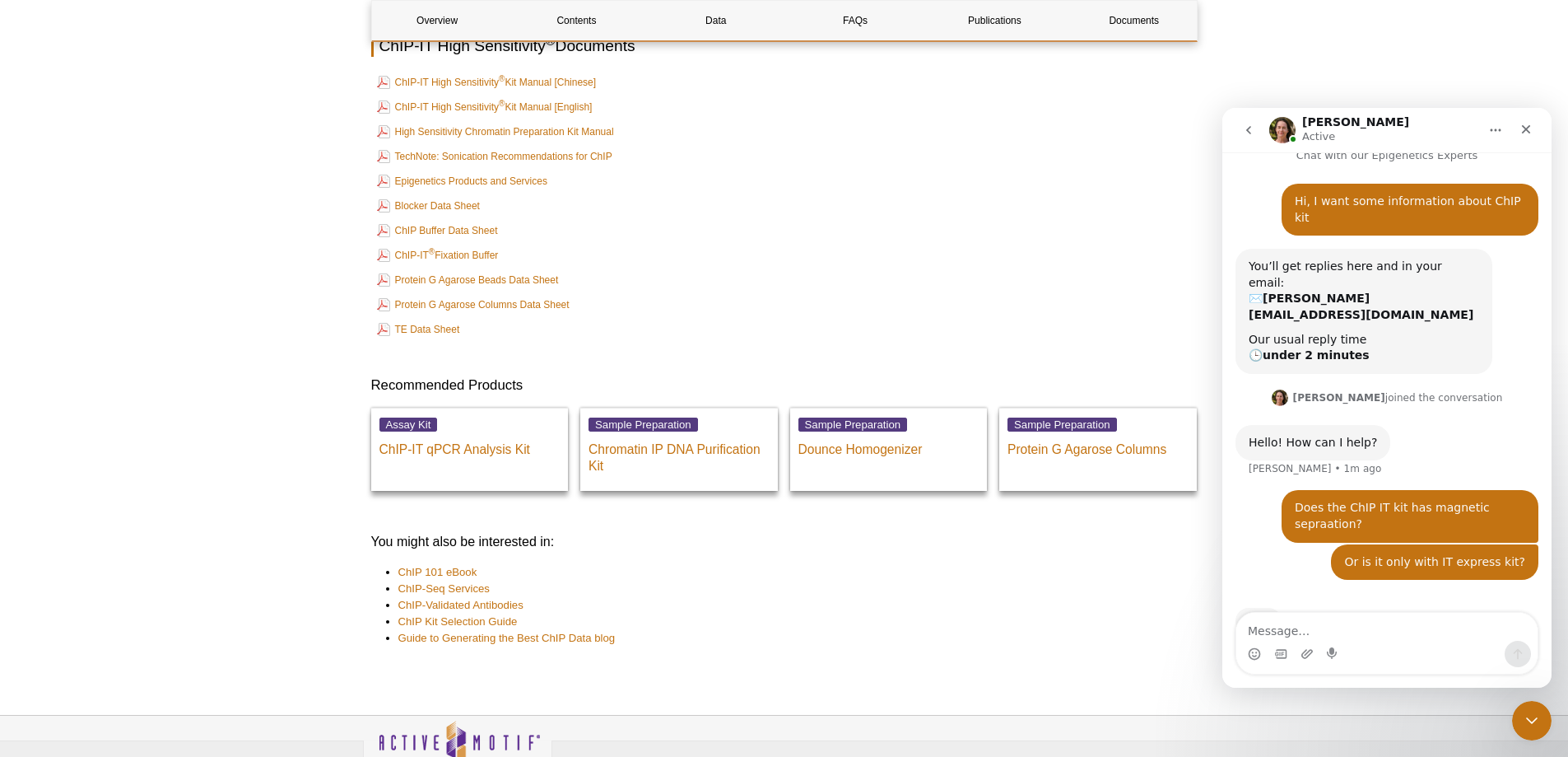
scroll to position [5498, 0]
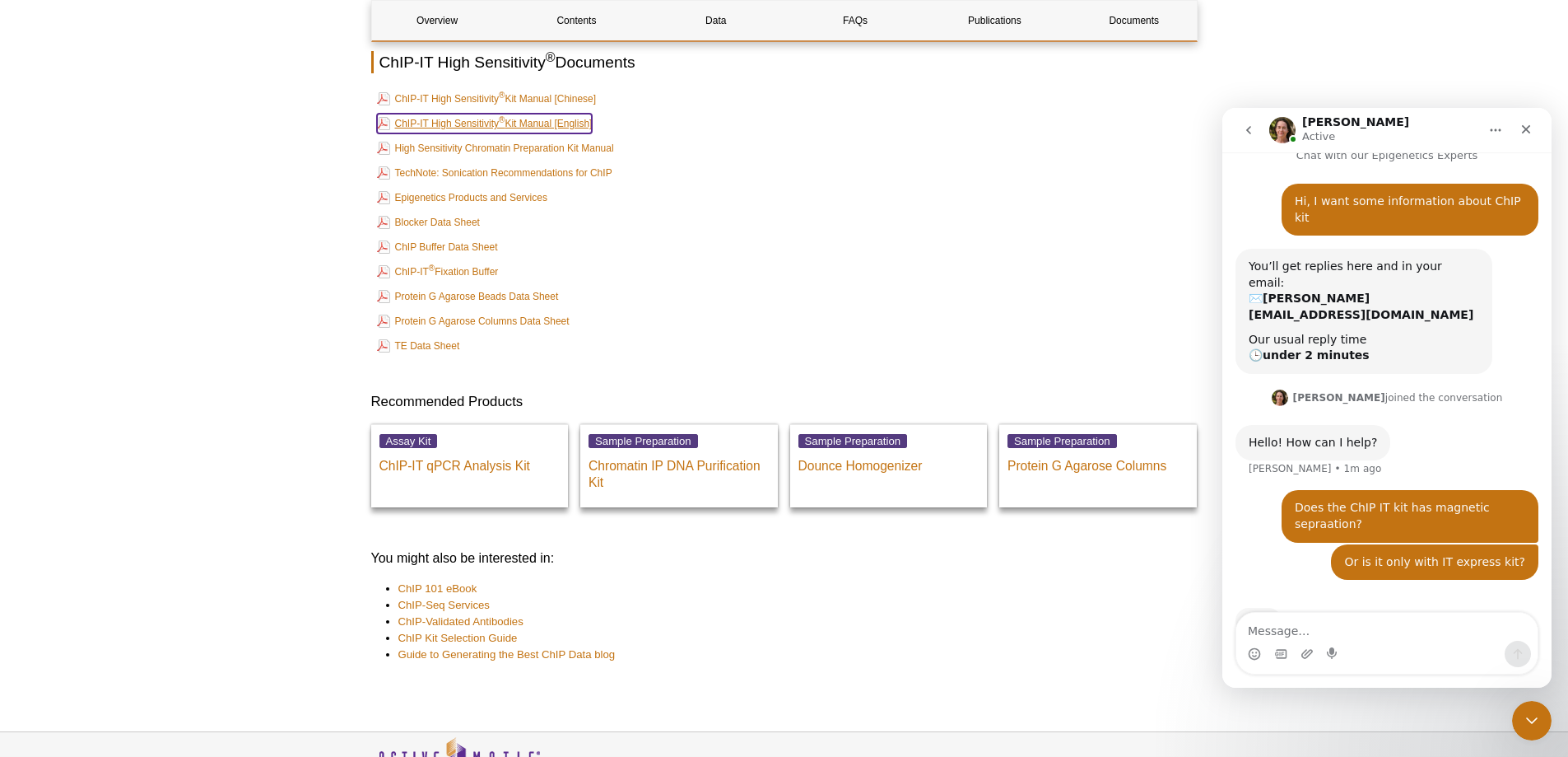
click at [569, 127] on link "ChIP-IT High Sensitivity ® Kit Manual [English]" at bounding box center [485, 123] width 216 height 20
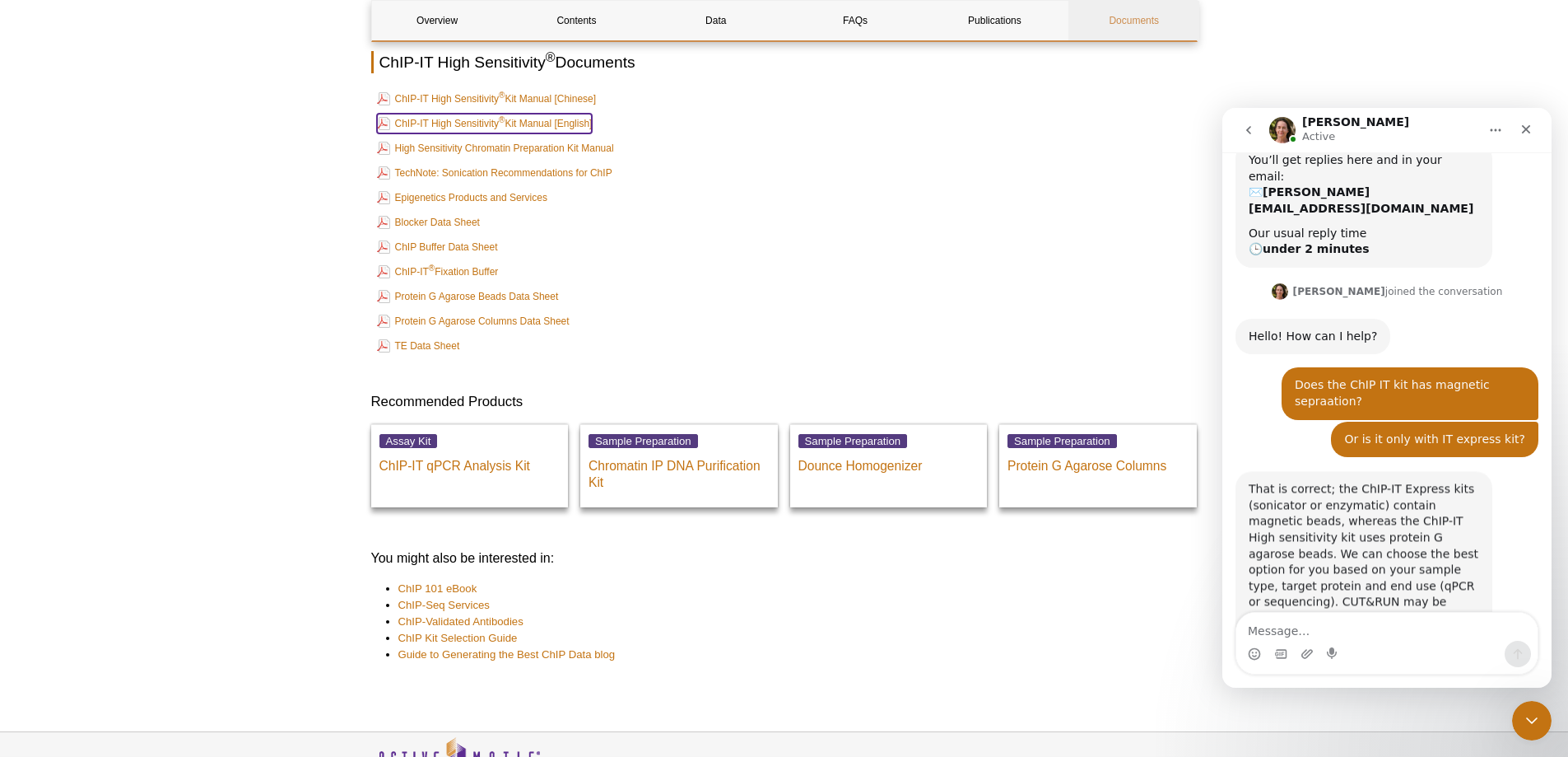
scroll to position [134, 0]
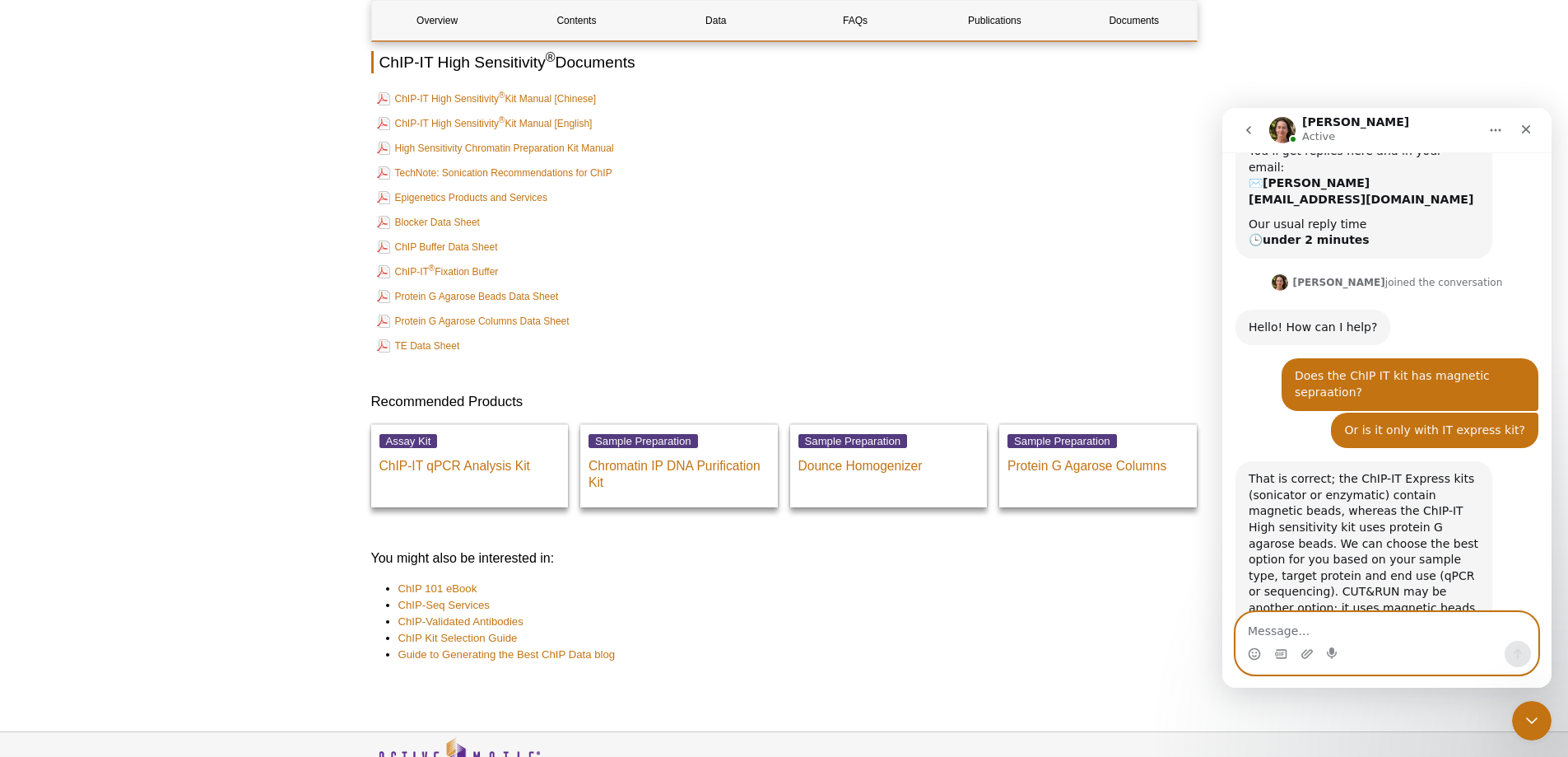
click at [1355, 628] on textarea "Message…" at bounding box center [1388, 626] width 302 height 28
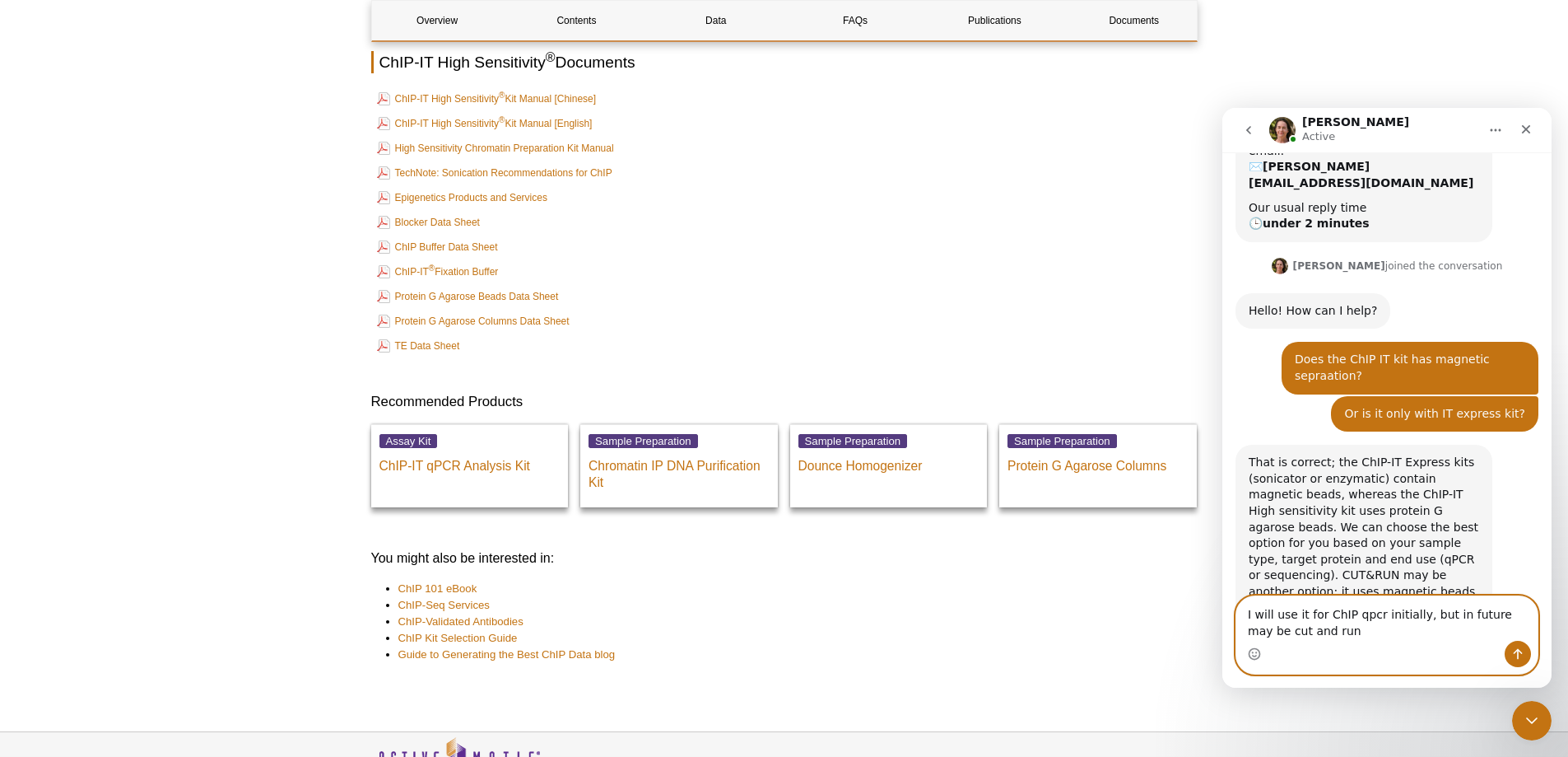
drag, startPoint x: 1417, startPoint y: 617, endPoint x: 1437, endPoint y: 631, distance: 24.4
click at [1437, 631] on textarea "I will use it for ChIP qpcr initially, but in future may be cut and run" at bounding box center [1388, 618] width 302 height 44
type textarea "I will use it for ChIP qpcr initially, but have limited cell number"
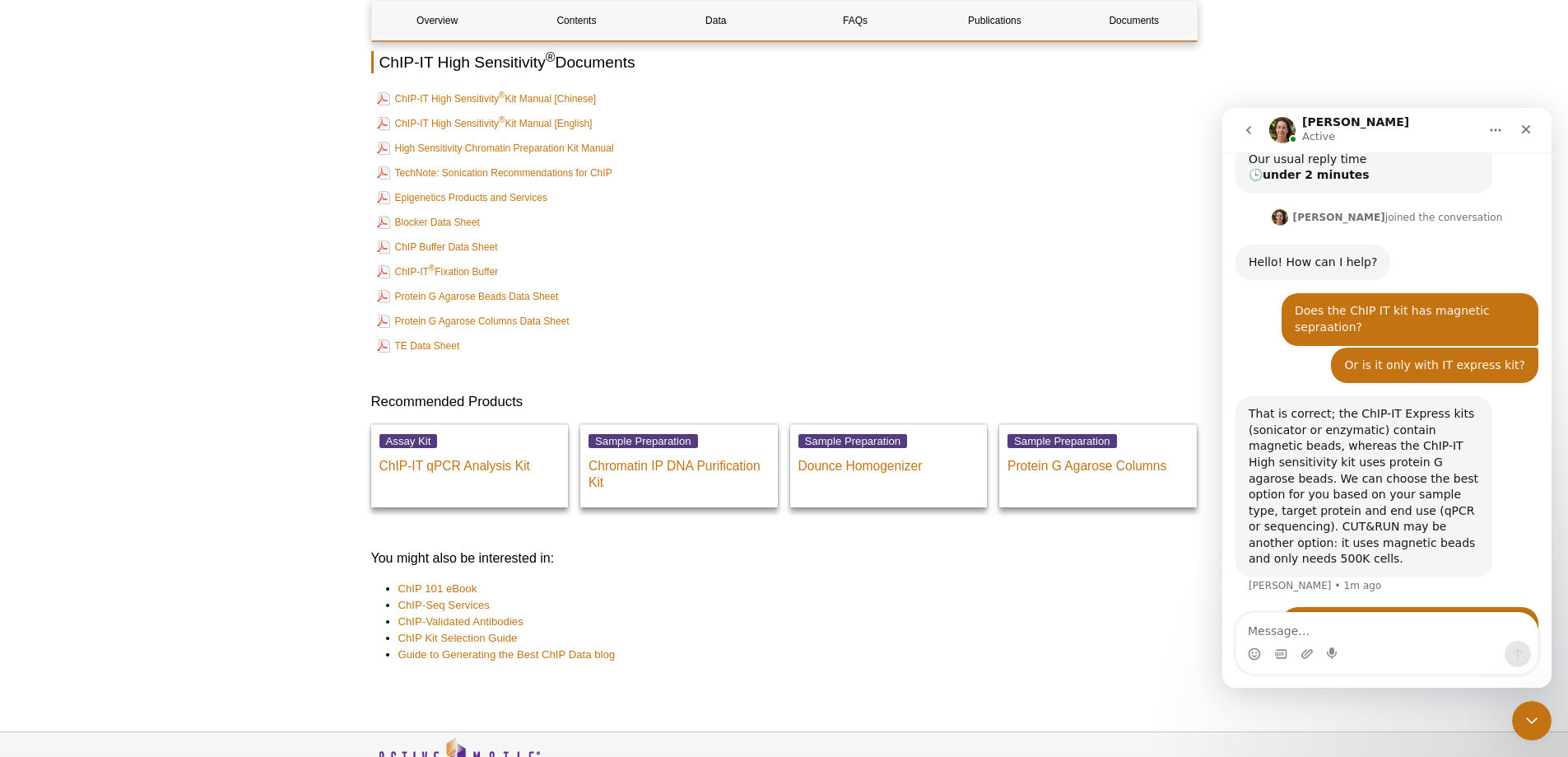
click at [1309, 500] on div "That is correct; the ChIP-IT Express kits (sonicator or enzymatic) contain magn…" at bounding box center [1364, 487] width 231 height 162
click at [1325, 628] on textarea "Message…" at bounding box center [1388, 626] width 302 height 28
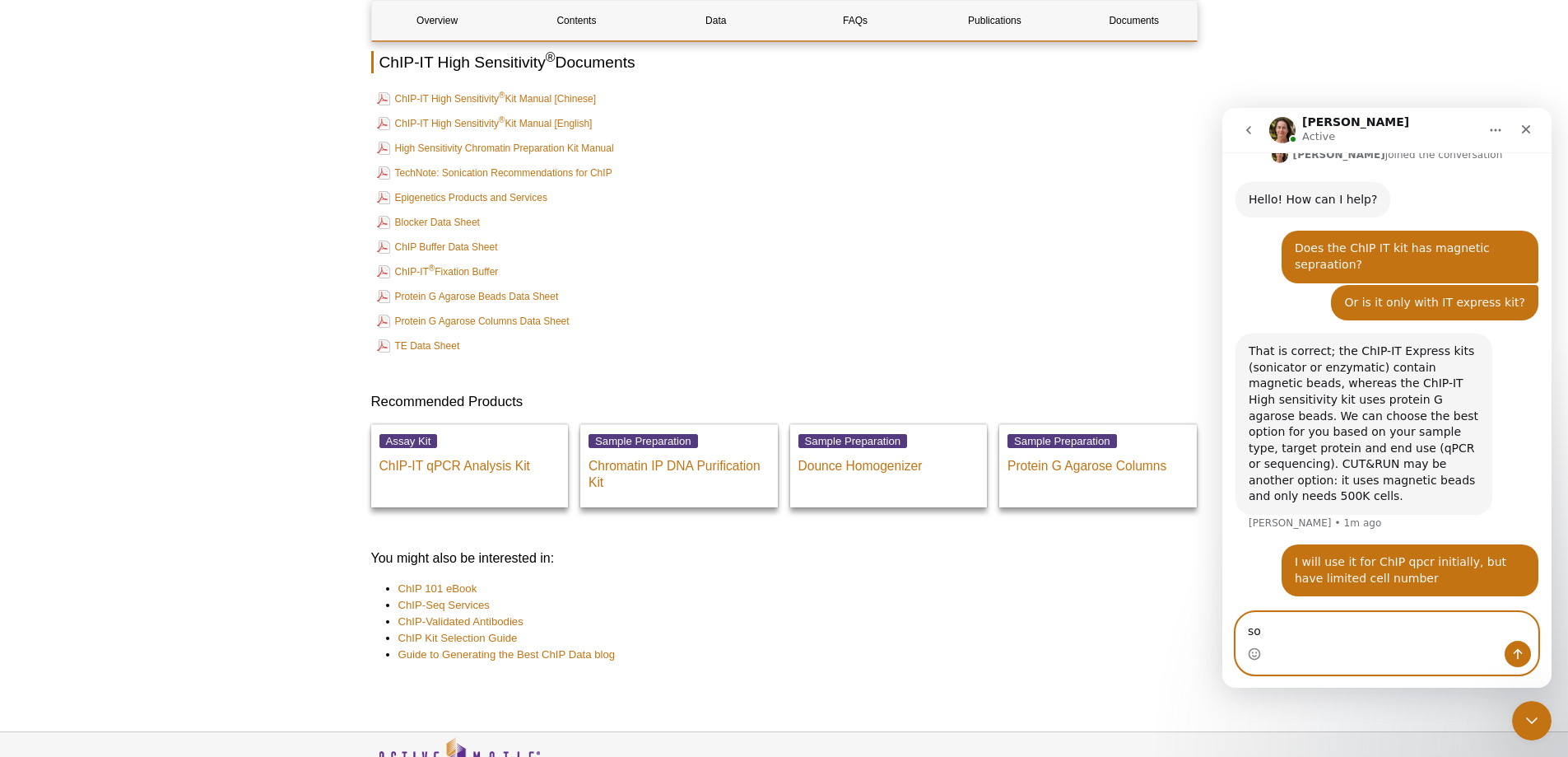
scroll to position [262, 0]
type textarea "s"
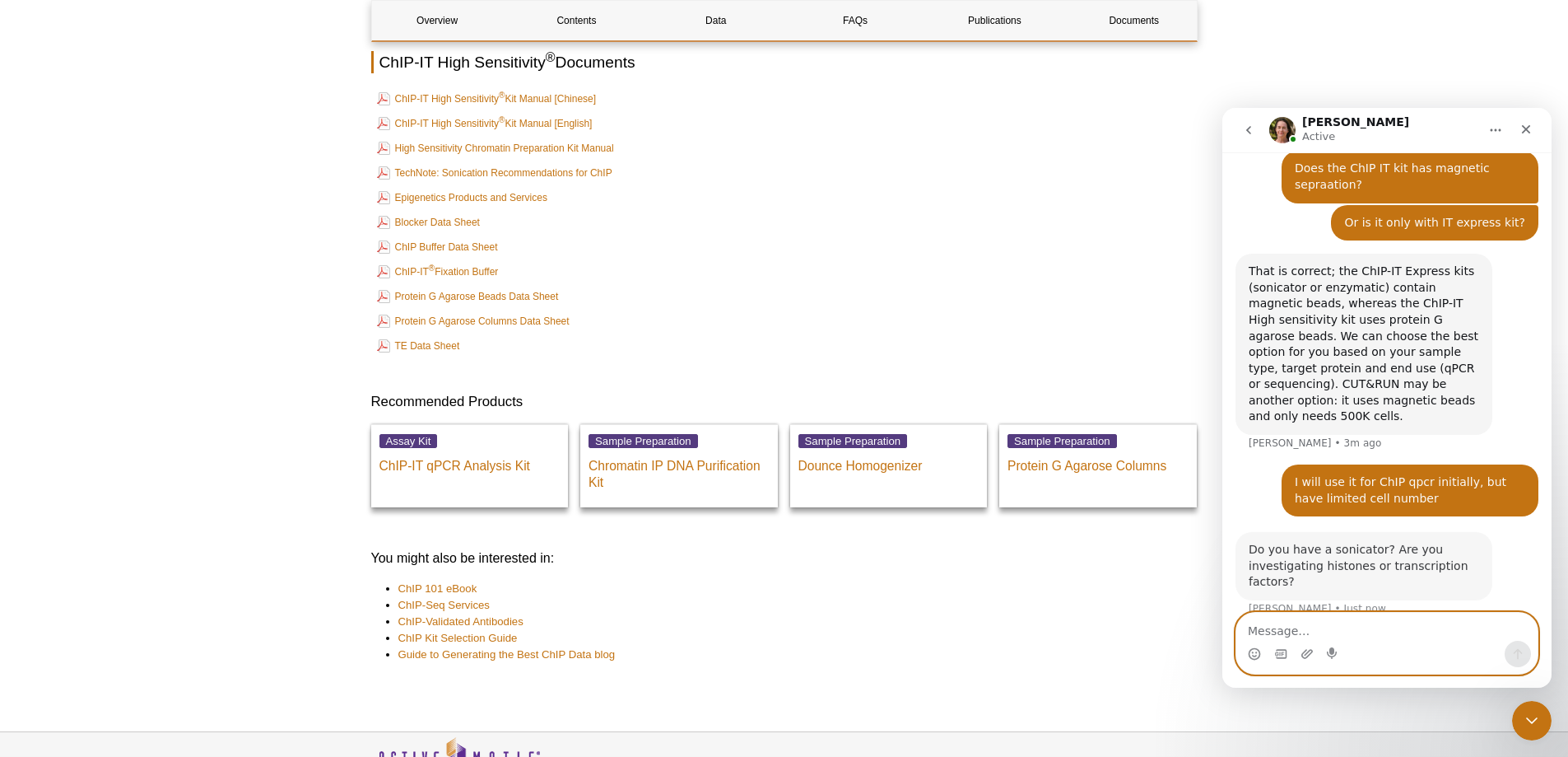
scroll to position [383, 0]
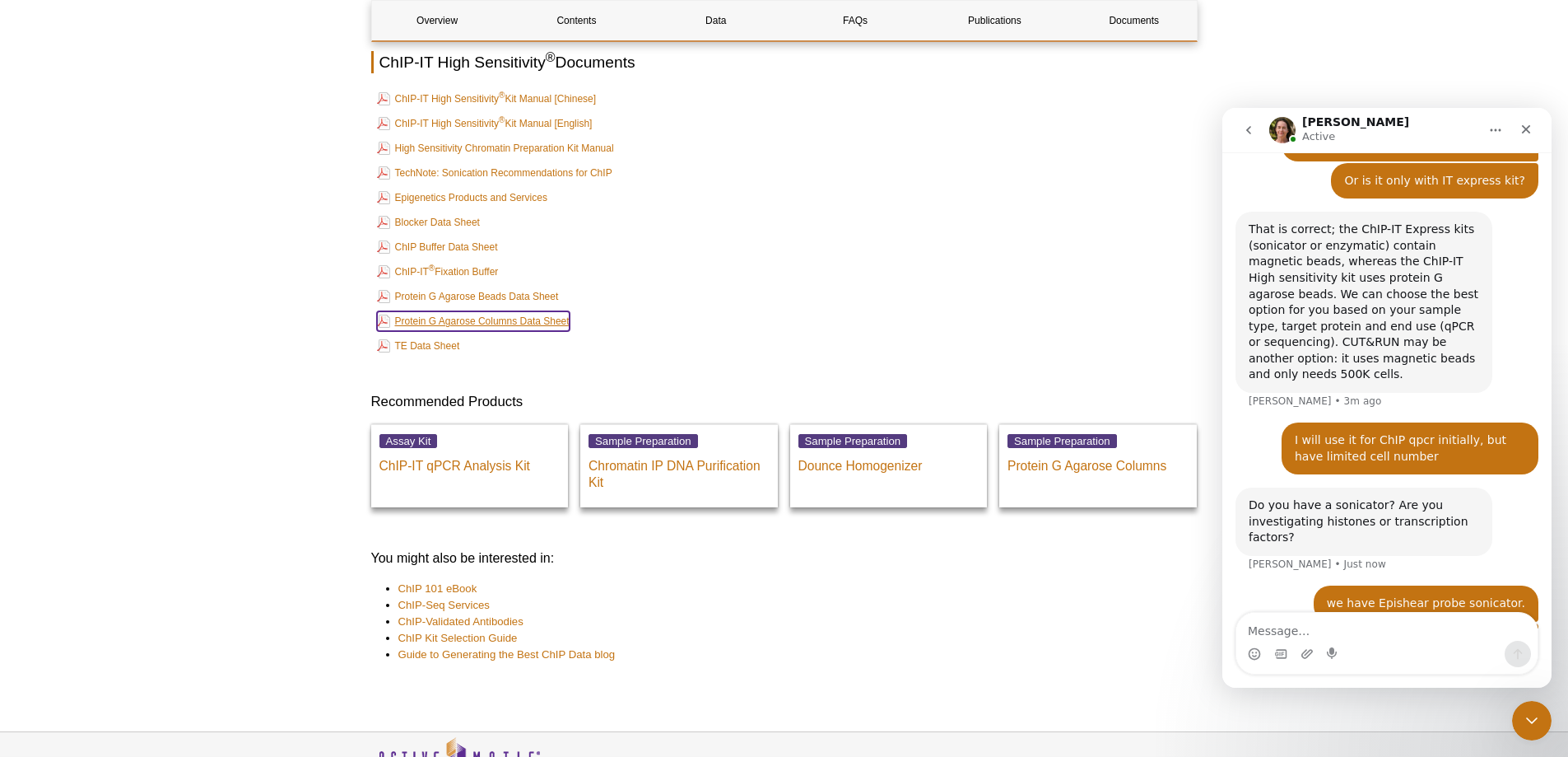
click at [517, 318] on link "Protein G Agarose Columns Data Sheet" at bounding box center [473, 321] width 192 height 20
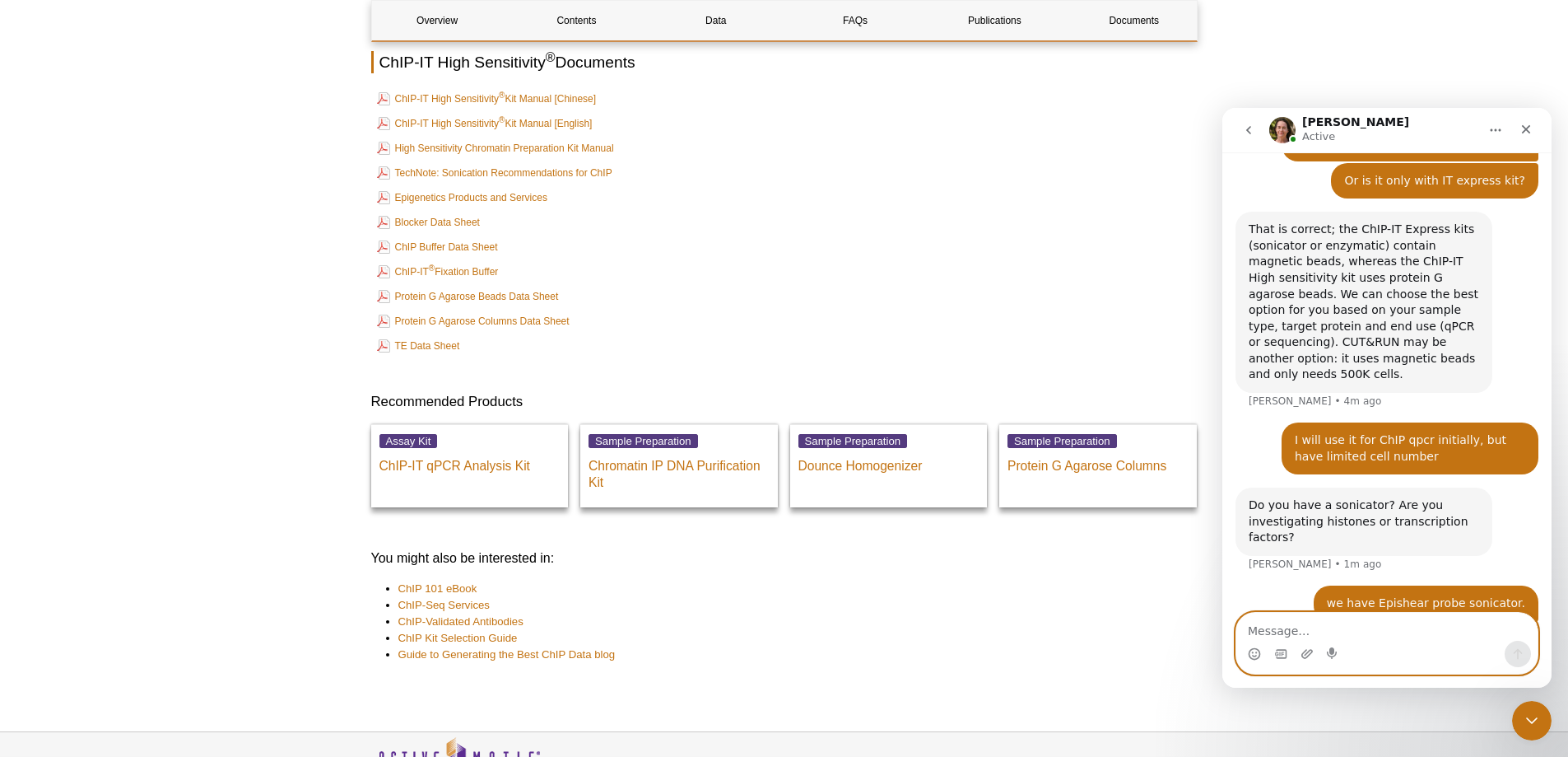
click at [1307, 622] on textarea "Message…" at bounding box center [1388, 626] width 302 height 28
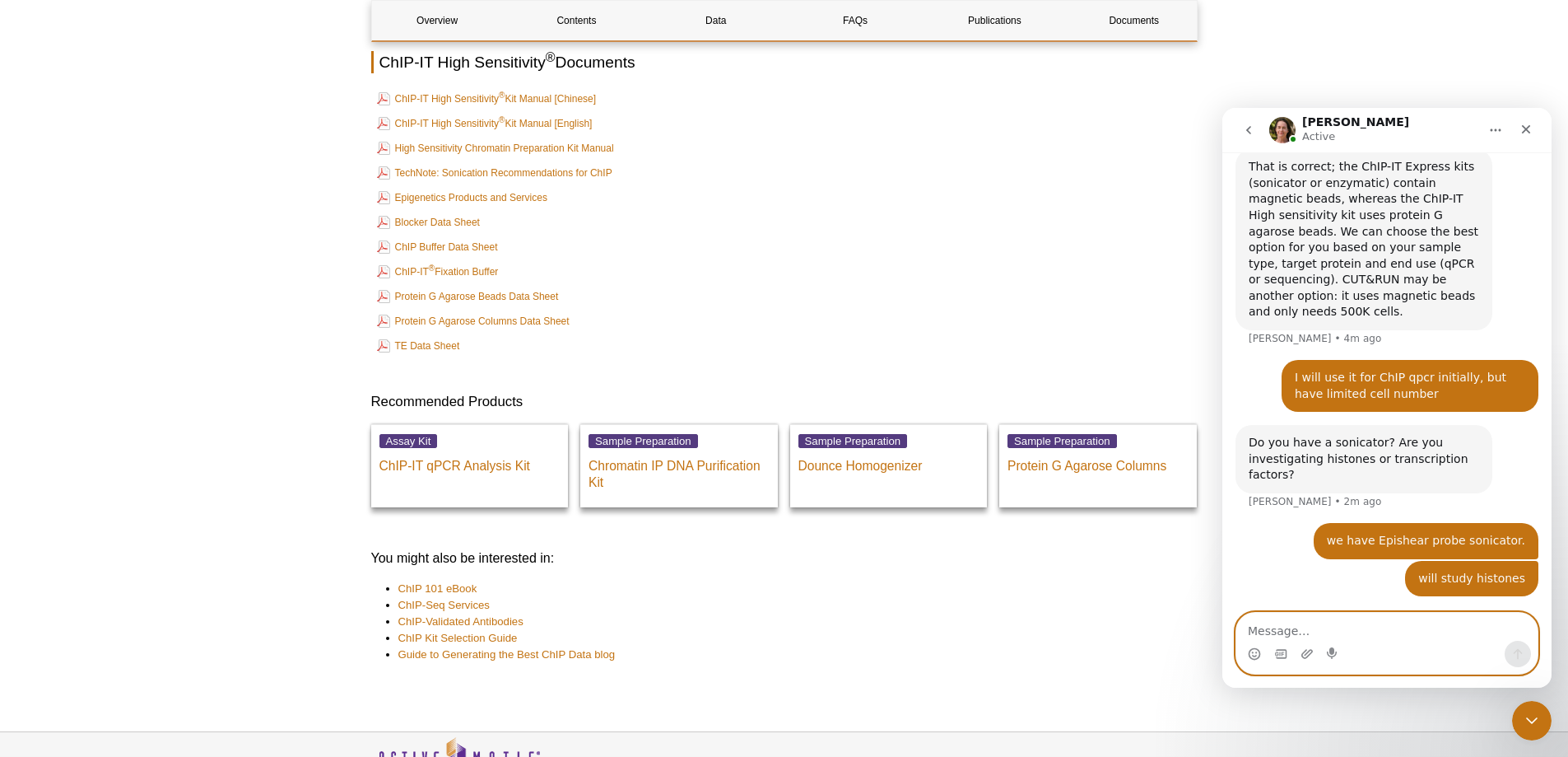
scroll to position [447, 0]
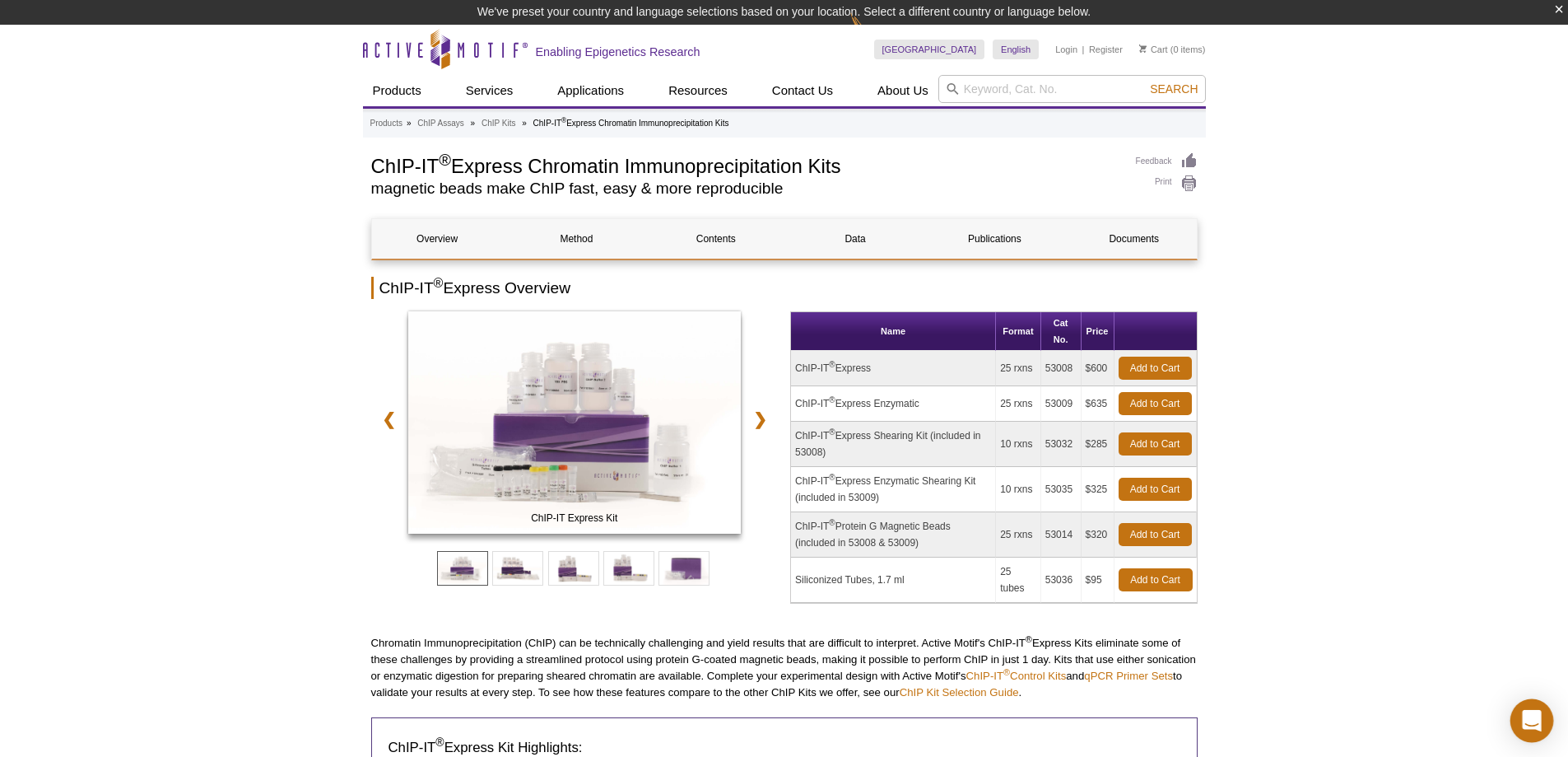
click at [1548, 730] on div "Open Intercom Messenger" at bounding box center [1533, 721] width 43 height 43
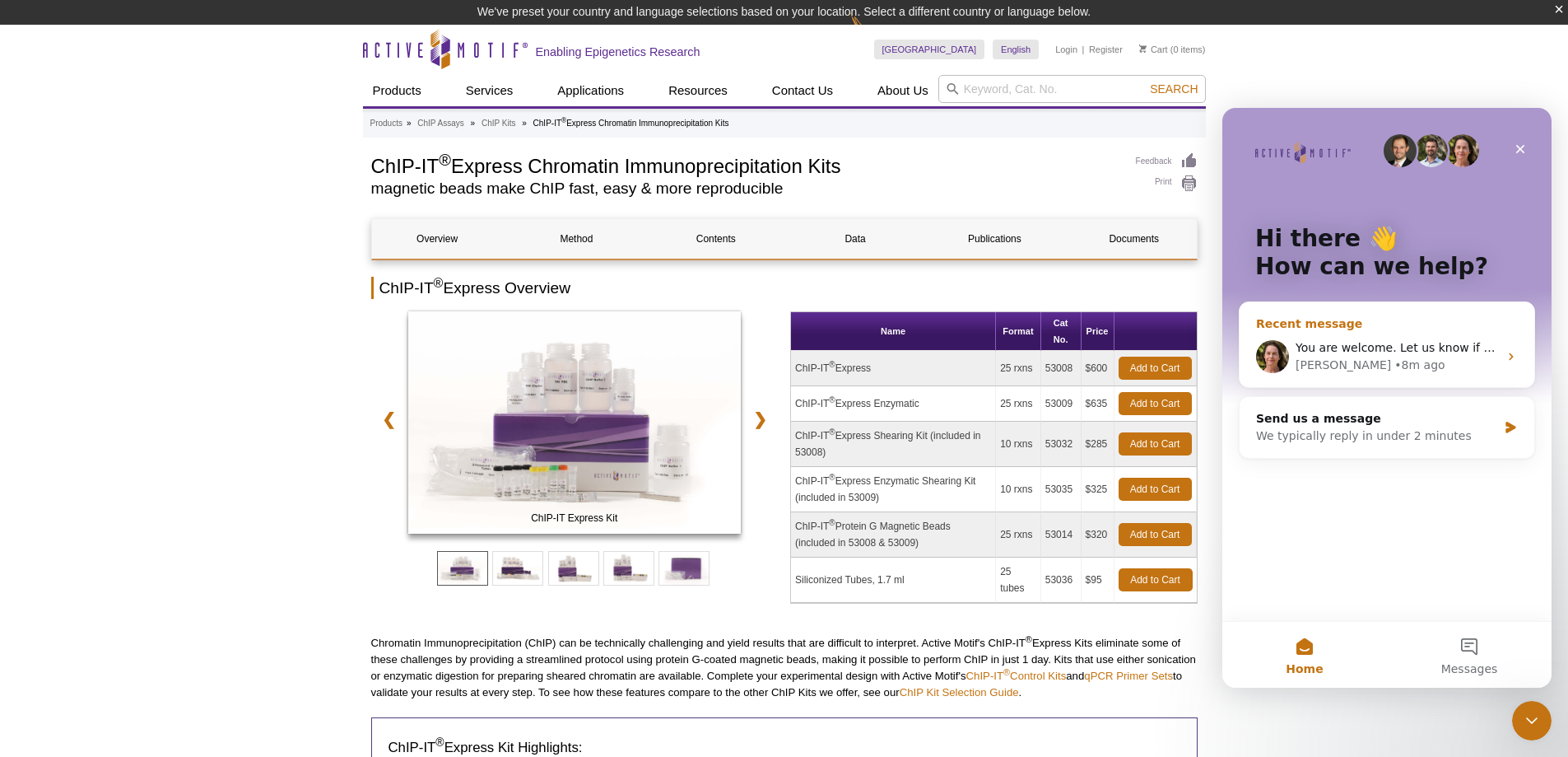
click at [1377, 346] on span "You are welcome. Let us know if you need anything else, and have a great day!" at bounding box center [1525, 347] width 458 height 13
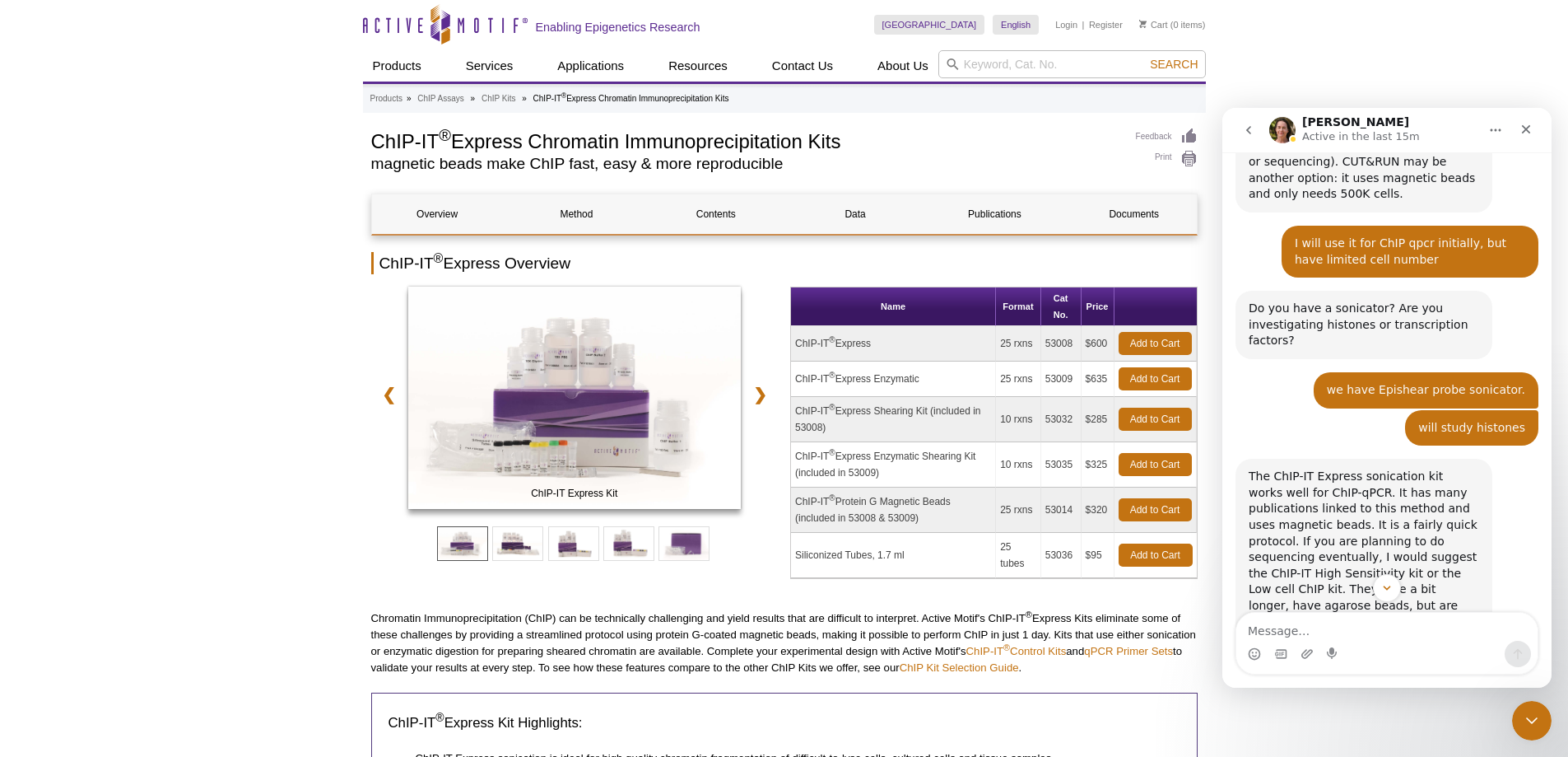
drag, startPoint x: 795, startPoint y: 342, endPoint x: 879, endPoint y: 342, distance: 84.0
click at [879, 342] on td "ChIP-IT ® Express" at bounding box center [894, 344] width 205 height 35
copy td "ChIP-IT ® Express"
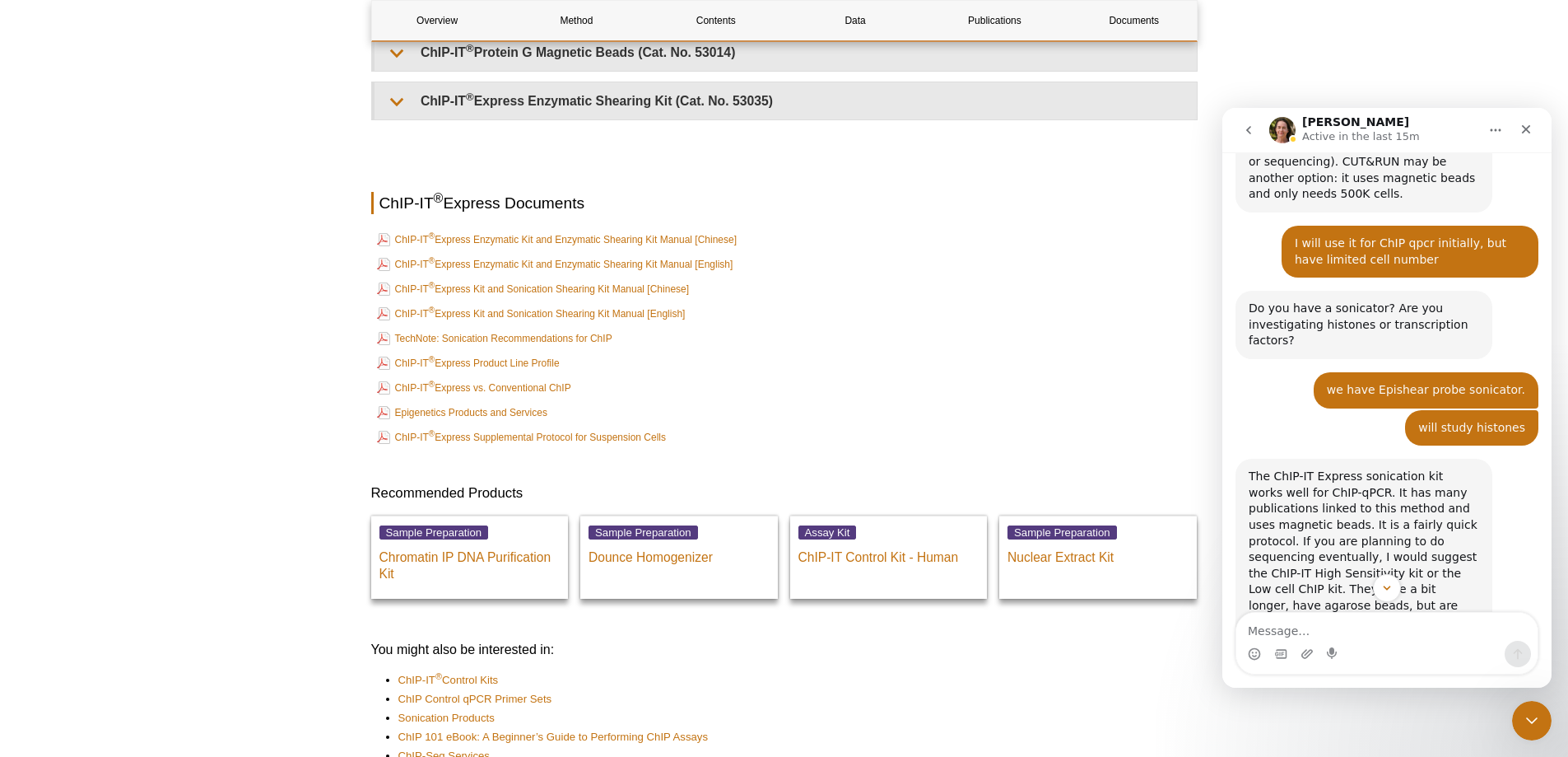
scroll to position [3981, 0]
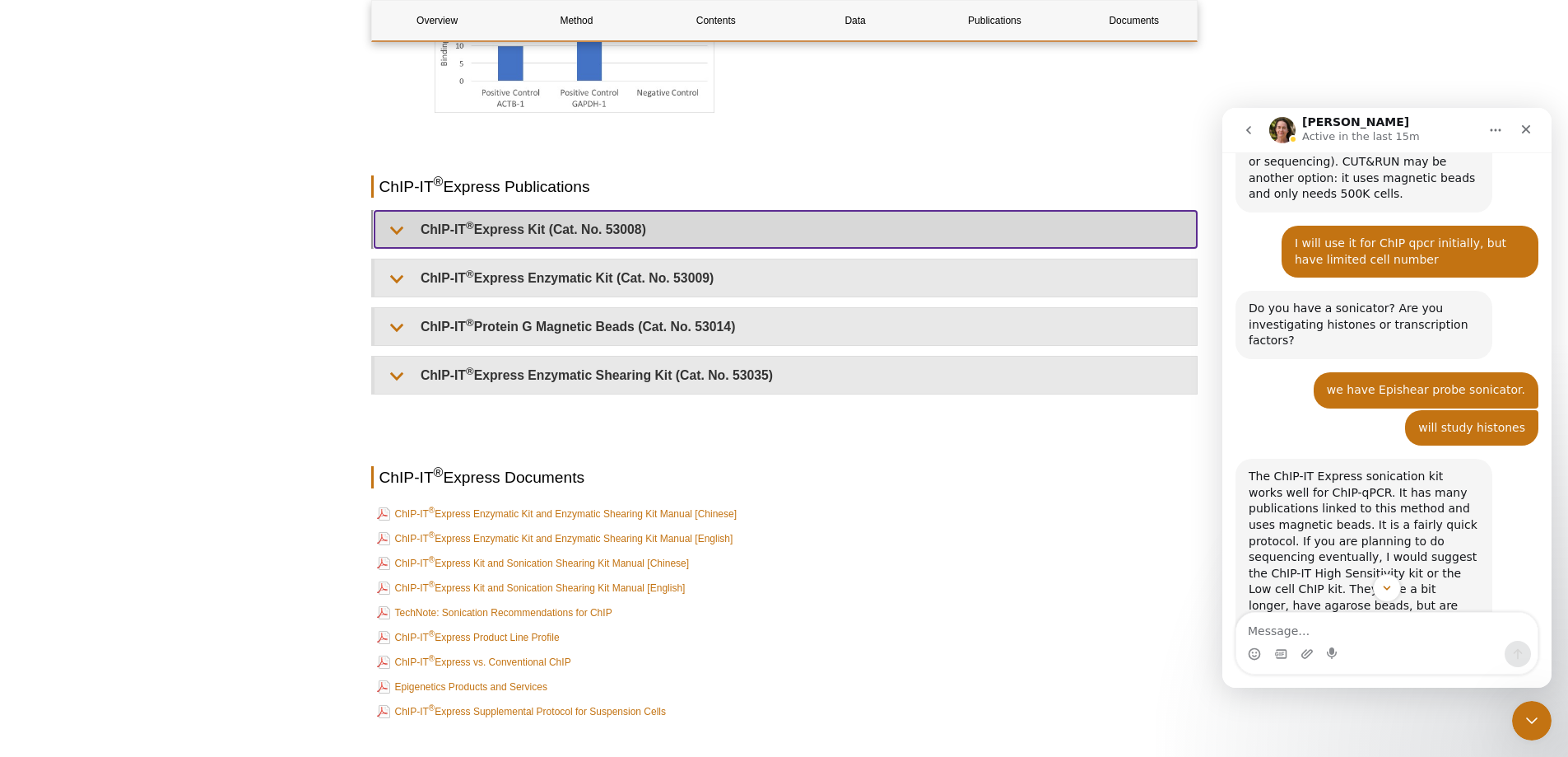
click at [559, 227] on summary "ChIP-IT ® Express Kit (Cat. No. 53008)" at bounding box center [785, 230] width 822 height 37
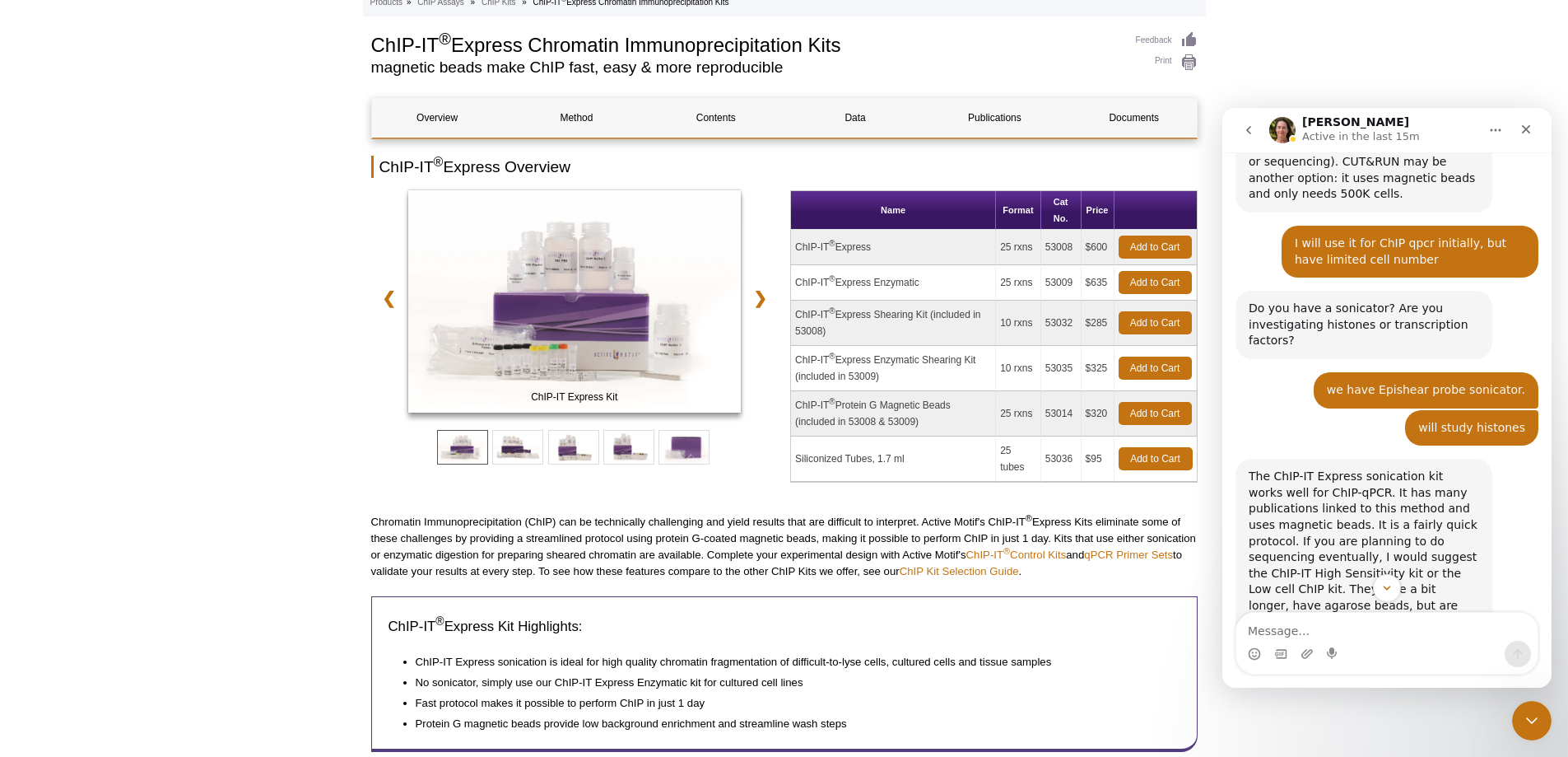
scroll to position [0, 0]
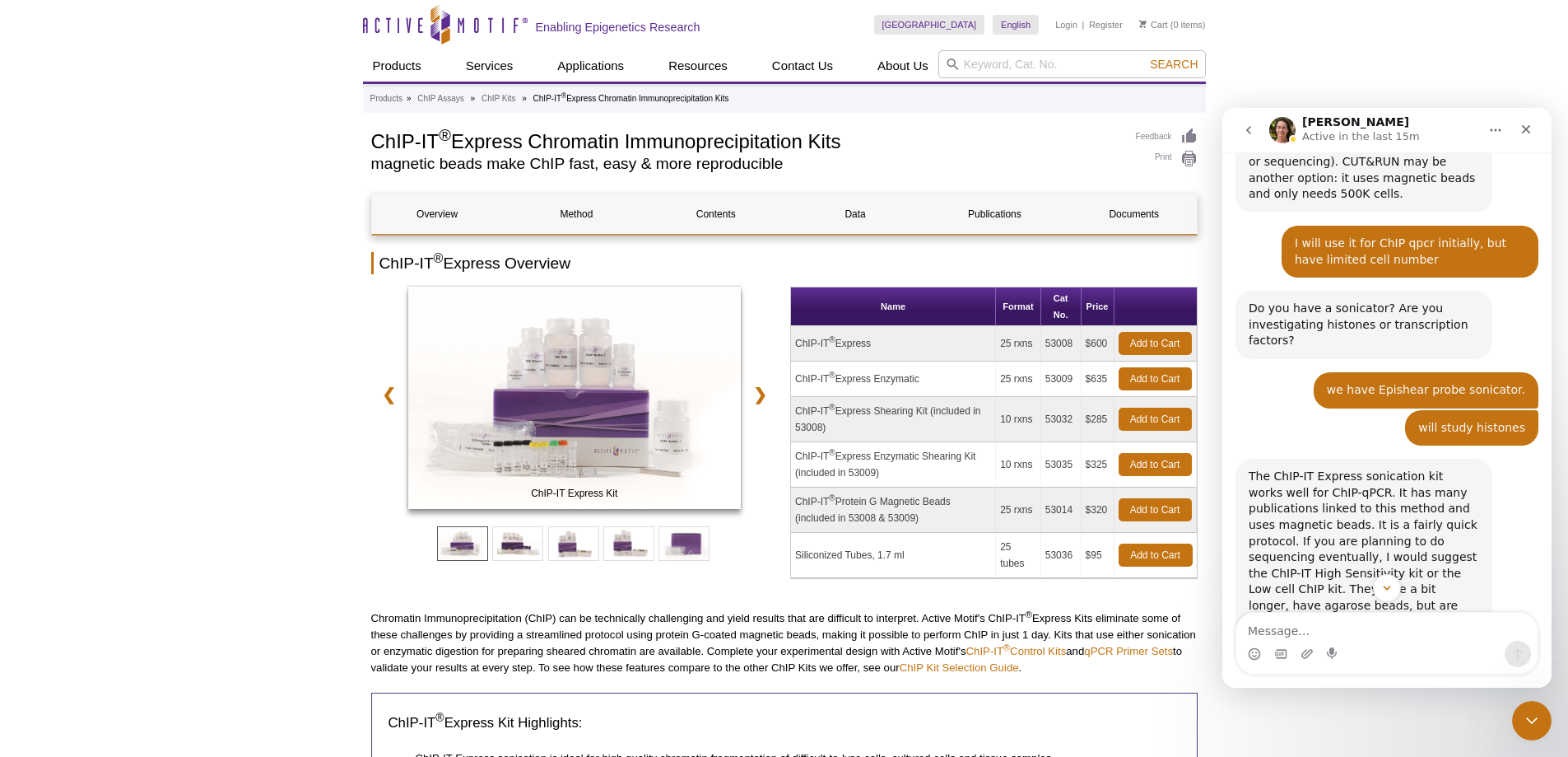
copy td "ChIP-IT ® Express"
drag, startPoint x: 1046, startPoint y: 342, endPoint x: 1081, endPoint y: 337, distance: 35.4
click at [1081, 337] on tr "ChIP-IT ® Express 25 rxns 53008 $600 Add to Cart" at bounding box center [994, 344] width 406 height 35
drag, startPoint x: 1002, startPoint y: 343, endPoint x: 1112, endPoint y: 345, distance: 110.0
click at [1112, 345] on tr "ChIP-IT ® Express 25 rxns 53008 $600 Add to Cart" at bounding box center [994, 344] width 406 height 35
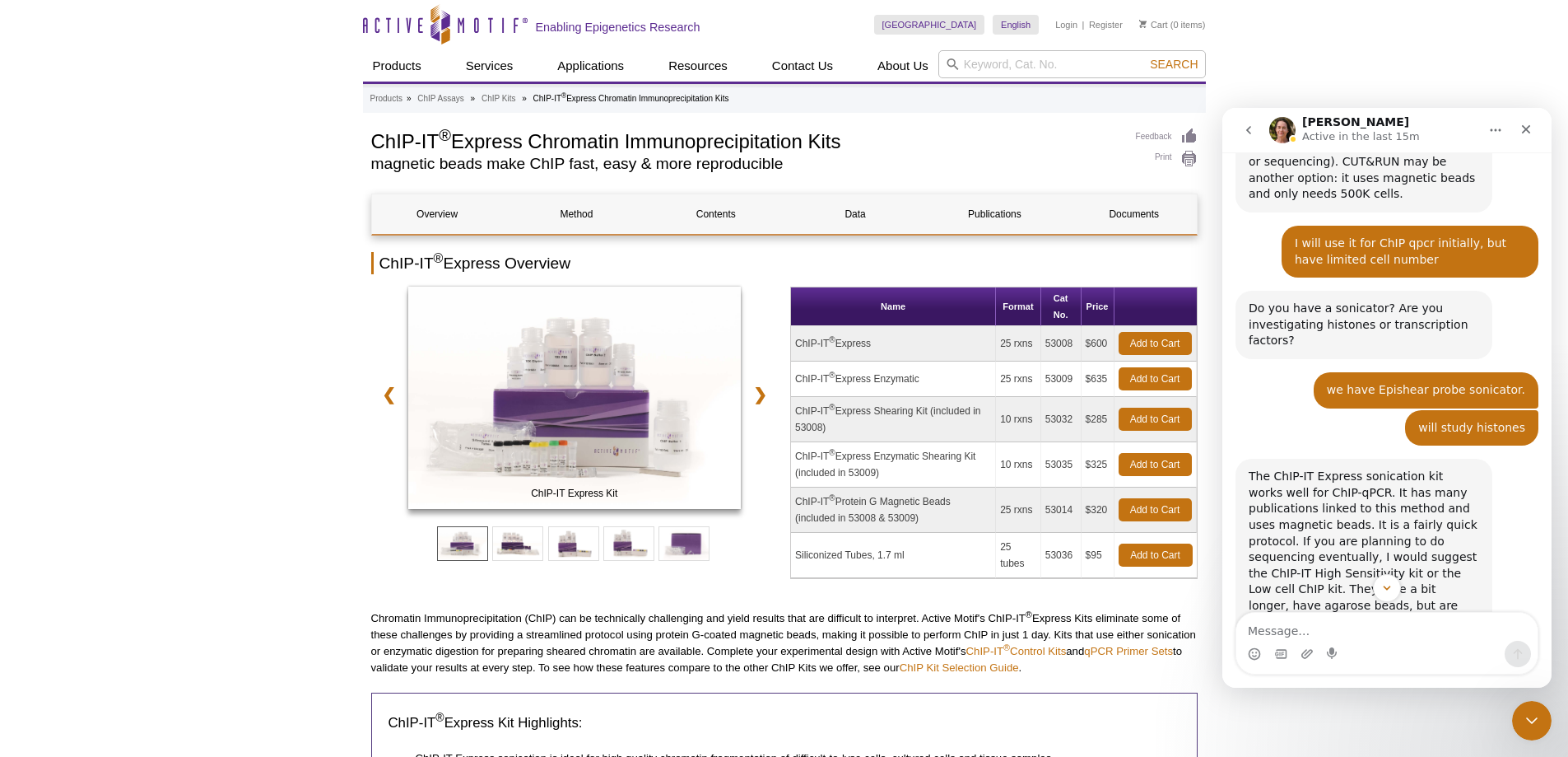
copy tr "25 rxns 53008 $600"
drag, startPoint x: 795, startPoint y: 341, endPoint x: 880, endPoint y: 335, distance: 85.2
click at [880, 335] on td "ChIP-IT ® Express" at bounding box center [894, 344] width 205 height 35
copy td "ChIP-IT ® Express"
drag, startPoint x: 1048, startPoint y: 342, endPoint x: 1077, endPoint y: 343, distance: 29.0
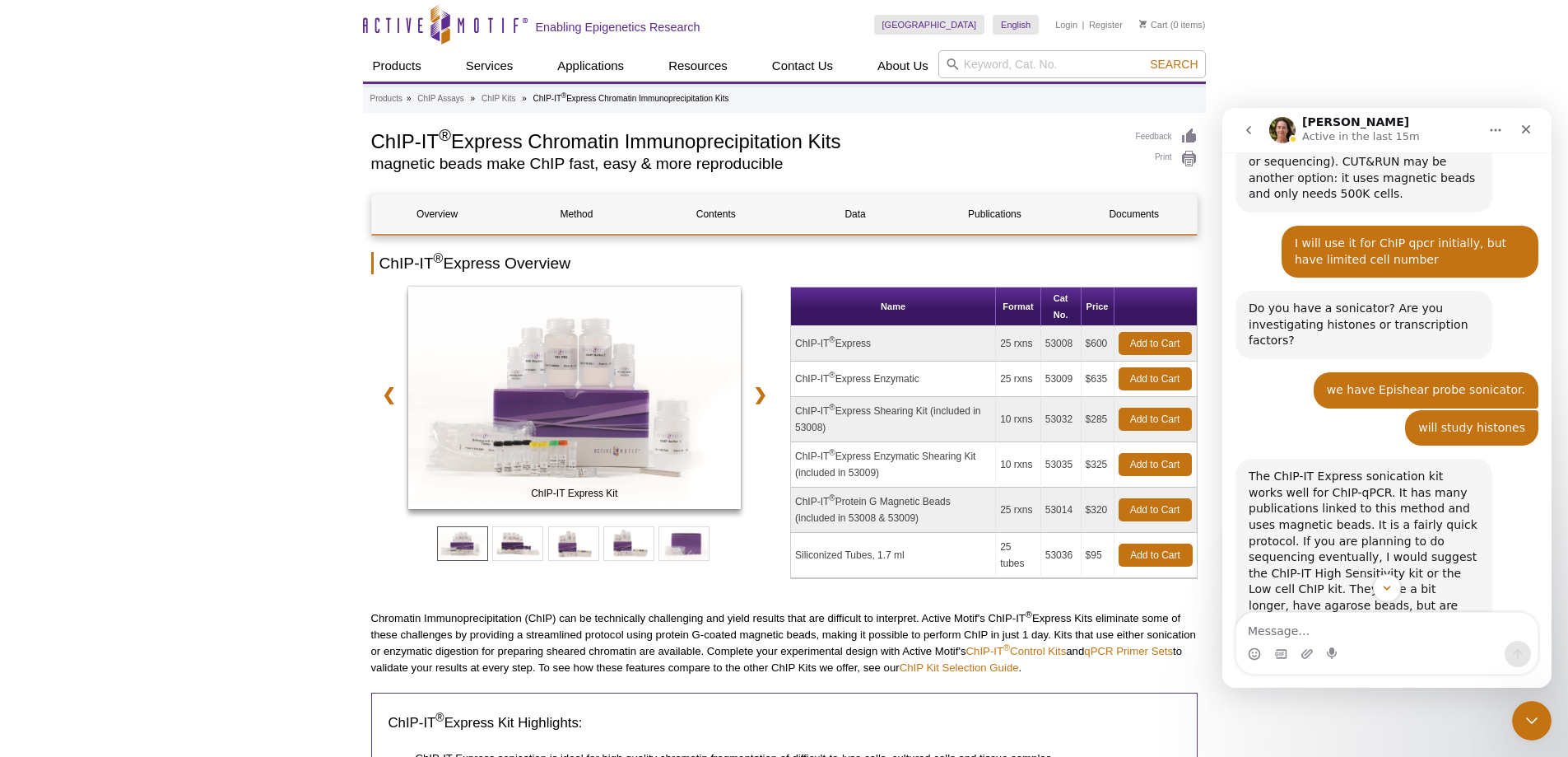
click at [1077, 343] on td "53008" at bounding box center [1061, 344] width 40 height 35
copy td "53008"
